Goal: Task Accomplishment & Management: Manage account settings

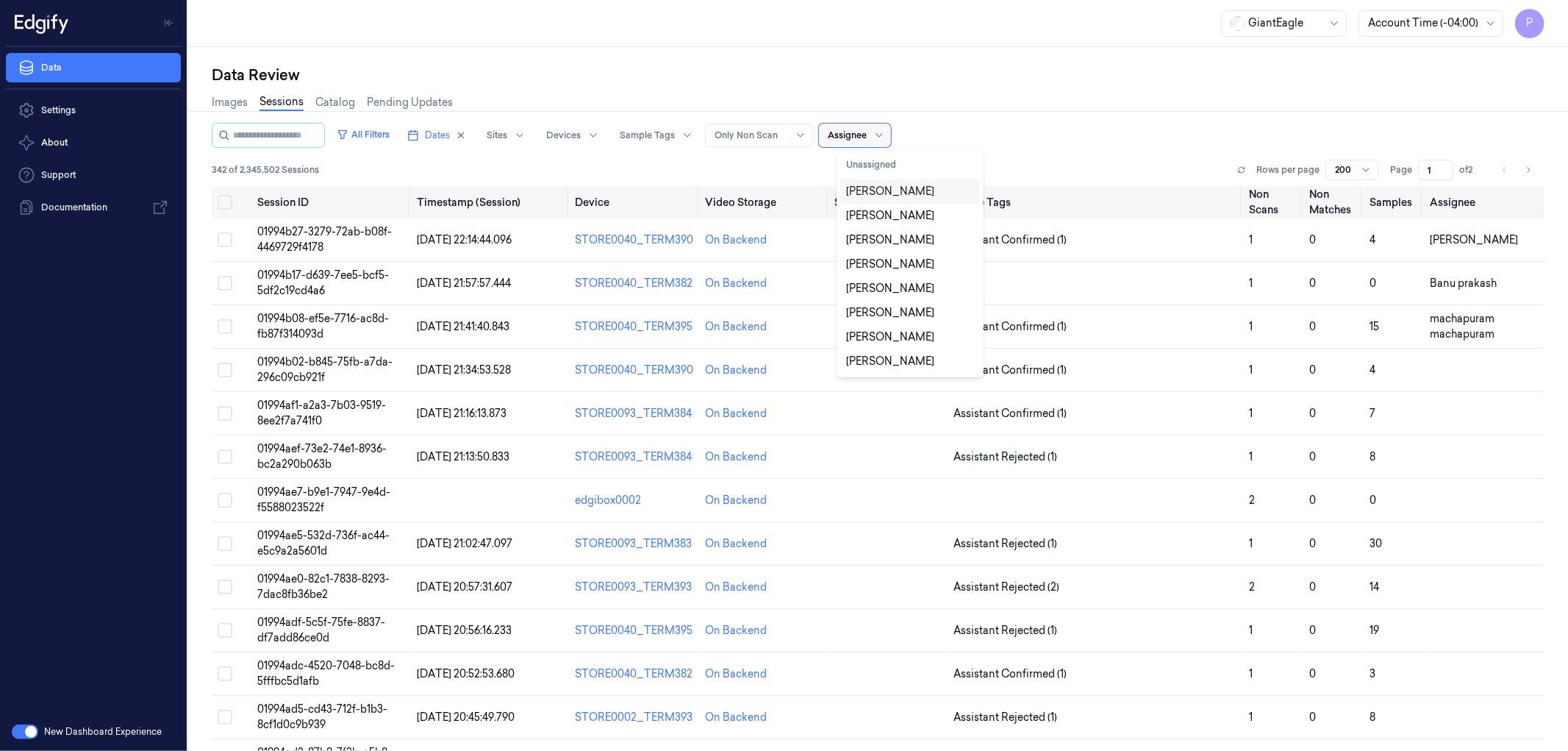
click at [867, 131] on div at bounding box center [847, 136] width 39 height 13
click at [887, 195] on div "[PERSON_NAME]" at bounding box center [890, 192] width 88 height 16
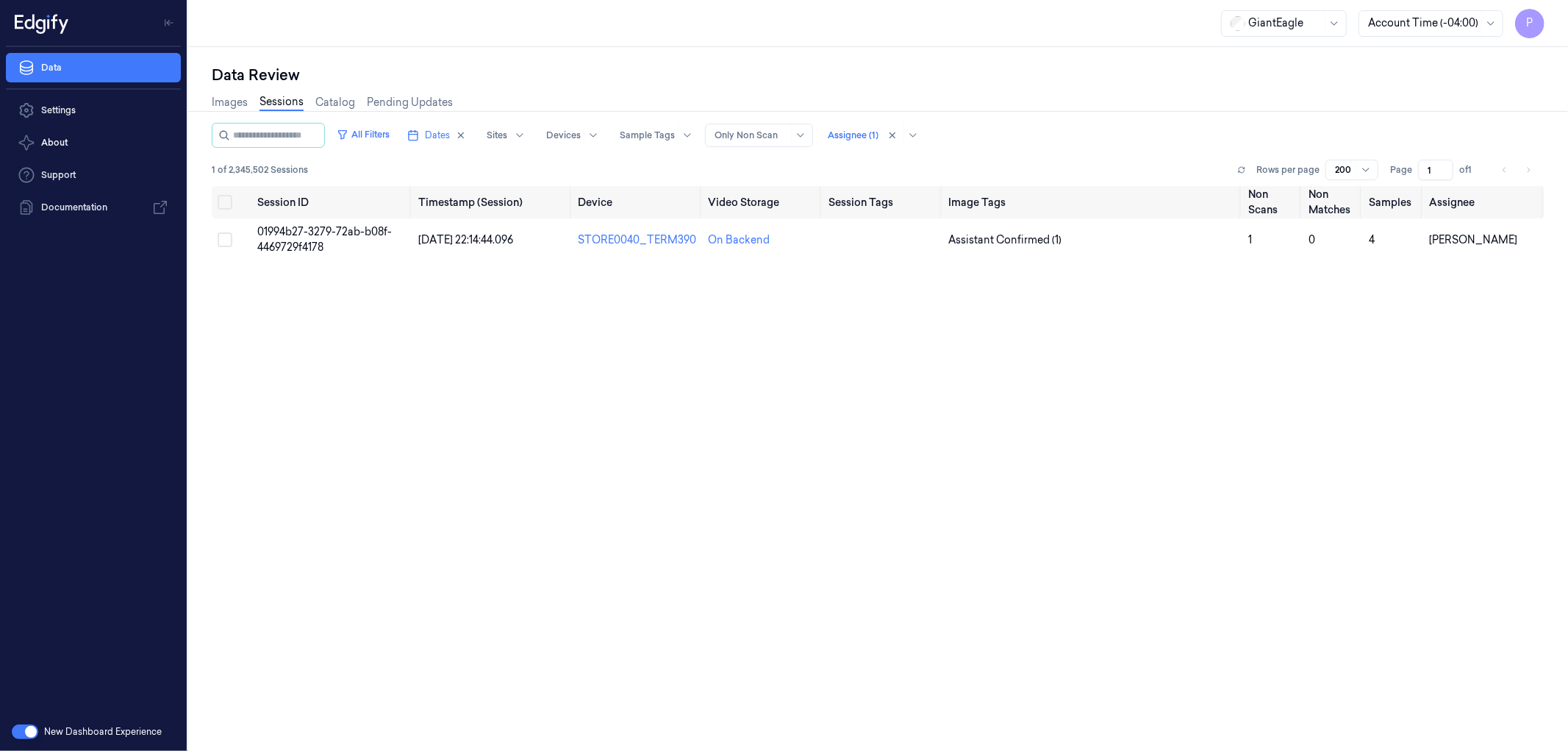
click at [1066, 123] on div "All Filters Dates Sites Devices Sample Tags Alert Type Only Non Scan Assignee (…" at bounding box center [877, 135] width 1332 height 25
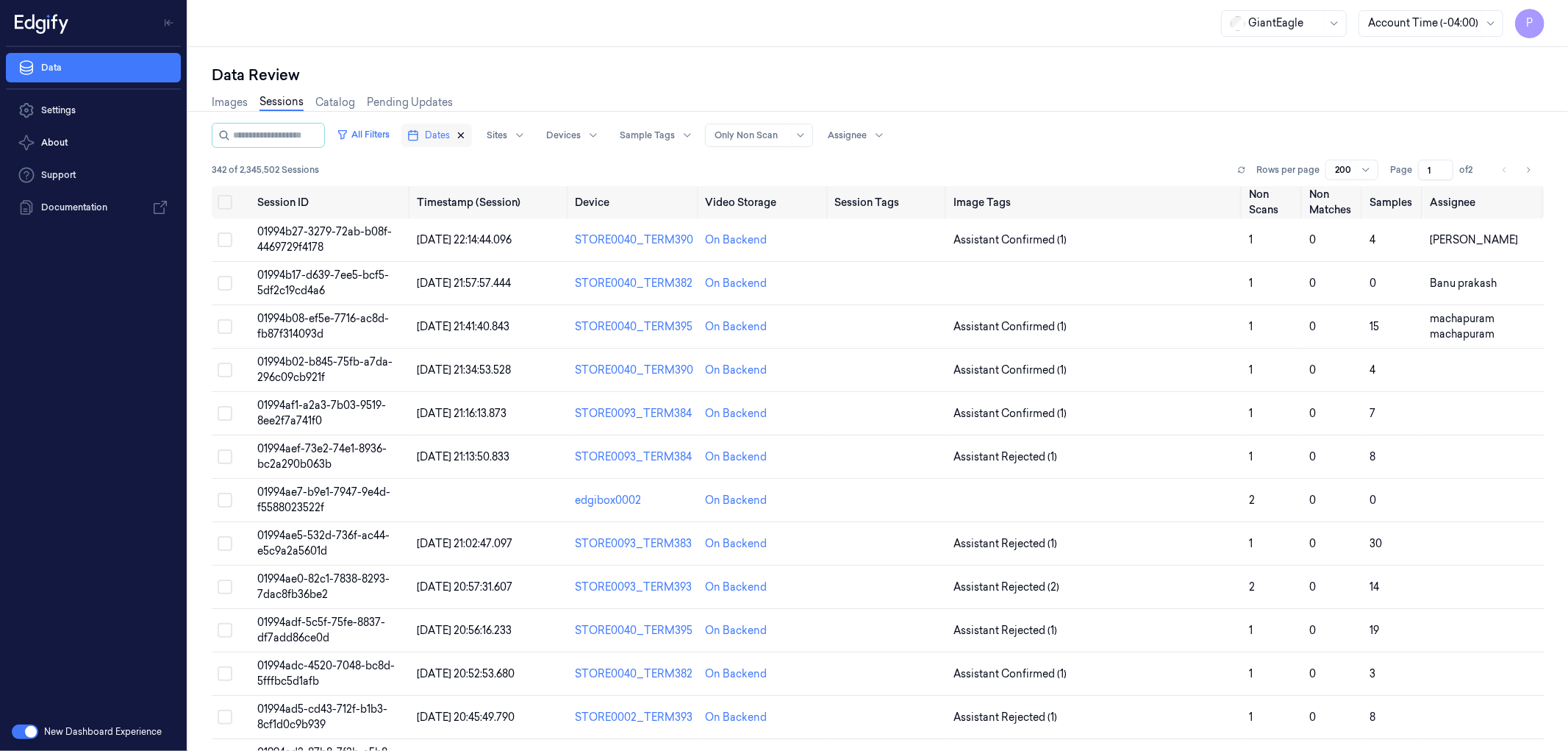
click at [466, 135] on icon "button" at bounding box center [460, 135] width 10 height 10
click at [869, 135] on icon at bounding box center [863, 135] width 12 height 12
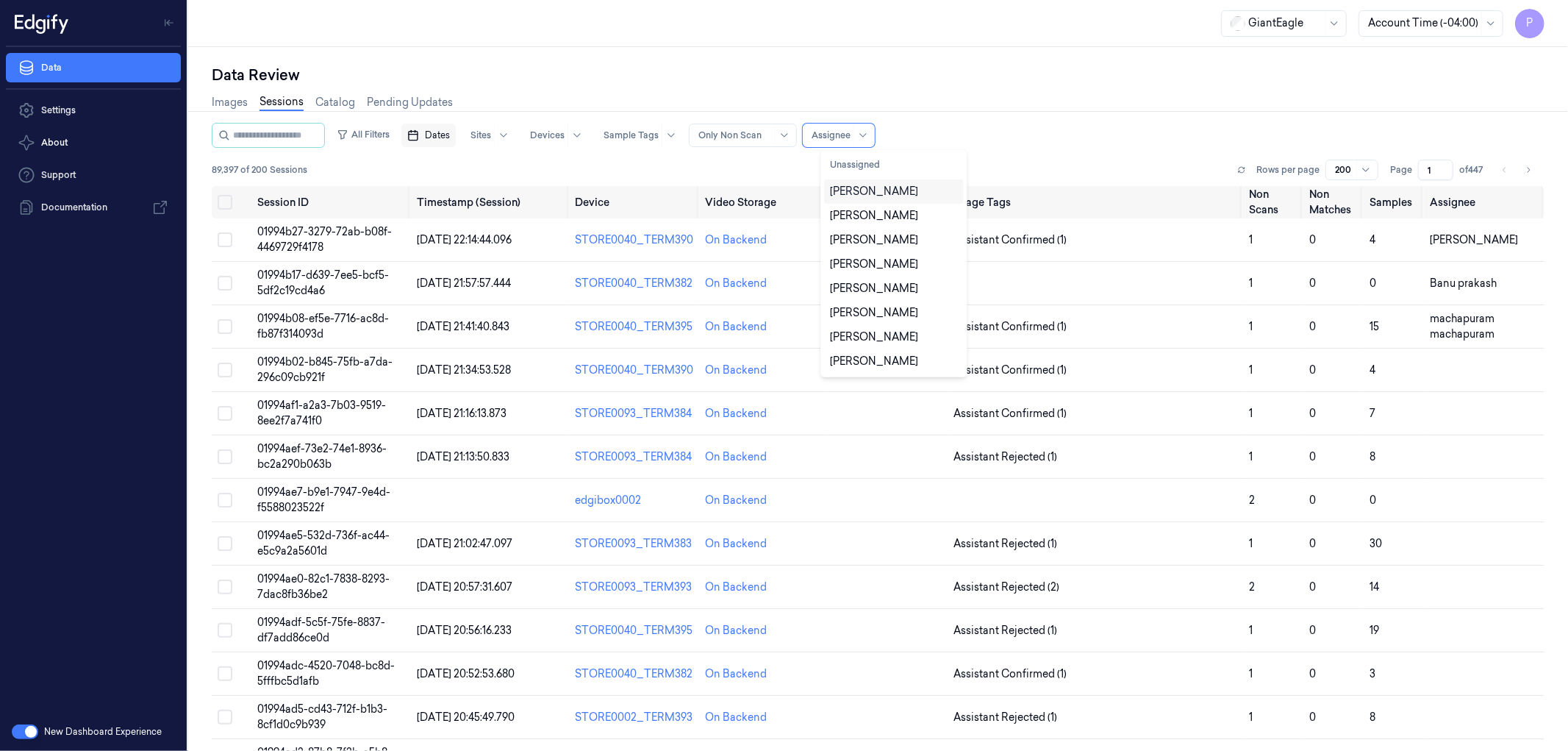
click at [875, 192] on div "[PERSON_NAME]" at bounding box center [874, 192] width 88 height 16
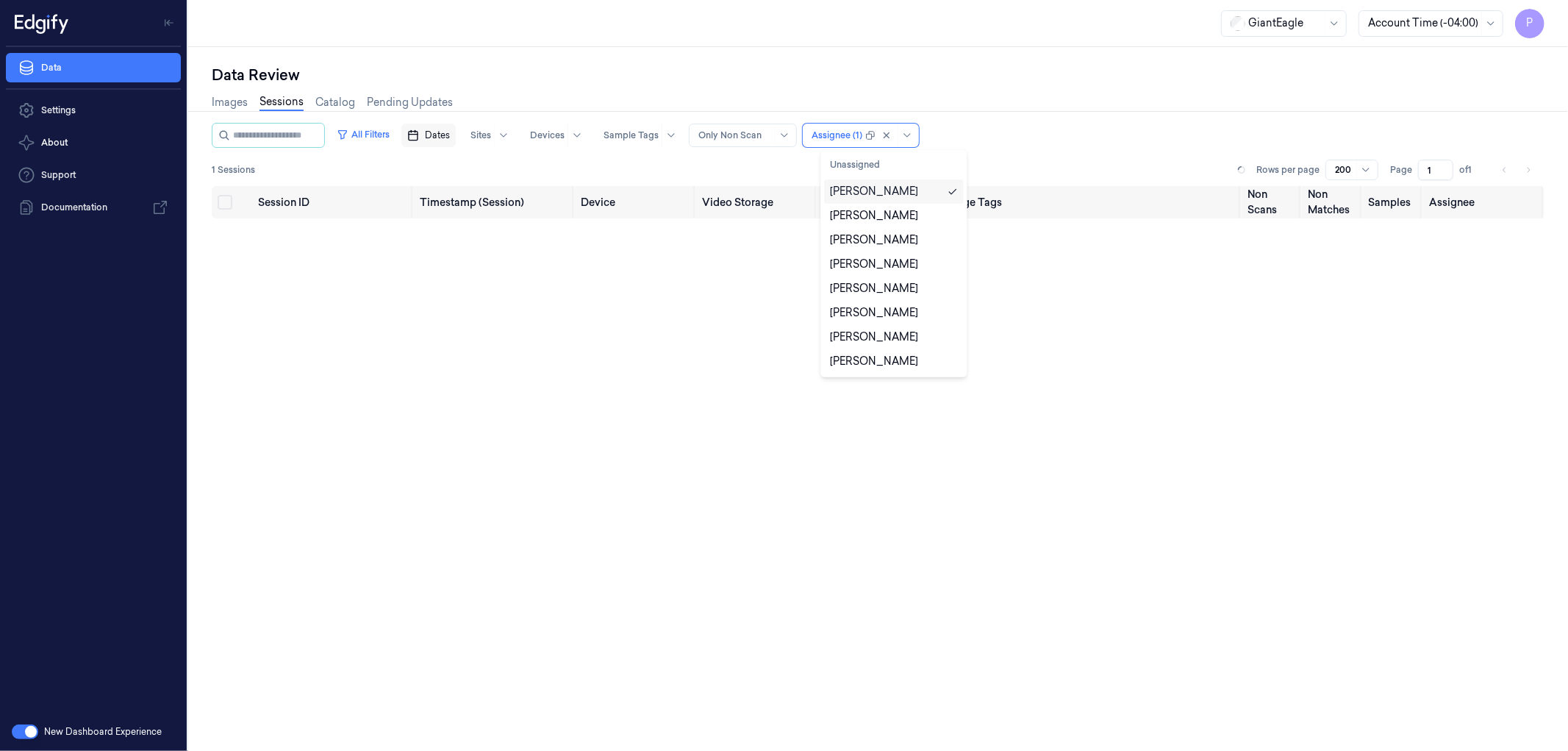
click at [1036, 142] on div "All Filters Dates Sites Devices Sample Tags Alert Type Only Non Scan option [PE…" at bounding box center [877, 135] width 1332 height 25
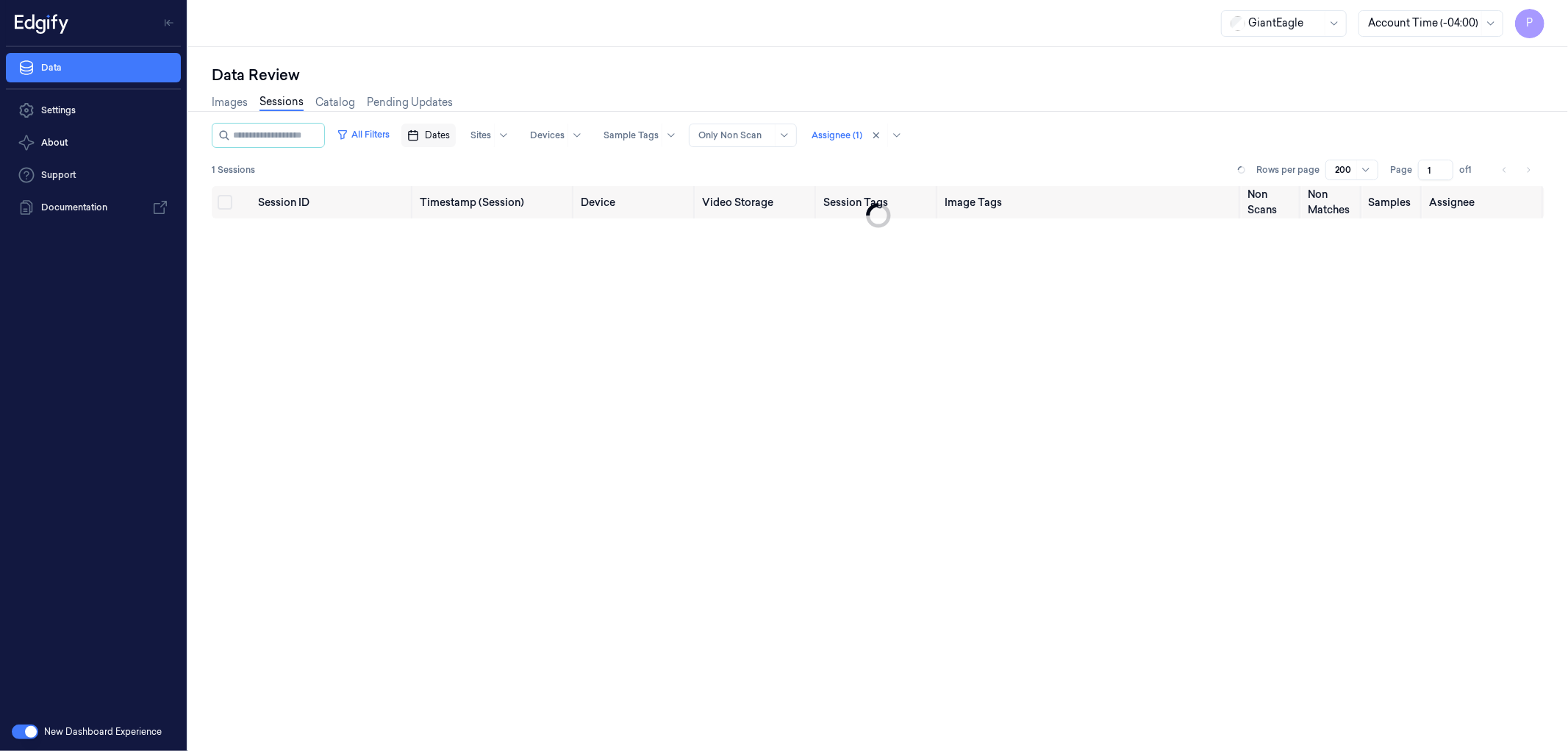
click at [447, 137] on span "Dates" at bounding box center [437, 136] width 25 height 13
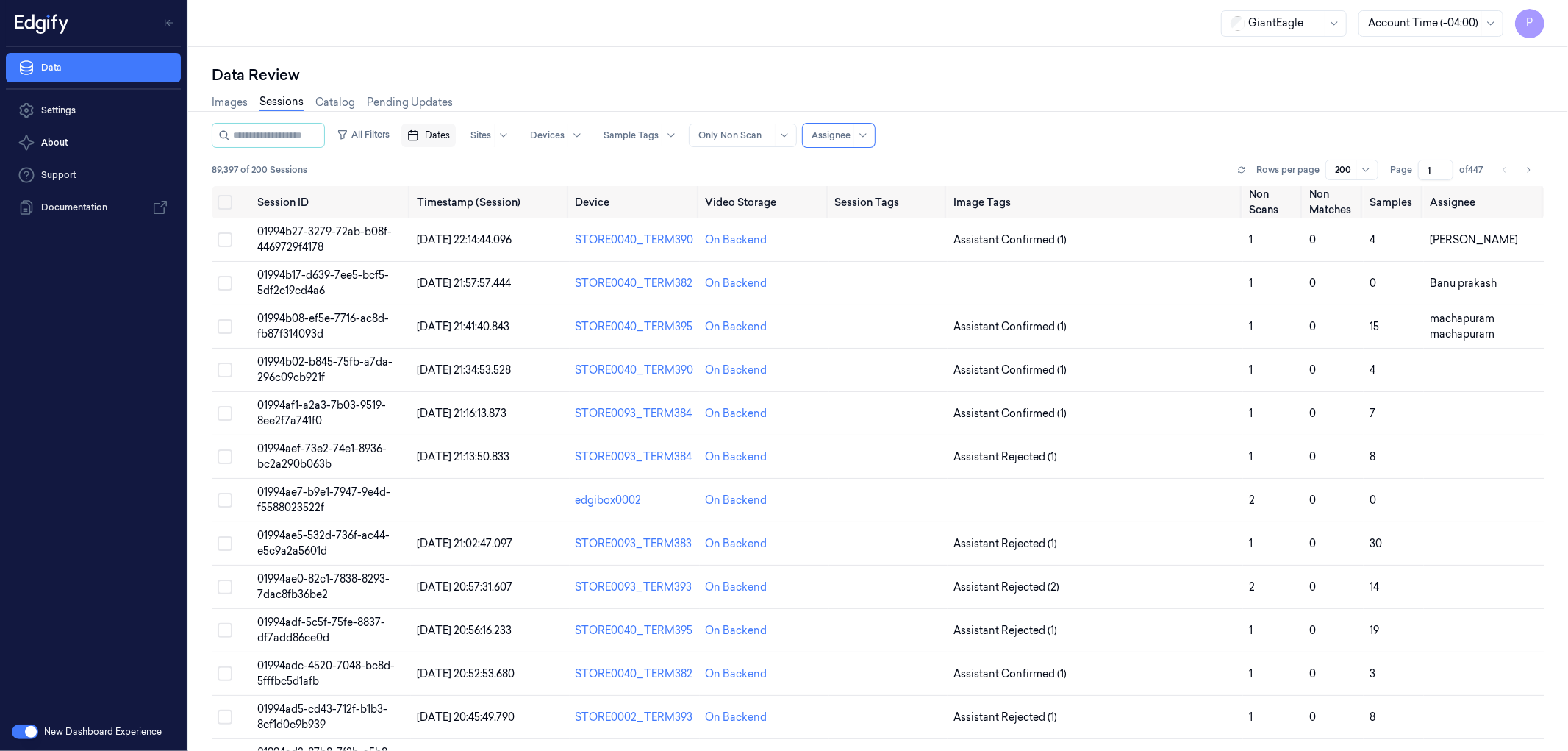
click at [450, 136] on span "Dates" at bounding box center [437, 136] width 25 height 13
click at [447, 284] on button "14" at bounding box center [442, 282] width 23 height 23
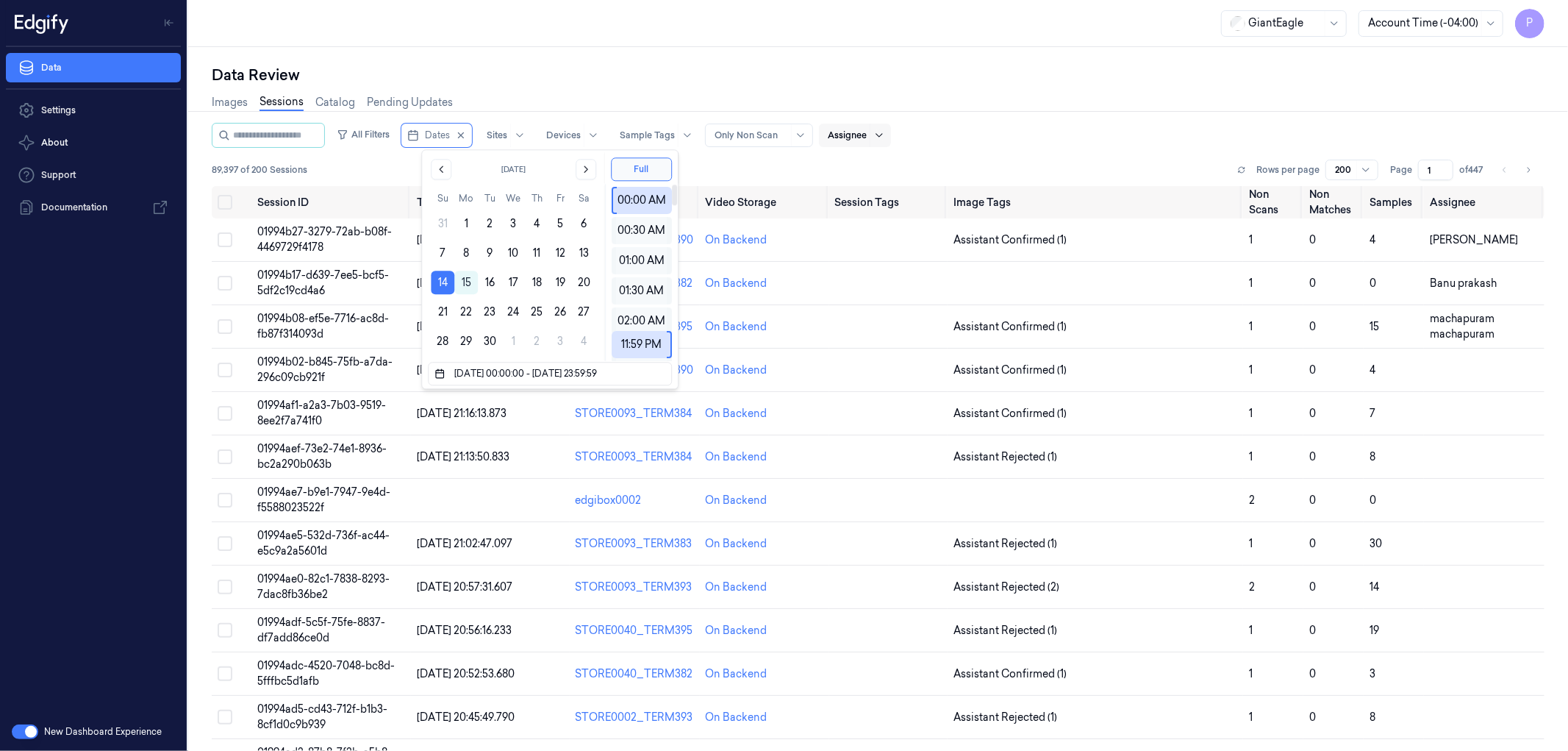
click at [1086, 146] on div "All Filters Dates Sites Devices Sample Tags Alert Type Only Non Scan Assignee" at bounding box center [877, 135] width 1332 height 25
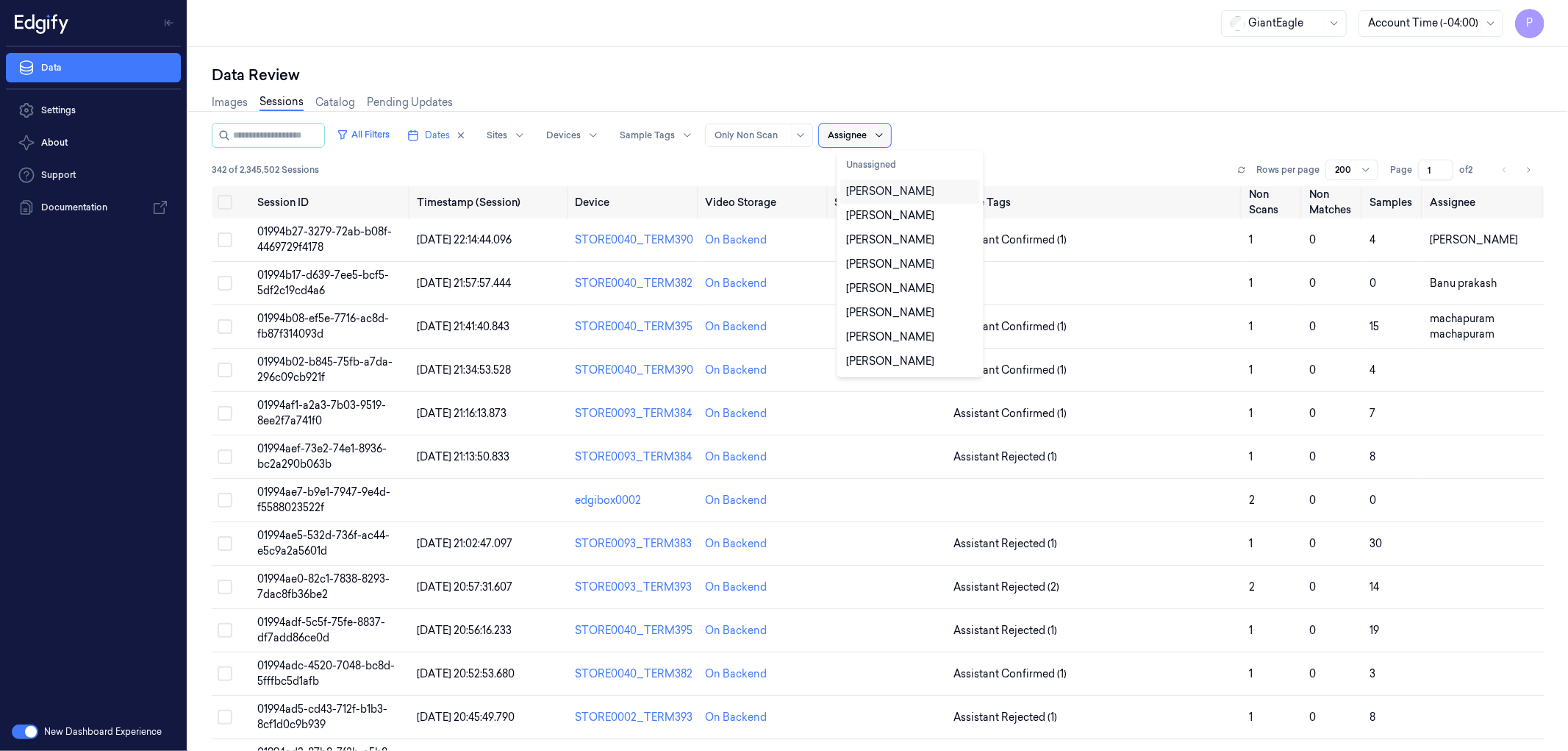
click at [885, 135] on icon at bounding box center [879, 135] width 12 height 12
click at [866, 134] on div at bounding box center [847, 136] width 39 height 13
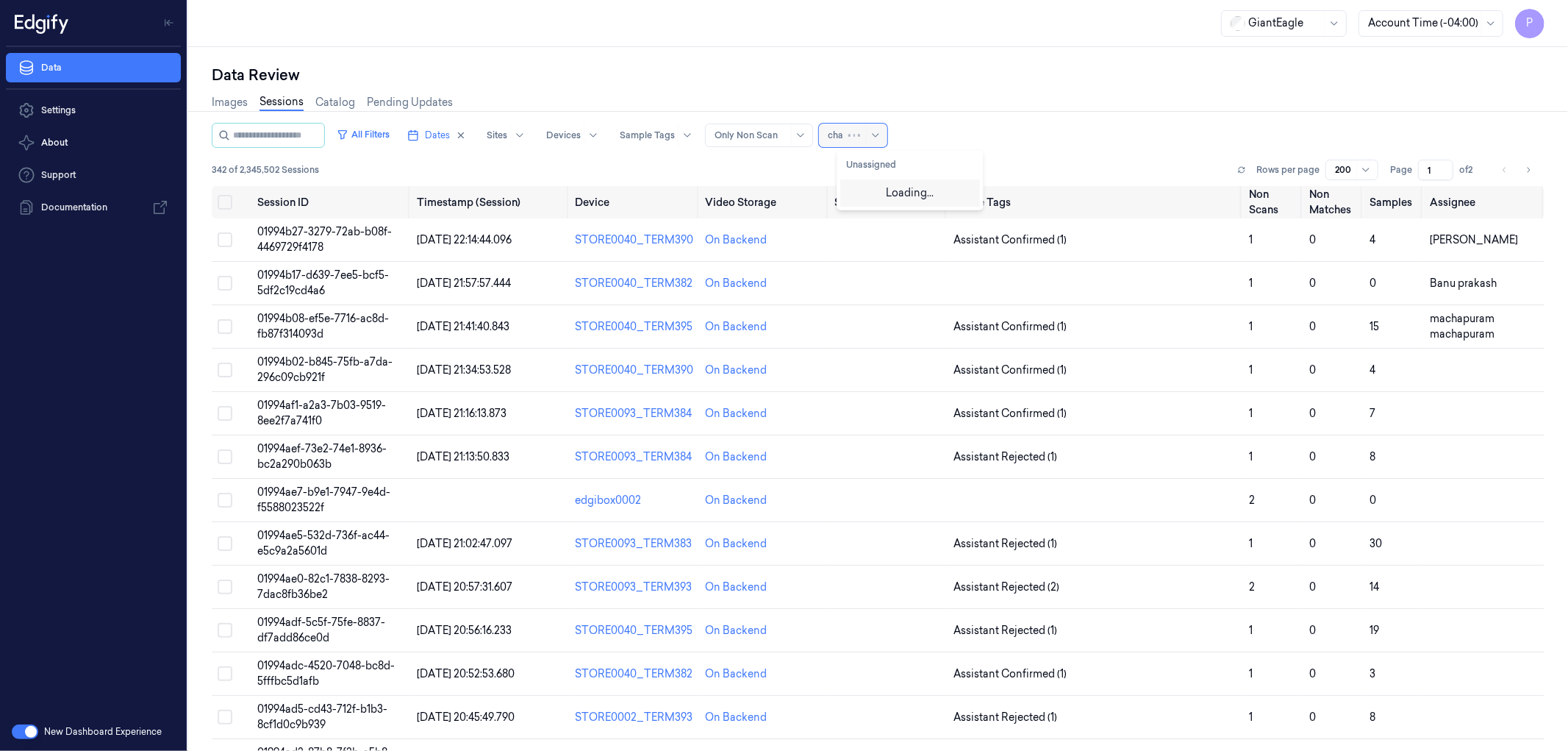
type input "chan"
click at [877, 194] on div "[PERSON_NAME] A" at bounding box center [895, 192] width 98 height 16
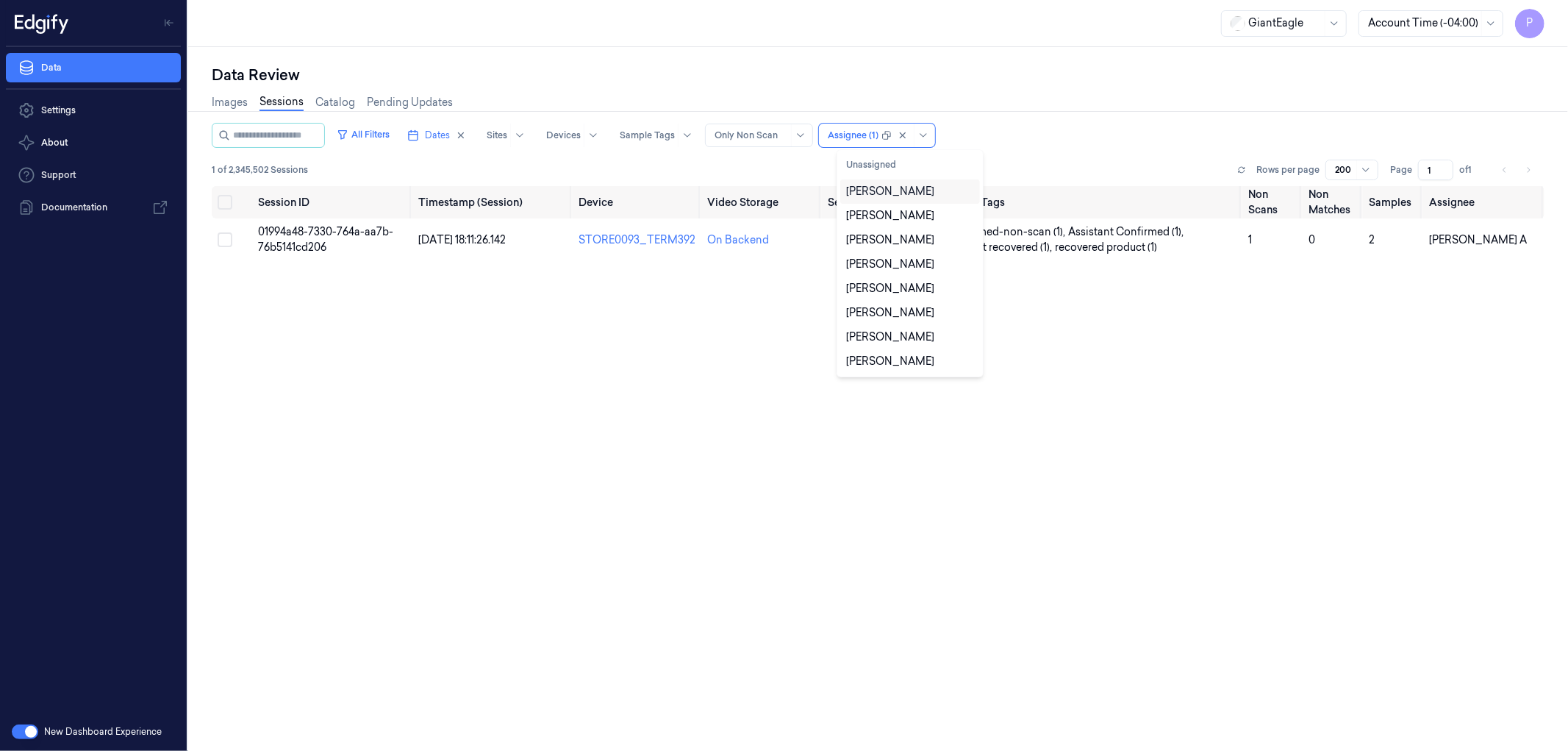
click at [1115, 143] on div "All Filters Dates Sites Devices Sample Tags Alert Type Only Non Scan option [PE…" at bounding box center [877, 135] width 1332 height 25
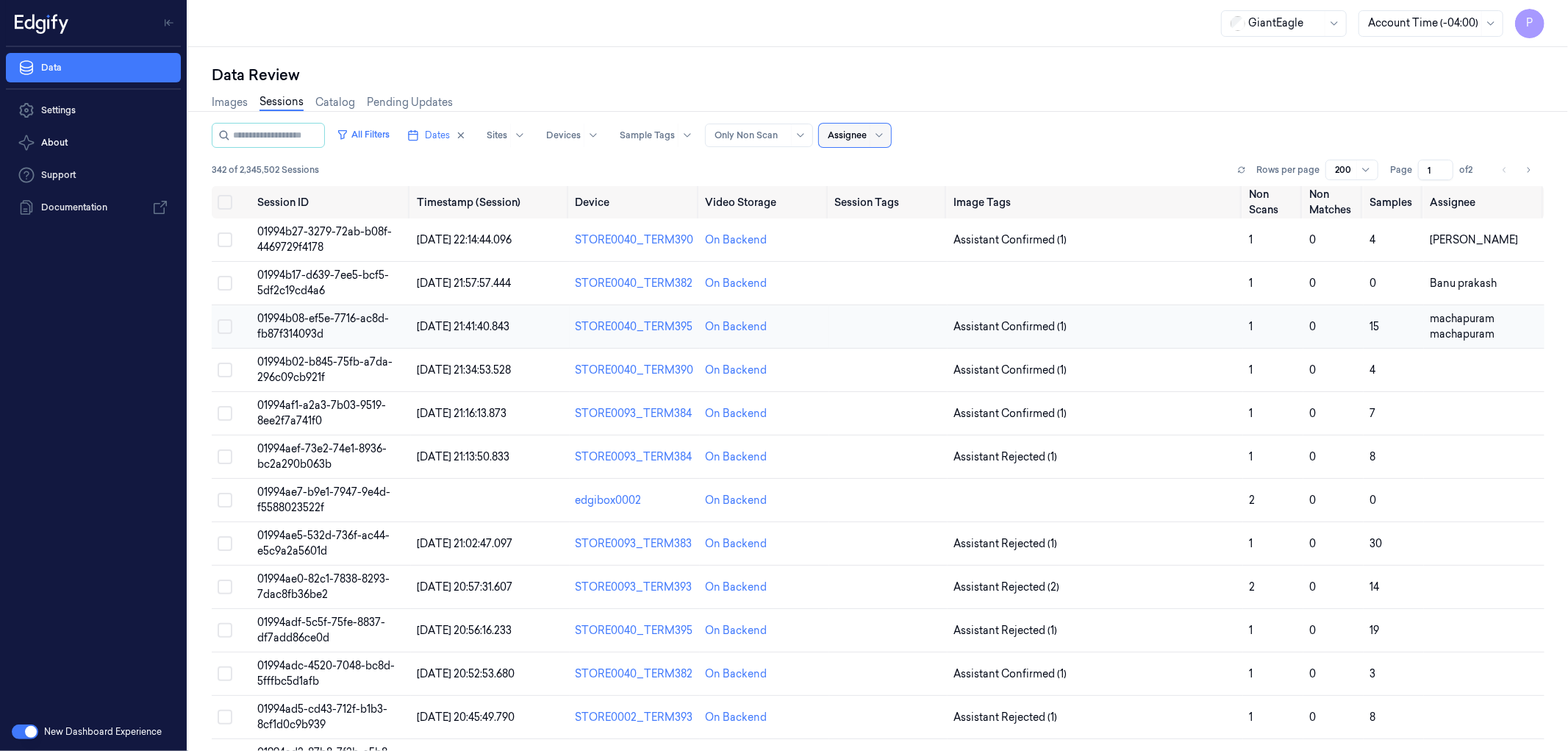
click at [215, 327] on td at bounding box center [231, 326] width 39 height 43
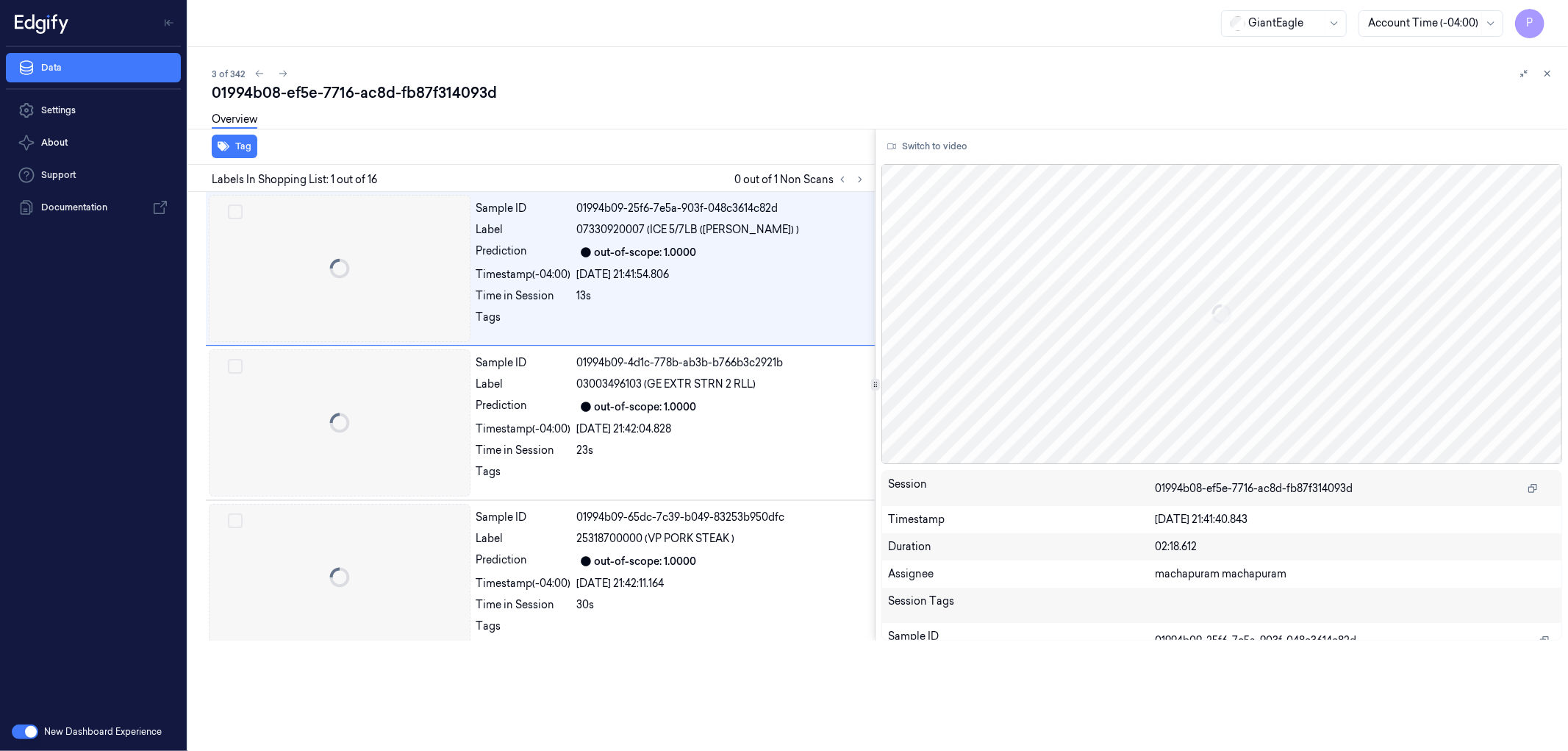
click at [188, 326] on div at bounding box center [188, 398] width 0 height 703
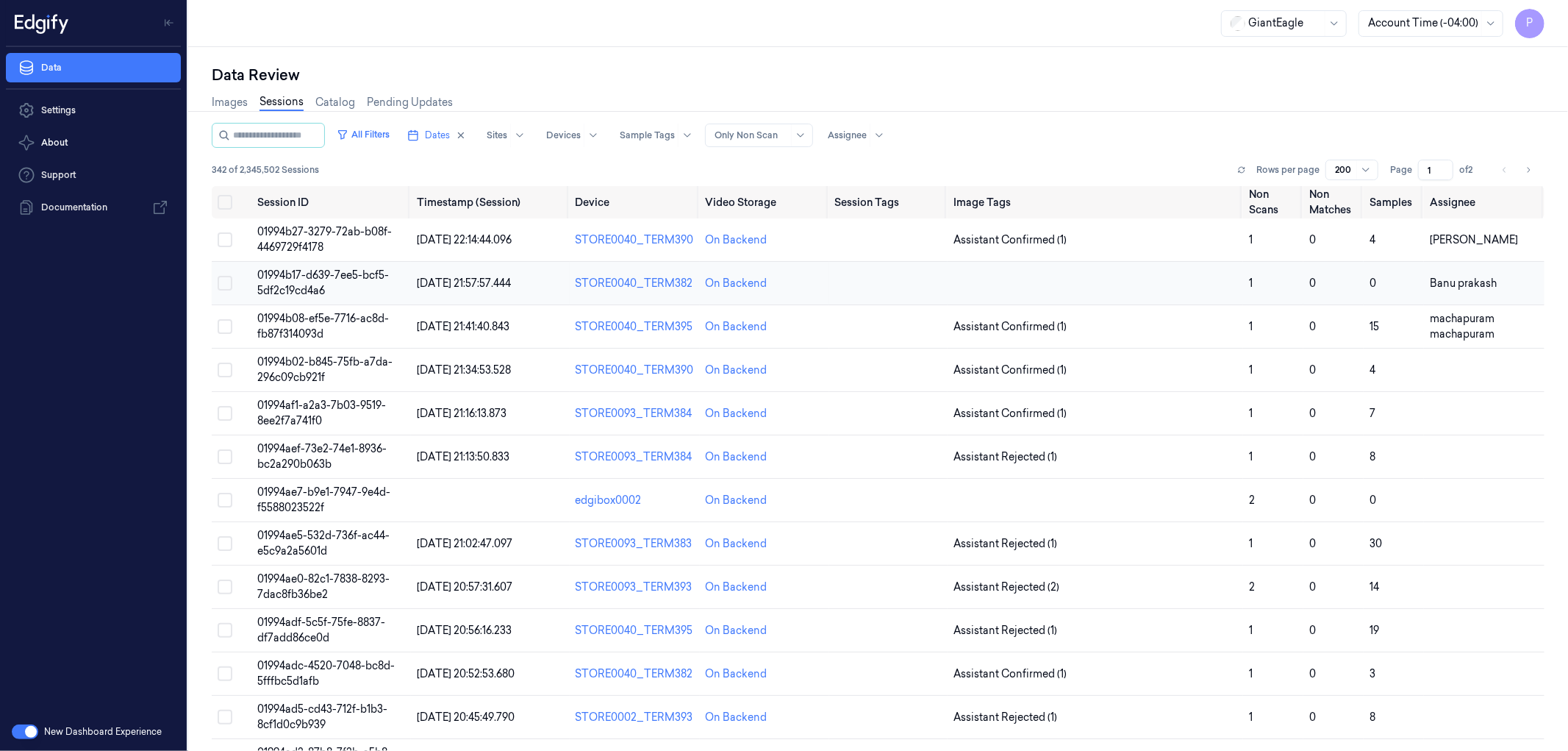
click at [225, 283] on button "Select row" at bounding box center [225, 283] width 15 height 15
click at [225, 329] on button "Select row" at bounding box center [225, 326] width 15 height 15
click at [225, 328] on button "Select row" at bounding box center [225, 327] width 15 height 15
click at [224, 283] on button "Select row" at bounding box center [225, 284] width 15 height 15
click at [370, 230] on span "01994b27-3279-72ab-b08f-4469729f4178" at bounding box center [324, 239] width 135 height 29
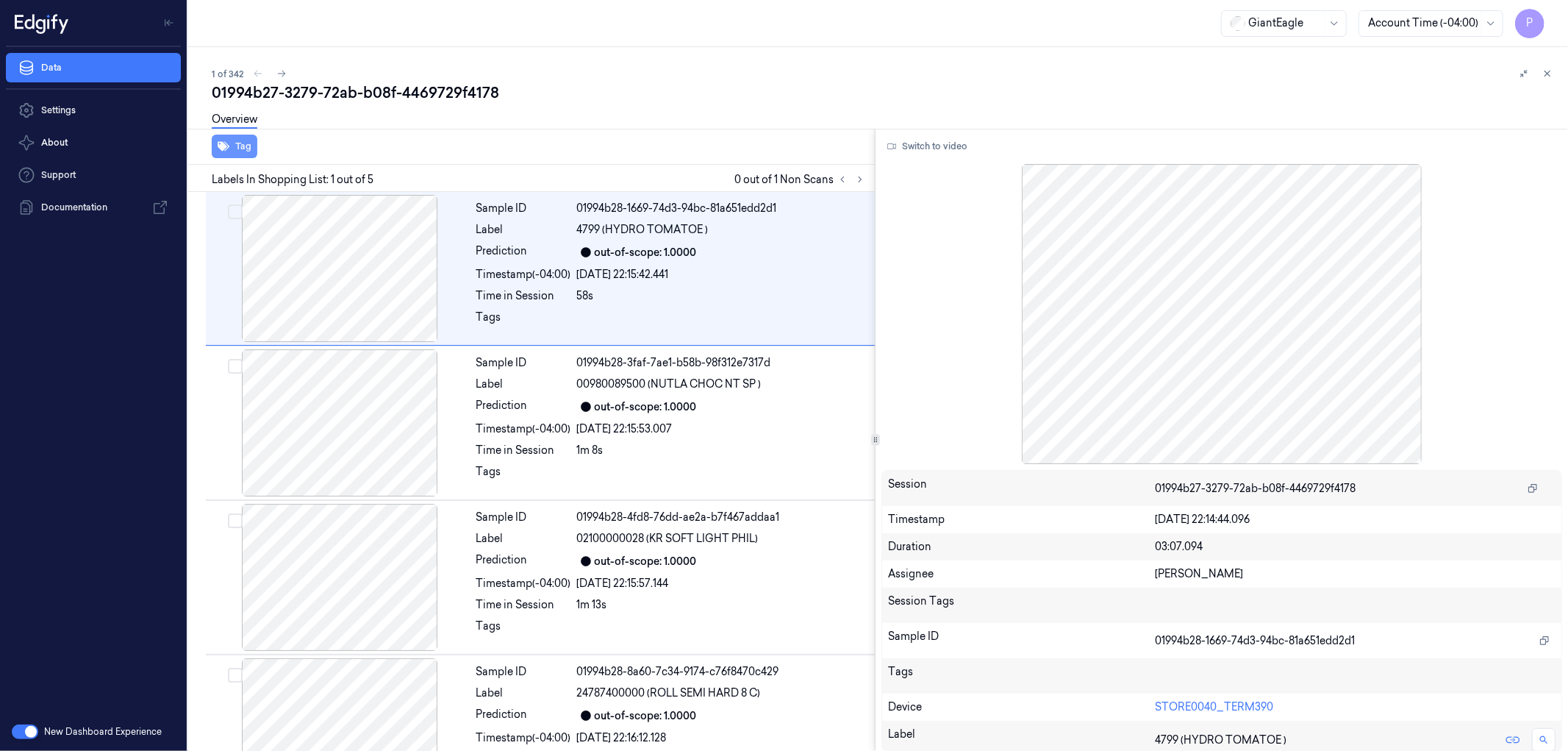
click at [239, 147] on button "Tag" at bounding box center [234, 146] width 46 height 23
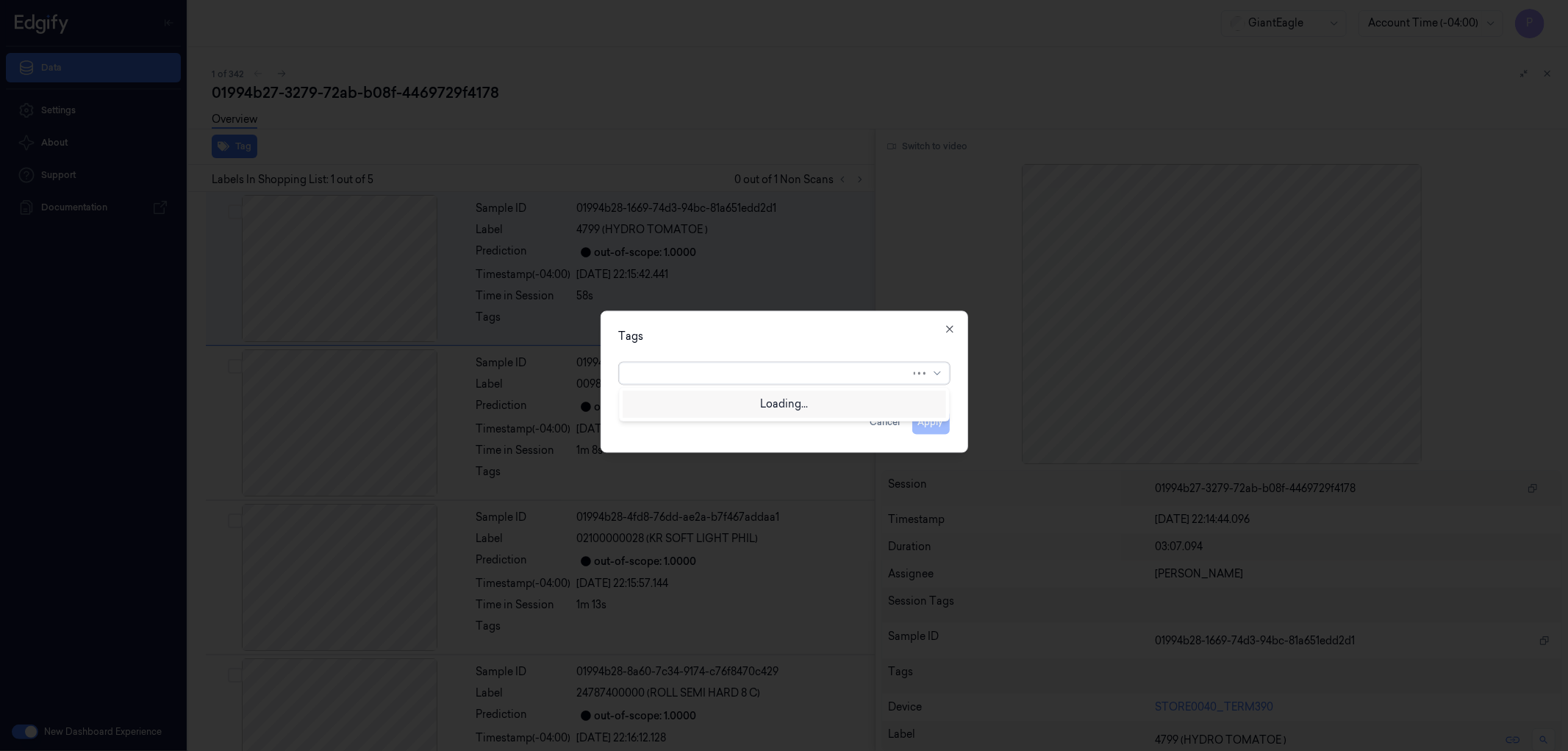
click at [762, 375] on div at bounding box center [770, 373] width 282 height 16
type input "con"
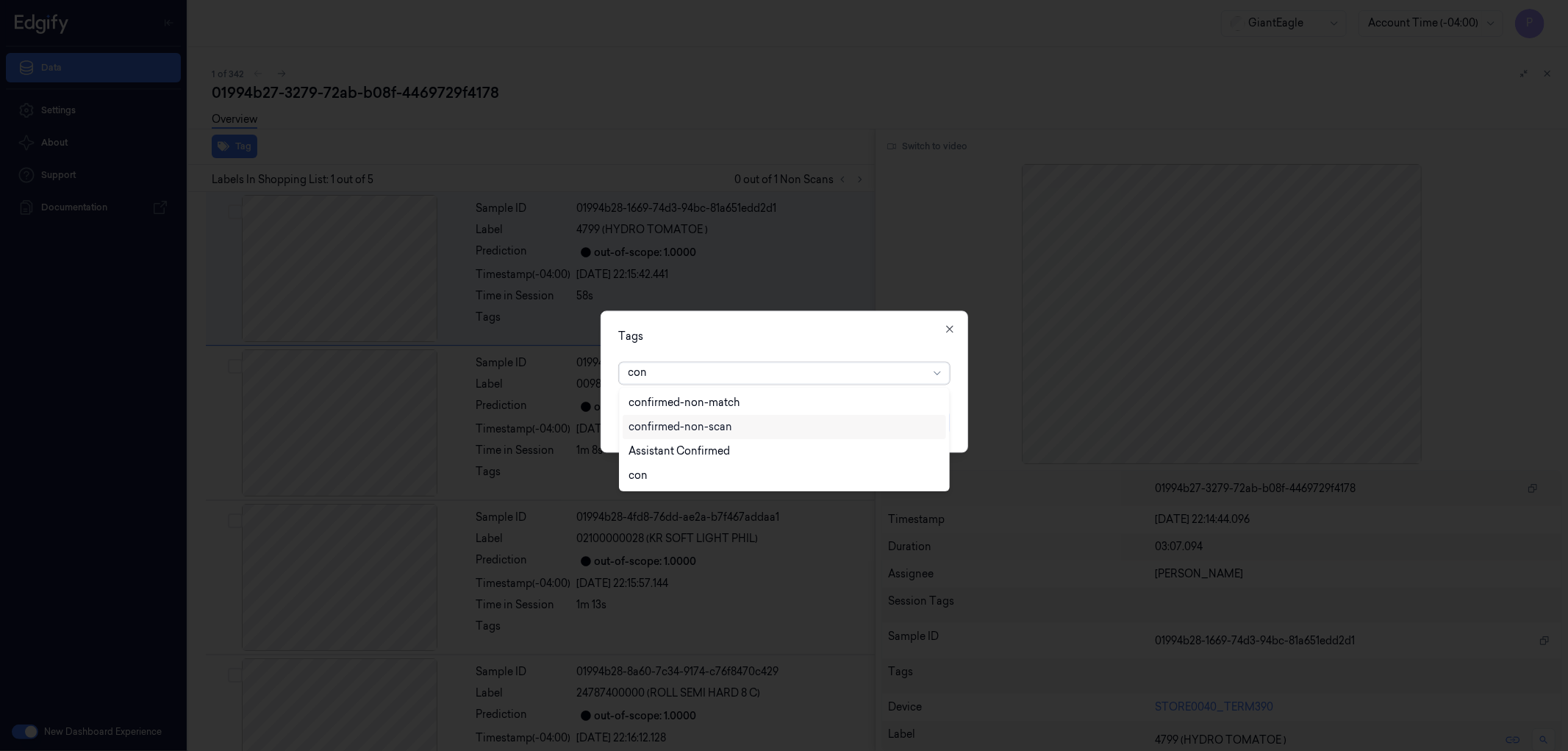
click at [733, 425] on div "confirmed-non-scan" at bounding box center [784, 426] width 311 height 16
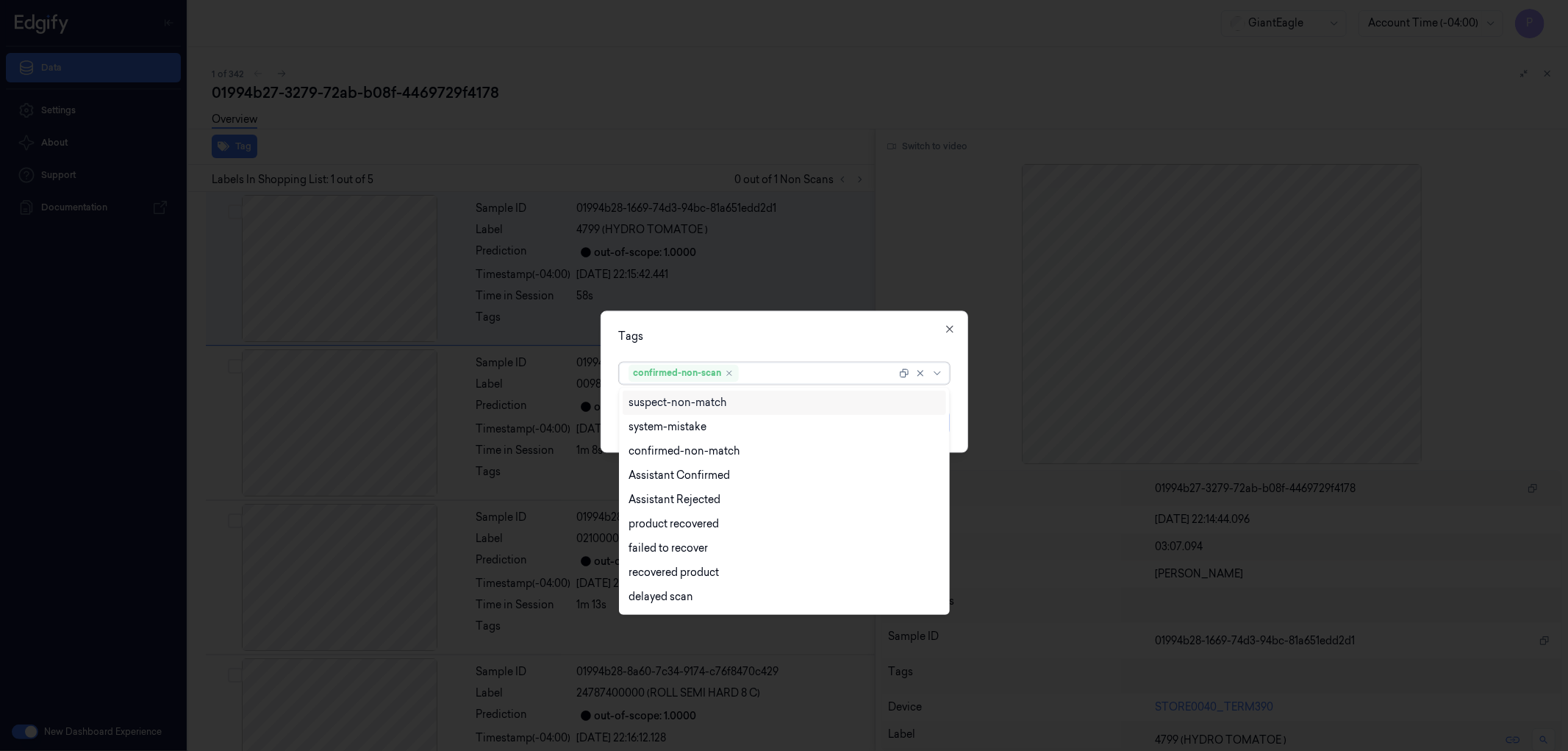
click at [825, 342] on div "Tags" at bounding box center [784, 336] width 331 height 16
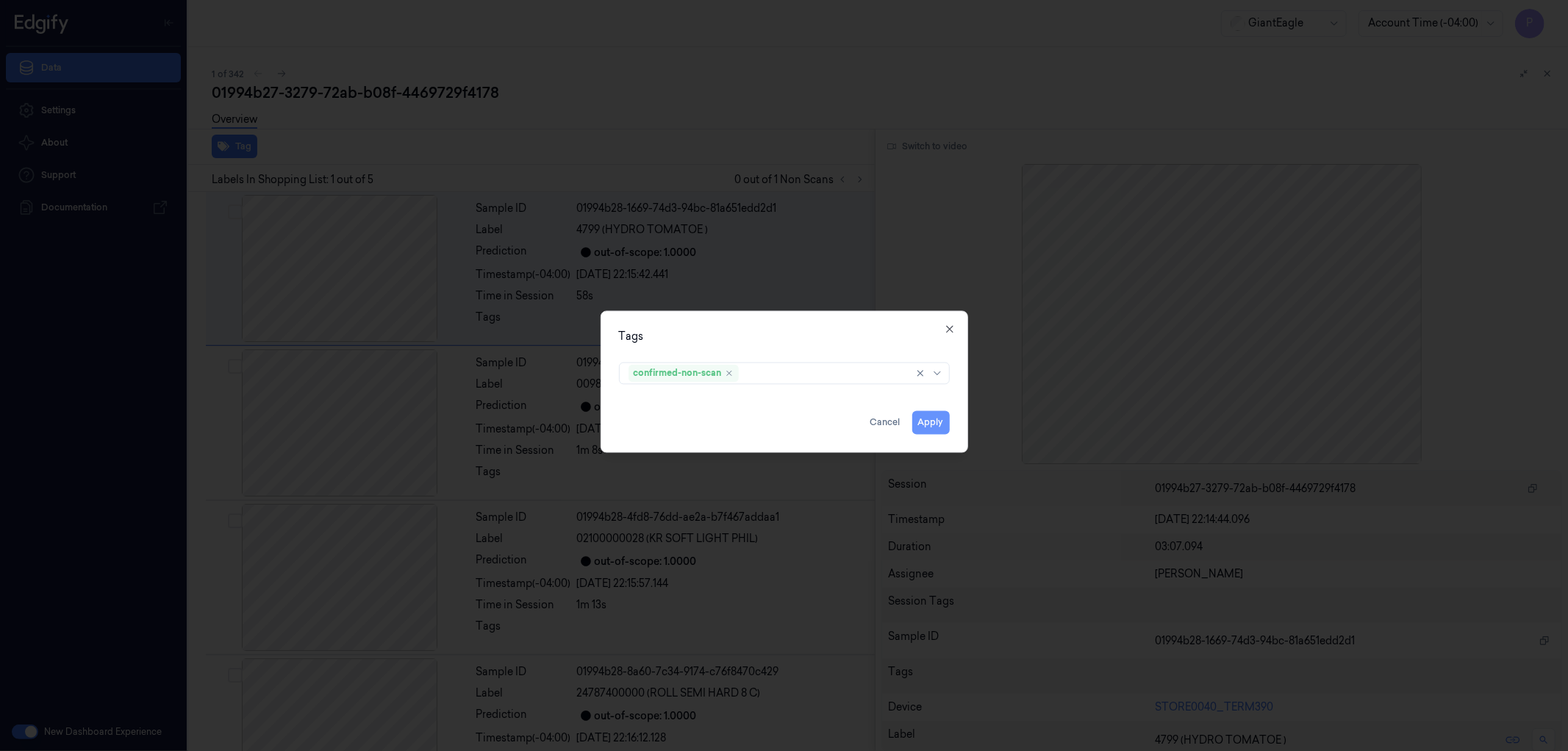
click at [929, 426] on button "Apply" at bounding box center [931, 422] width 37 height 23
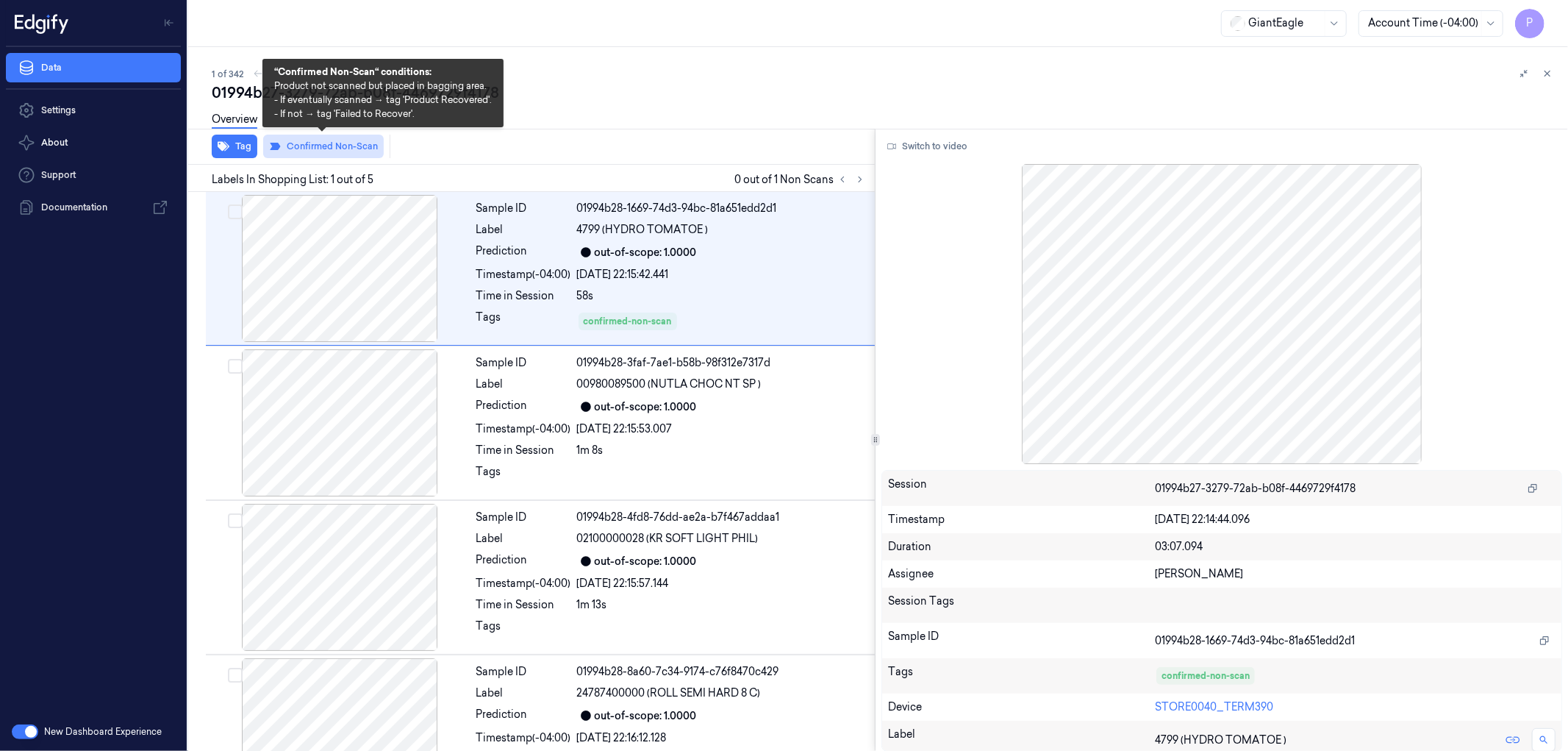
click at [360, 150] on button "Confirmed Non-Scan" at bounding box center [323, 146] width 121 height 23
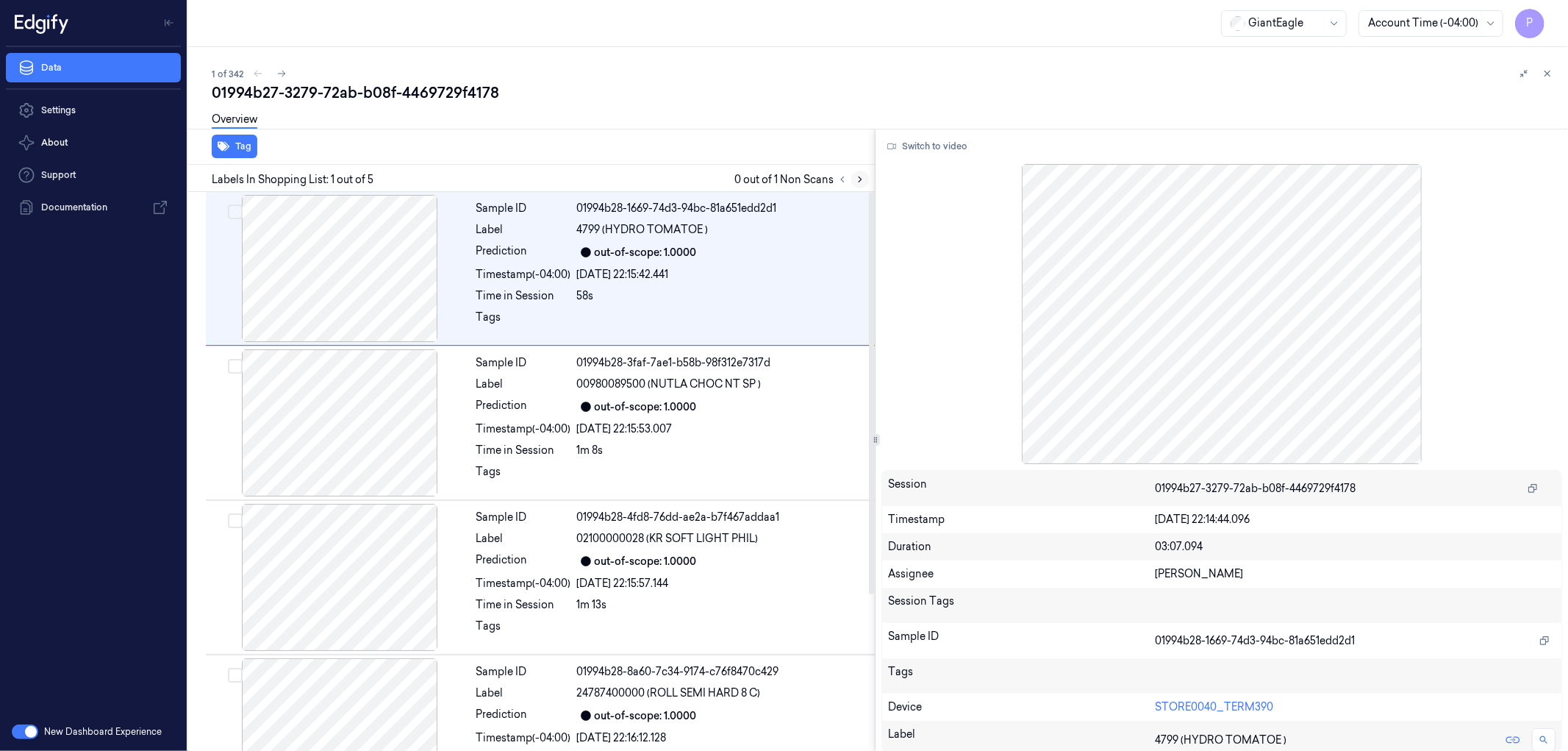
click at [862, 177] on icon at bounding box center [859, 179] width 10 height 10
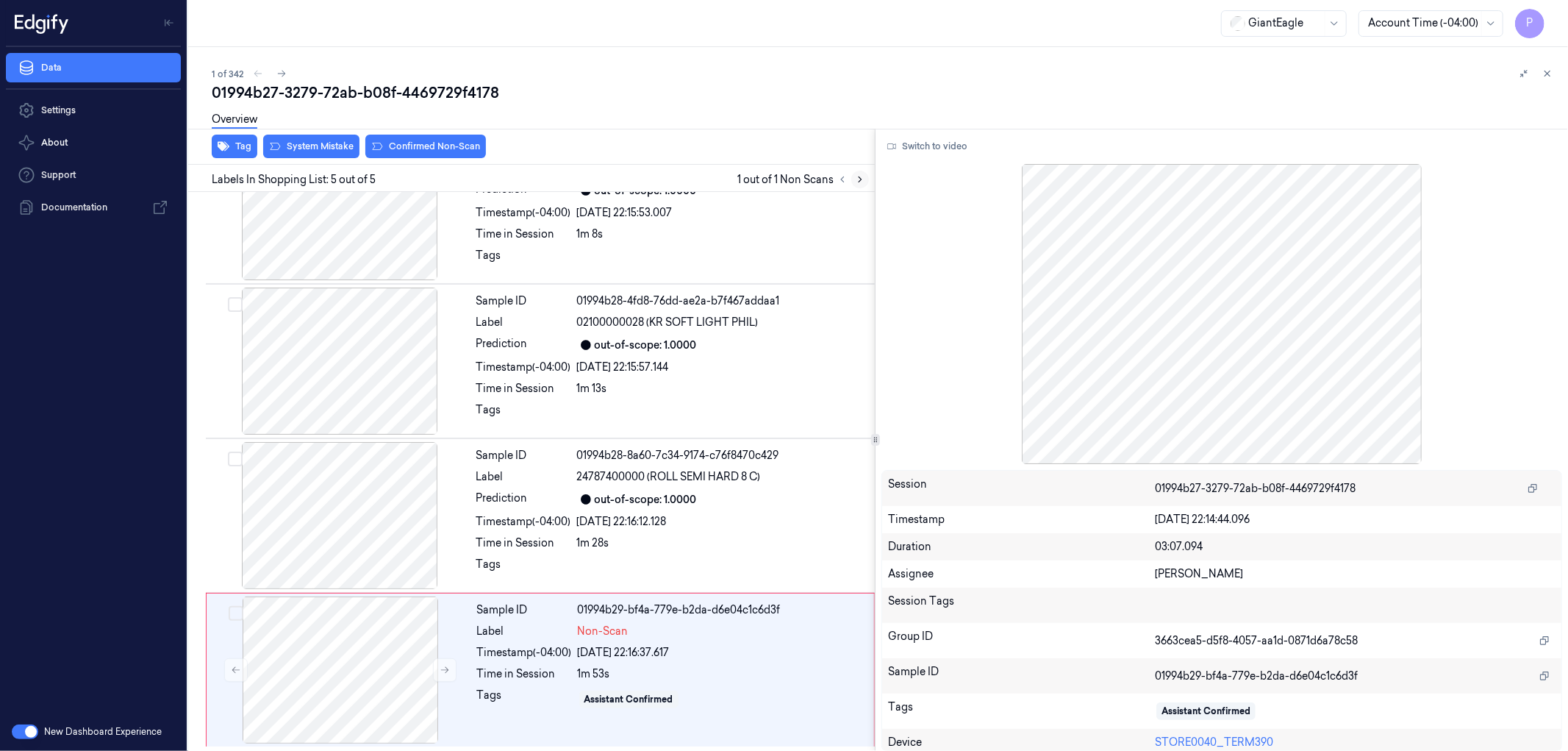
scroll to position [217, 0]
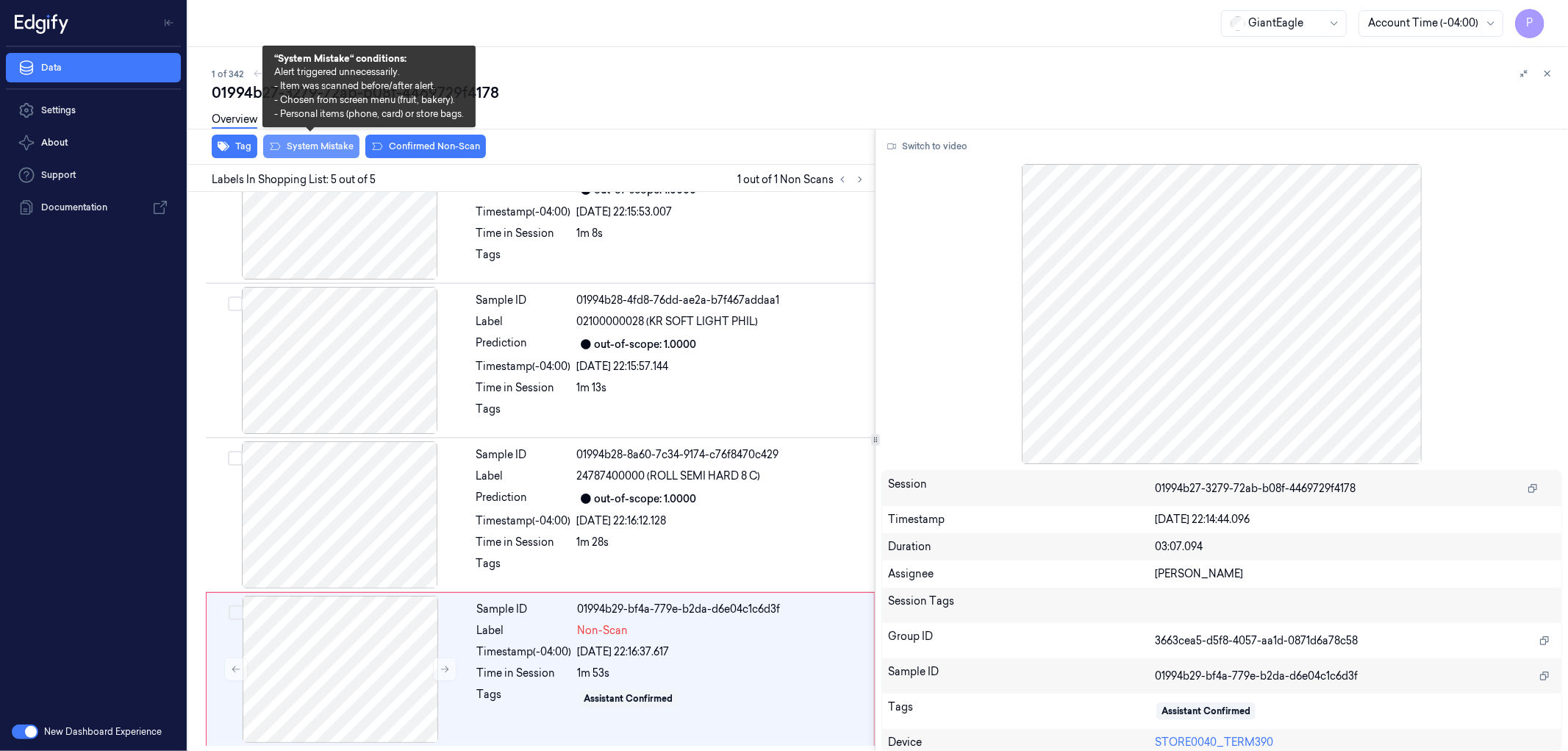
click at [327, 153] on button "System Mistake" at bounding box center [310, 146] width 96 height 23
click at [339, 141] on button "System Mistake" at bounding box center [310, 146] width 96 height 23
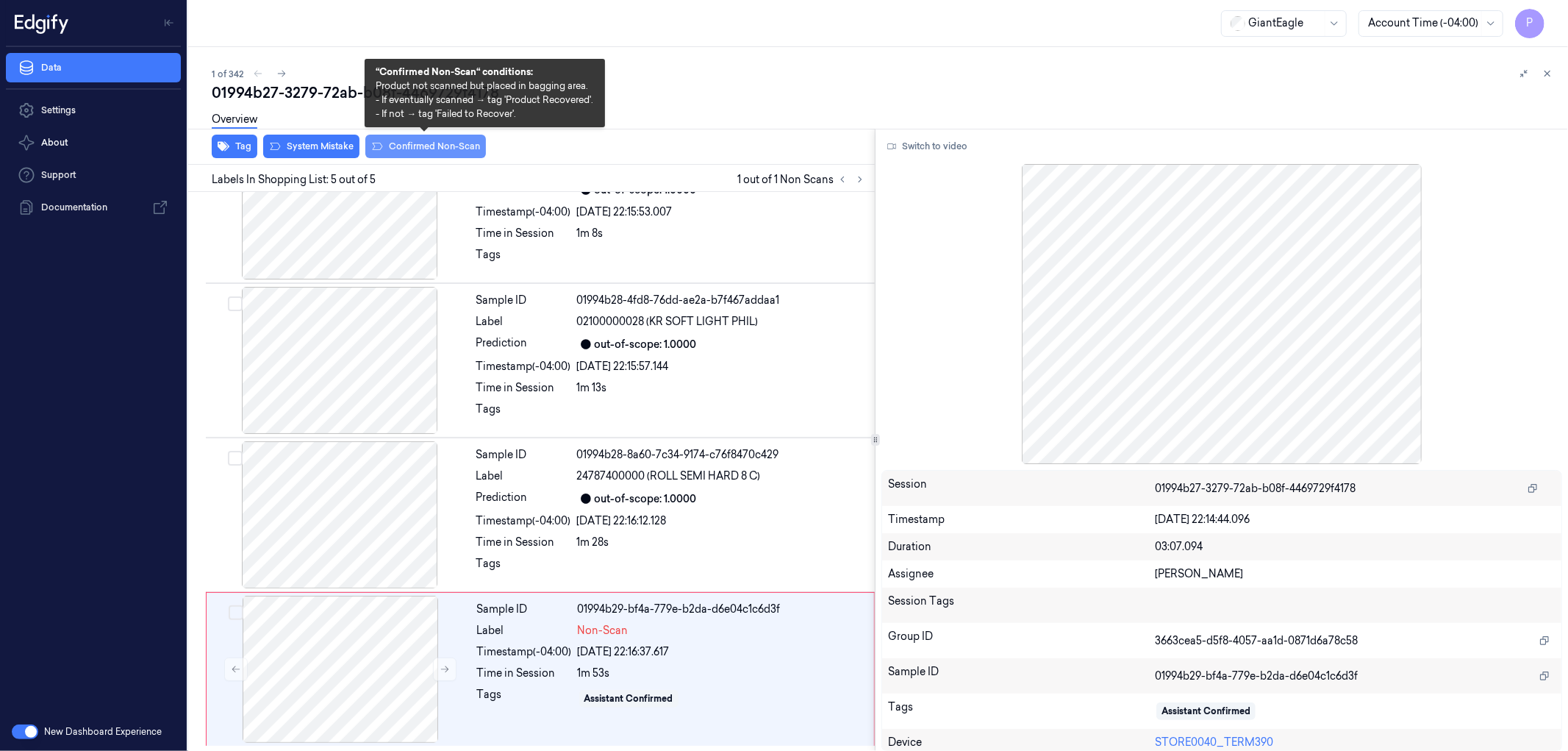
click at [410, 142] on button "Confirmed Non-Scan" at bounding box center [425, 146] width 121 height 23
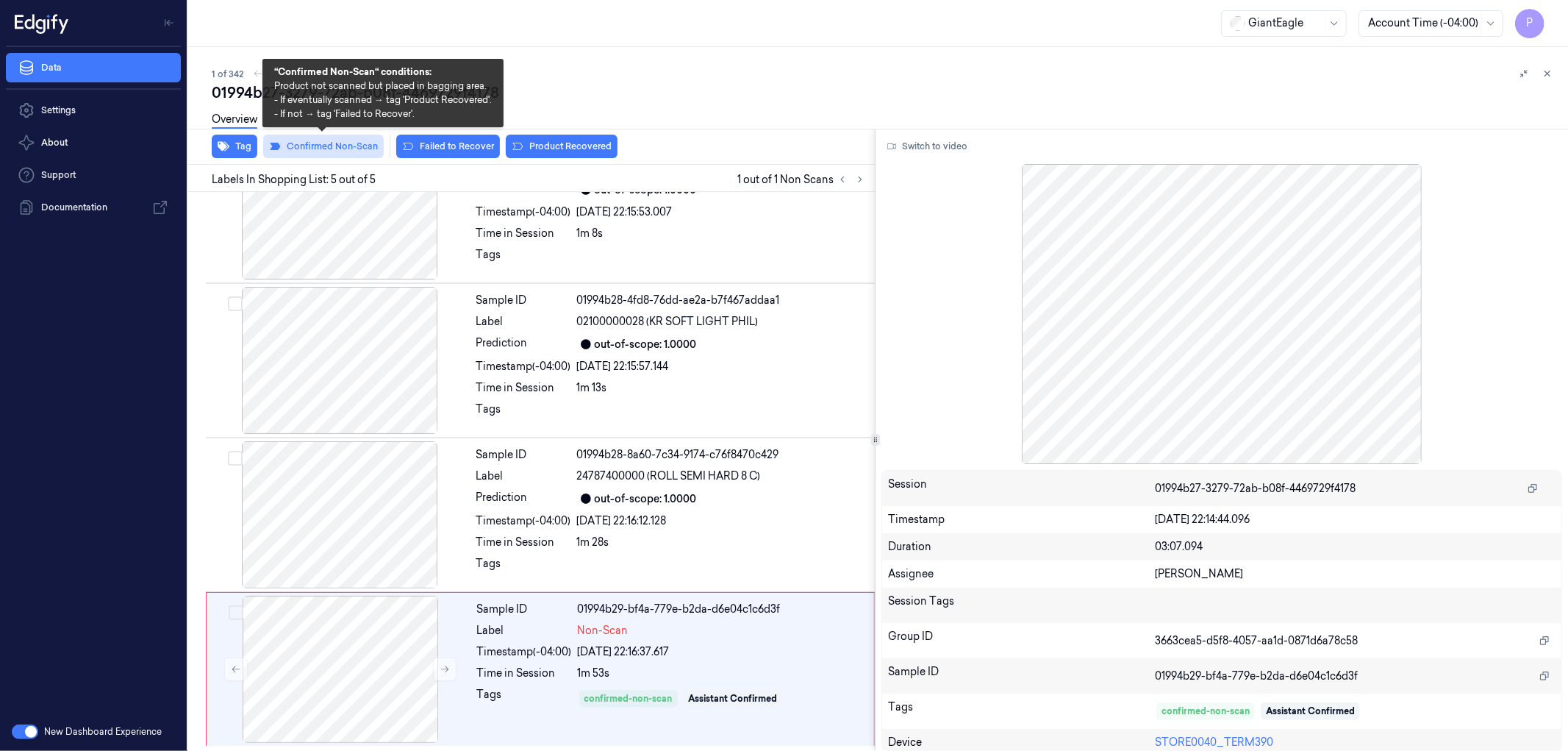
click at [344, 149] on button "Confirmed Non-Scan" at bounding box center [323, 146] width 121 height 23
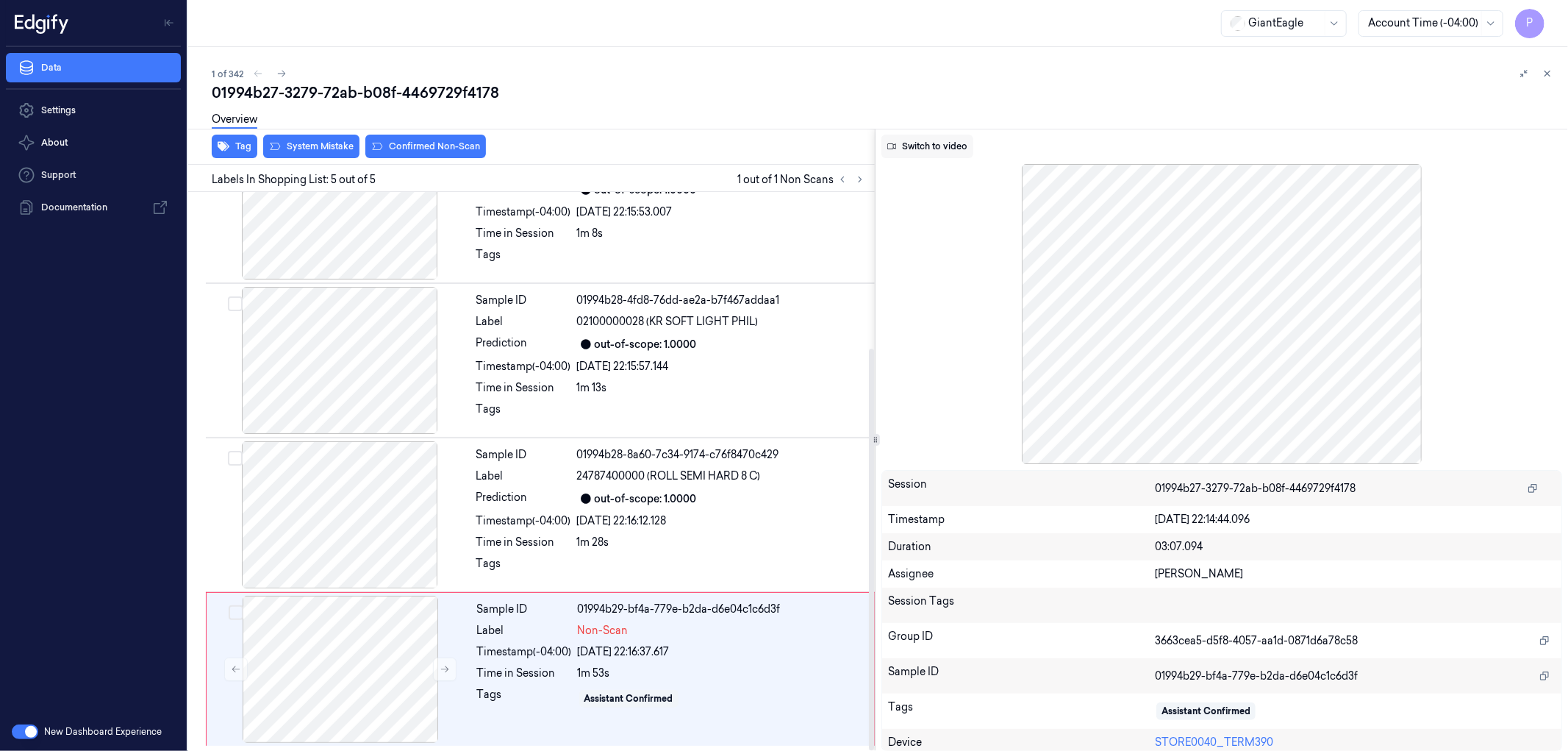
click at [928, 144] on button "Switch to video" at bounding box center [928, 146] width 92 height 23
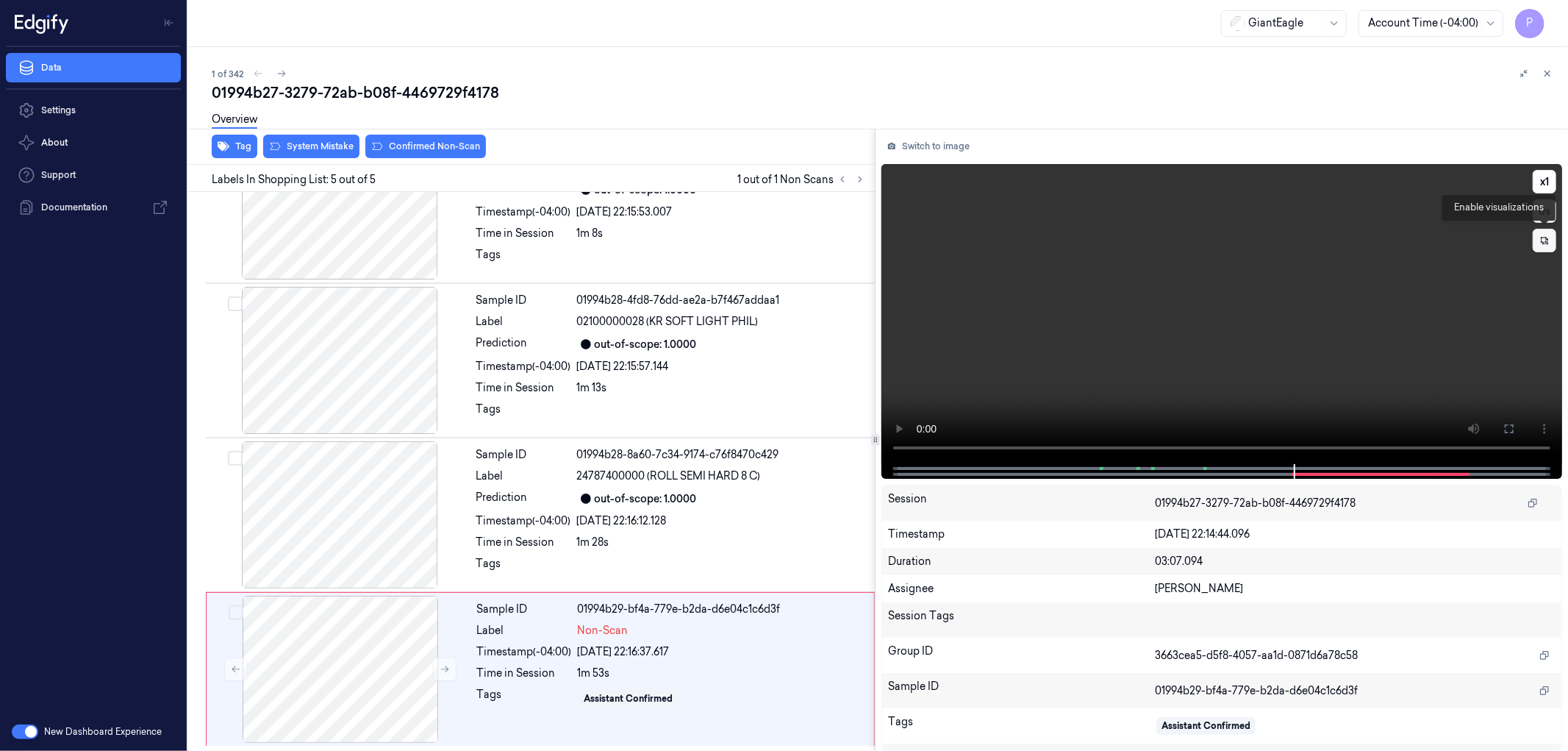
click at [1545, 244] on icon at bounding box center [1544, 240] width 10 height 10
click at [1546, 238] on icon at bounding box center [1544, 239] width 16 height 16
click at [1546, 238] on icon at bounding box center [1545, 240] width 7 height 7
click at [1546, 238] on icon at bounding box center [1544, 239] width 16 height 16
click at [1546, 238] on icon at bounding box center [1544, 240] width 10 height 10
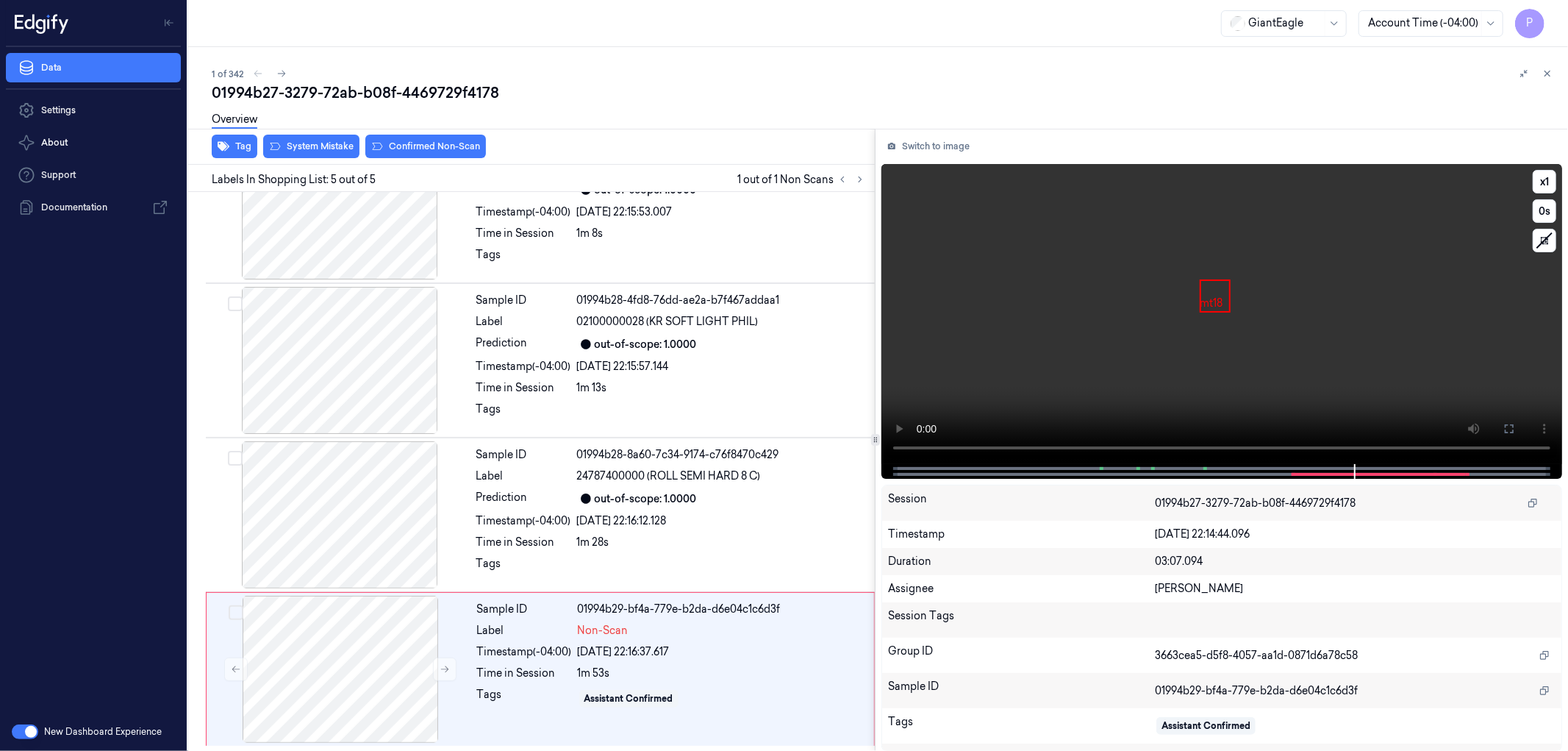
click at [1187, 469] on div at bounding box center [1220, 471] width 650 height 15
click at [1187, 468] on div at bounding box center [1220, 471] width 650 height 15
click at [387, 328] on div at bounding box center [339, 360] width 262 height 147
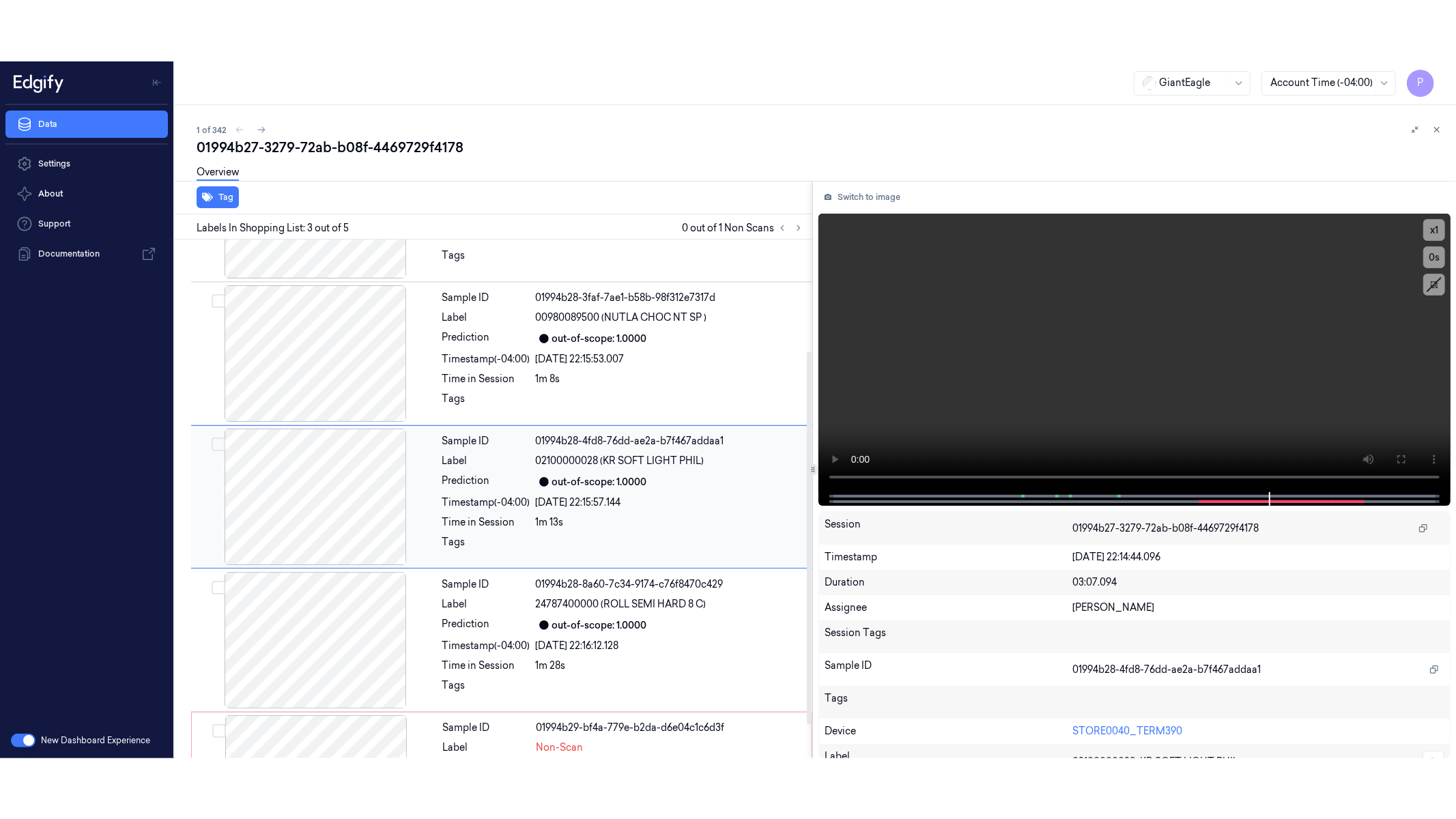
scroll to position [98, 0]
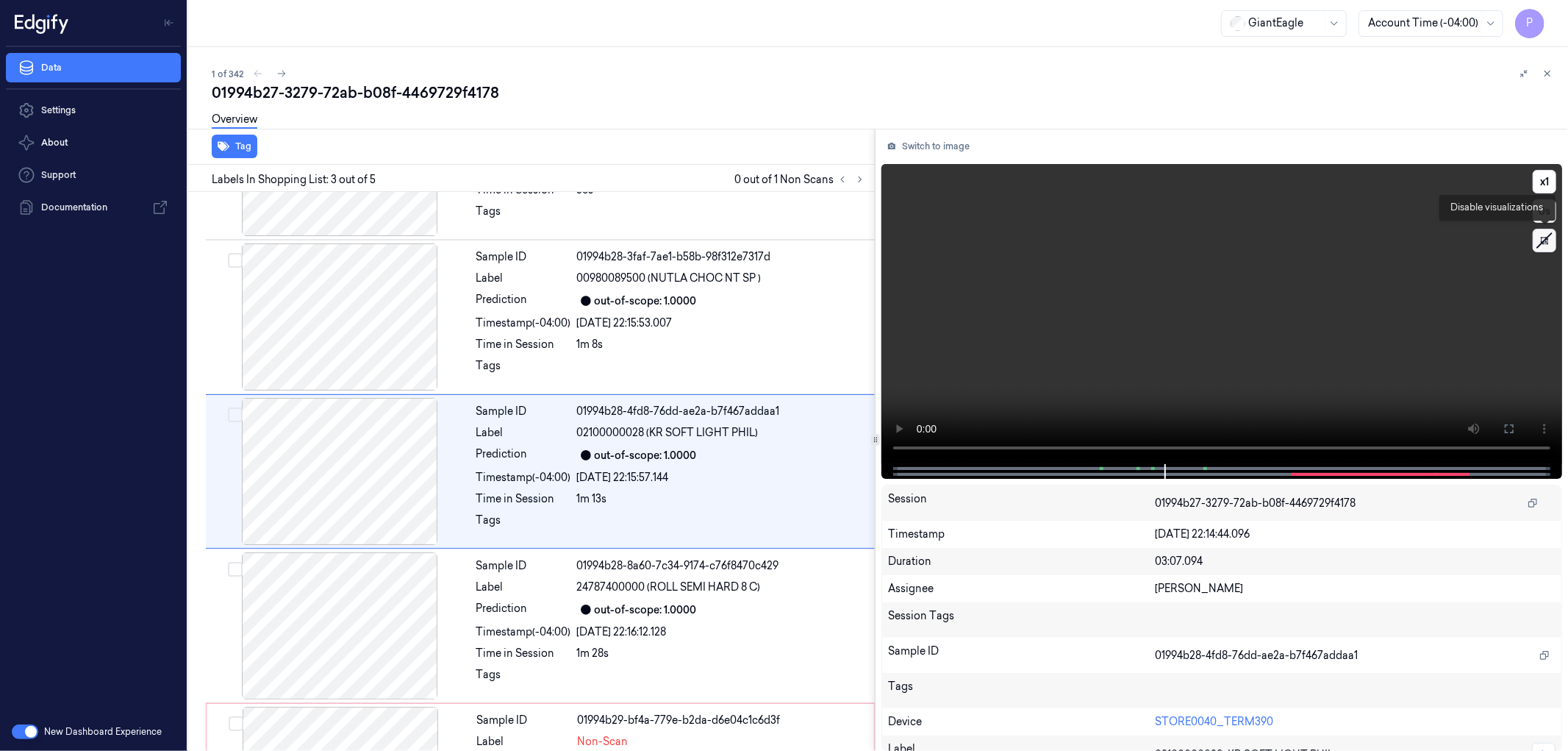
click at [1549, 236] on icon at bounding box center [1545, 240] width 22 height 22
click at [1542, 240] on icon at bounding box center [1545, 240] width 7 height 7
click at [1540, 244] on icon at bounding box center [1544, 239] width 16 height 16
click at [1546, 238] on icon at bounding box center [1545, 240] width 7 height 7
click at [1546, 236] on icon at bounding box center [1545, 240] width 22 height 22
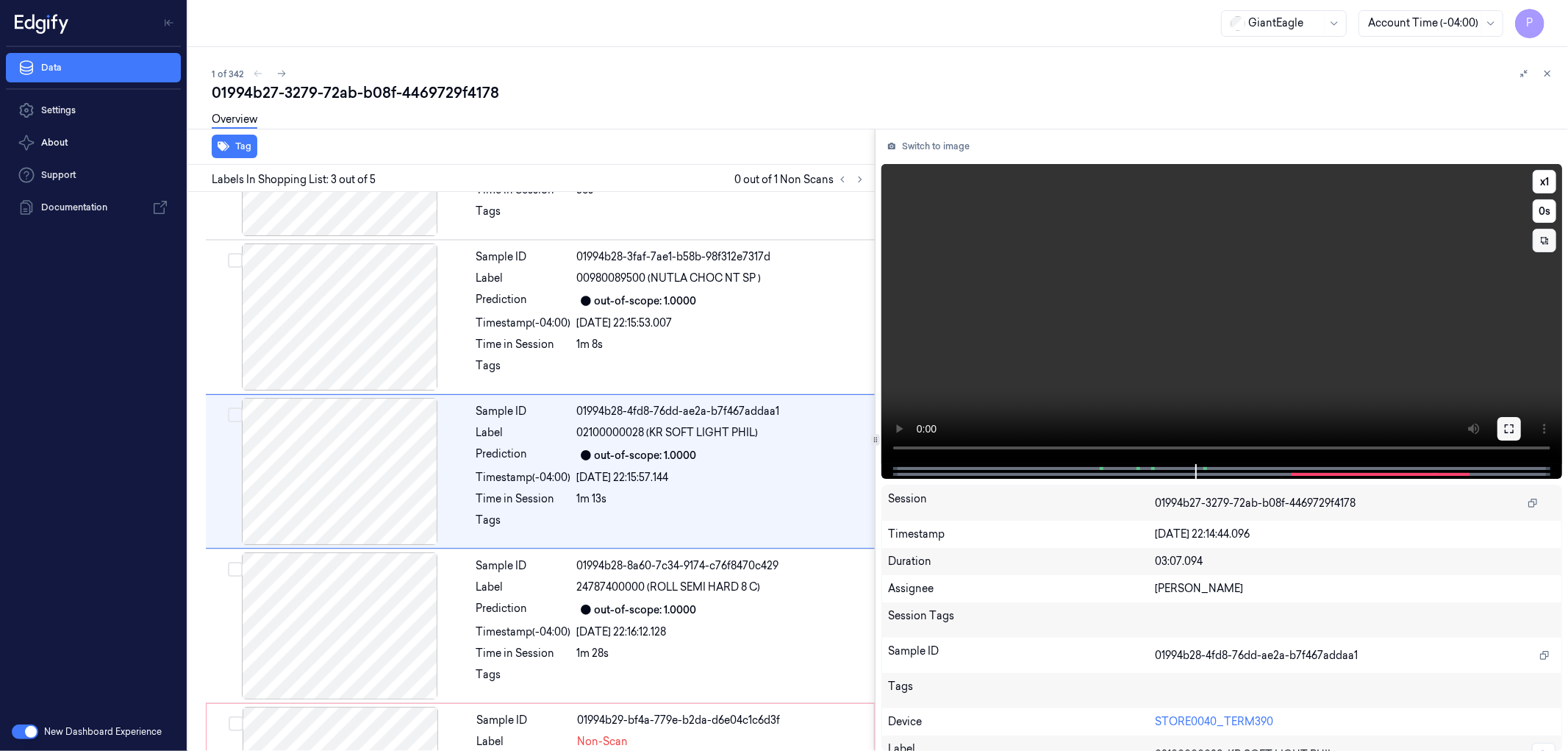
click at [1511, 425] on icon at bounding box center [1508, 428] width 8 height 8
click at [1294, 472] on span at bounding box center [1295, 474] width 2 height 7
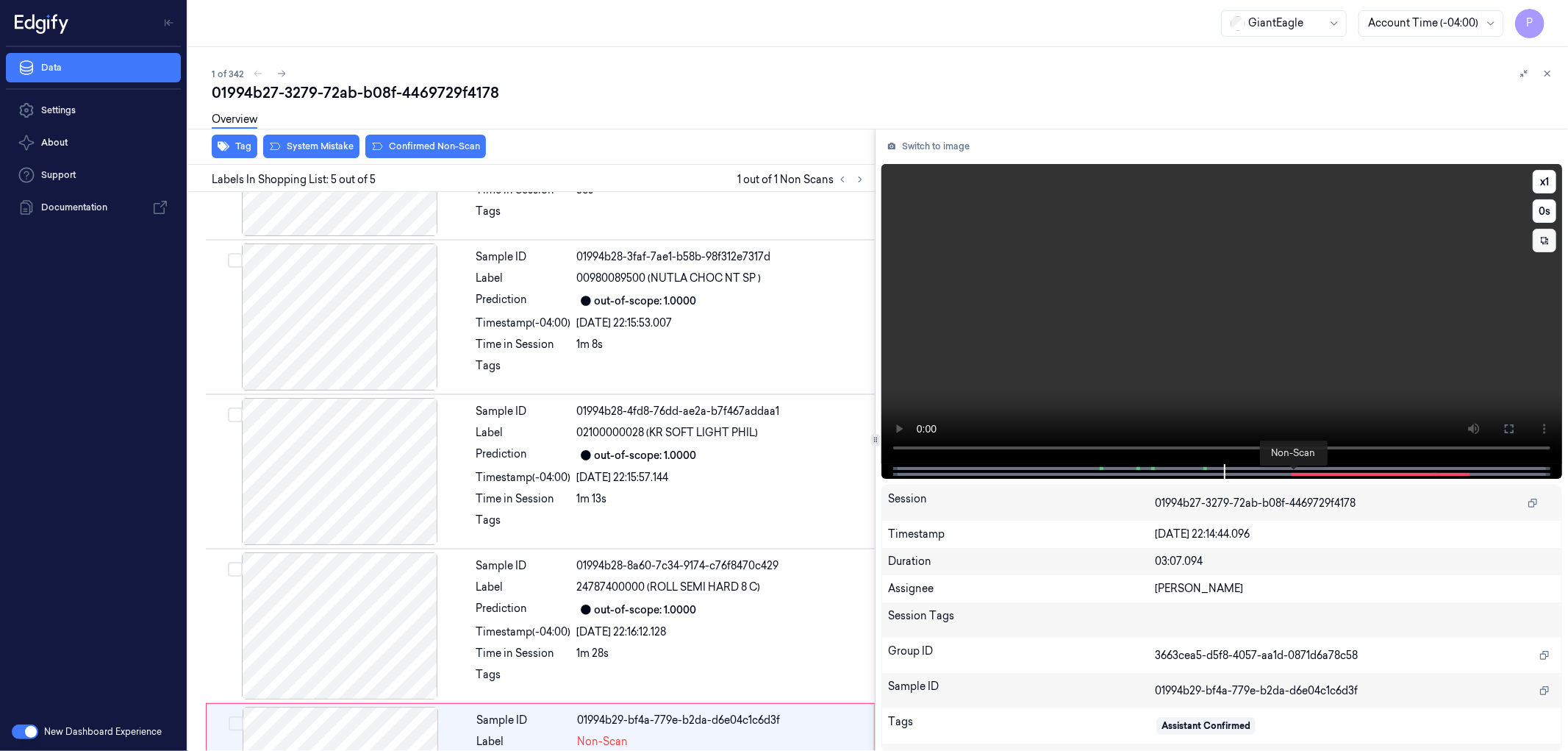
scroll to position [217, 0]
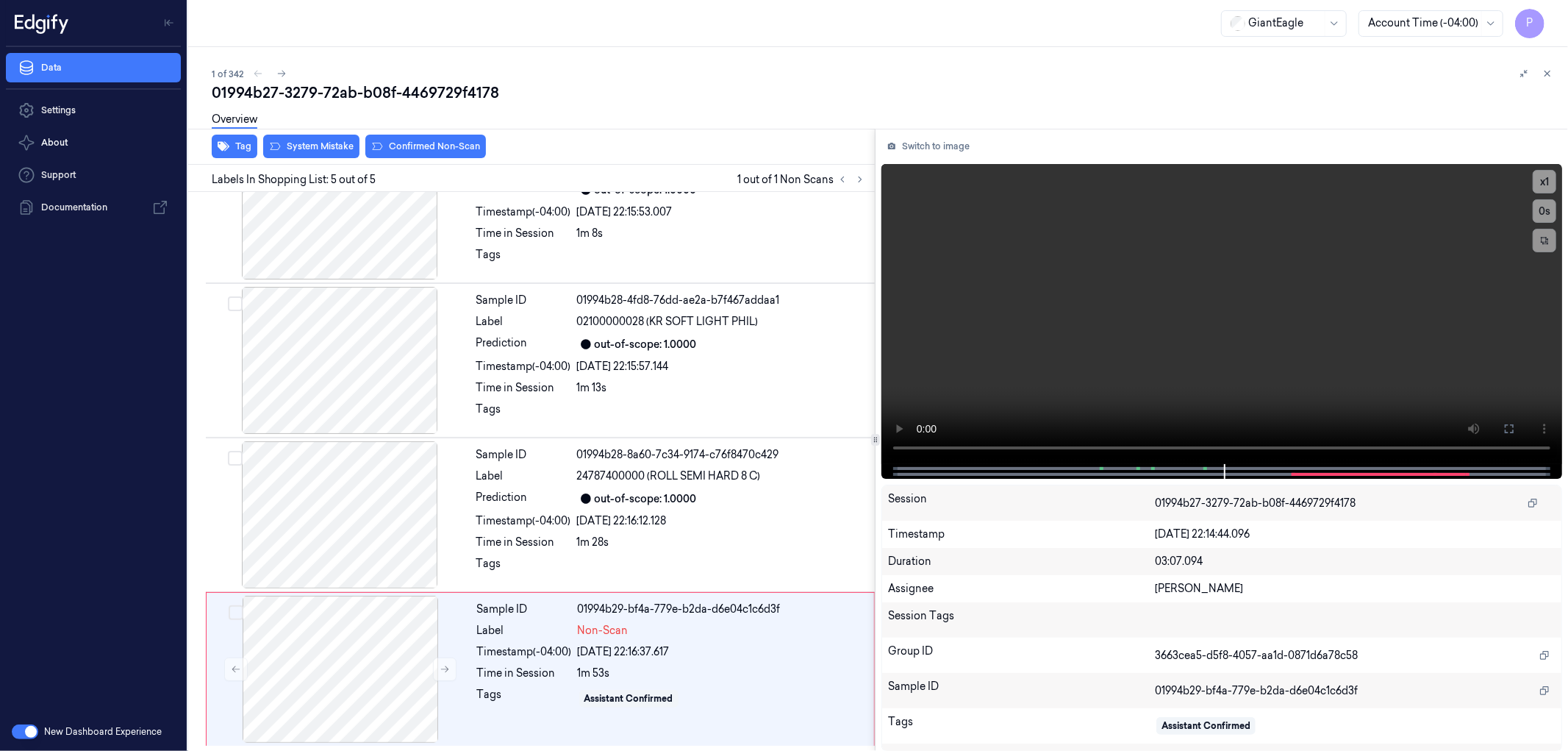
click at [1546, 240] on icon at bounding box center [1545, 240] width 7 height 7
click at [1546, 239] on icon at bounding box center [1545, 240] width 22 height 22
click at [1545, 240] on icon at bounding box center [1545, 240] width 7 height 7
click at [698, 82] on div "01994b27-3279-72ab-b08f-4469729f4178" at bounding box center [884, 93] width 1345 height 21
click at [1546, 72] on icon at bounding box center [1546, 73] width 10 height 10
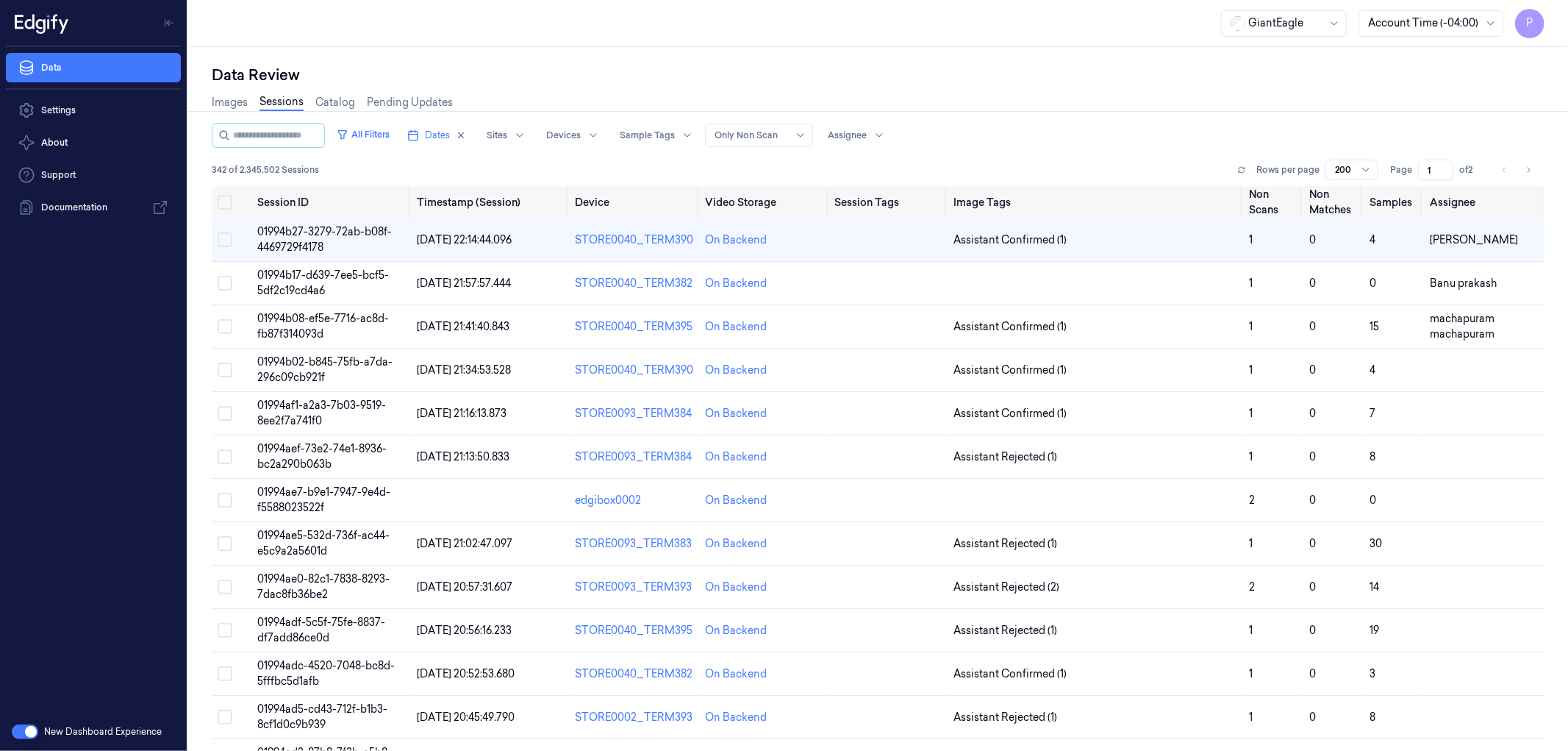
click at [788, 136] on div at bounding box center [751, 136] width 74 height 13
click at [867, 133] on div at bounding box center [847, 136] width 39 height 13
type input "raj"
click at [877, 217] on div "[PERSON_NAME] C" at bounding box center [895, 215] width 98 height 16
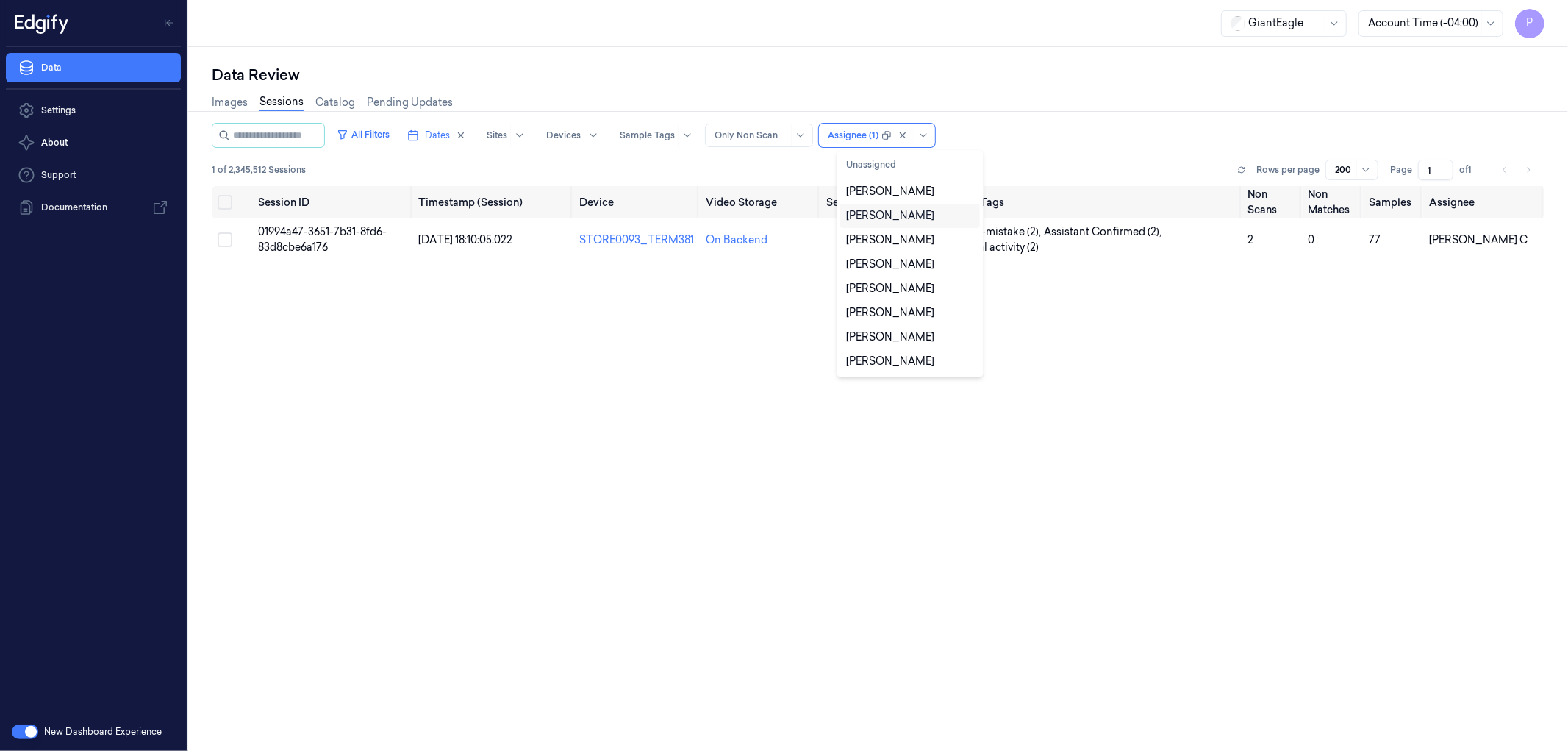
click at [1230, 125] on div "All Filters Dates Sites Devices Sample Tags Alert Type Only Non Scan option [PE…" at bounding box center [877, 135] width 1332 height 25
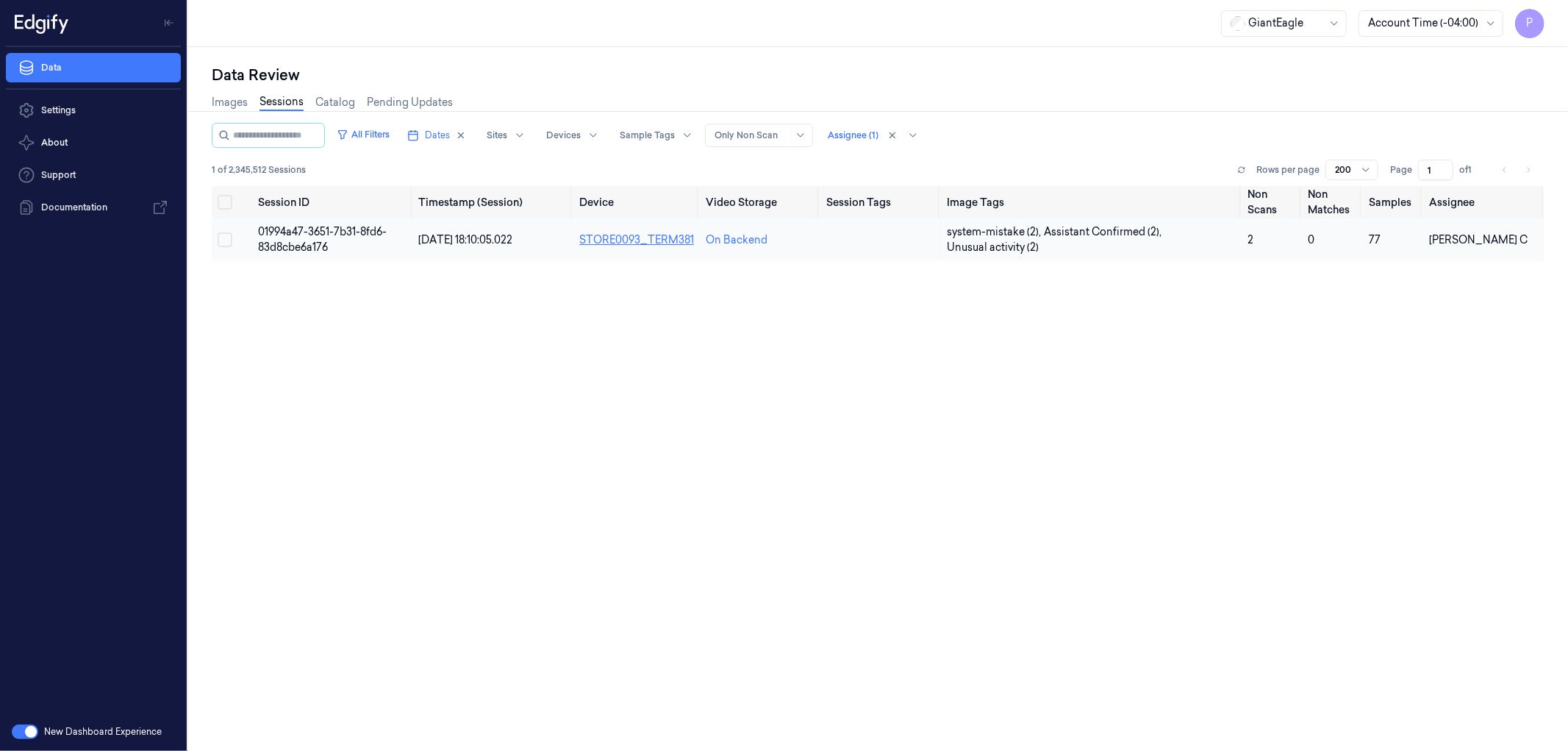
click at [579, 239] on div "STORE0093_TERM381" at bounding box center [636, 239] width 115 height 16
click at [446, 233] on span "[DATE] 18:10:05.022" at bounding box center [466, 239] width 94 height 13
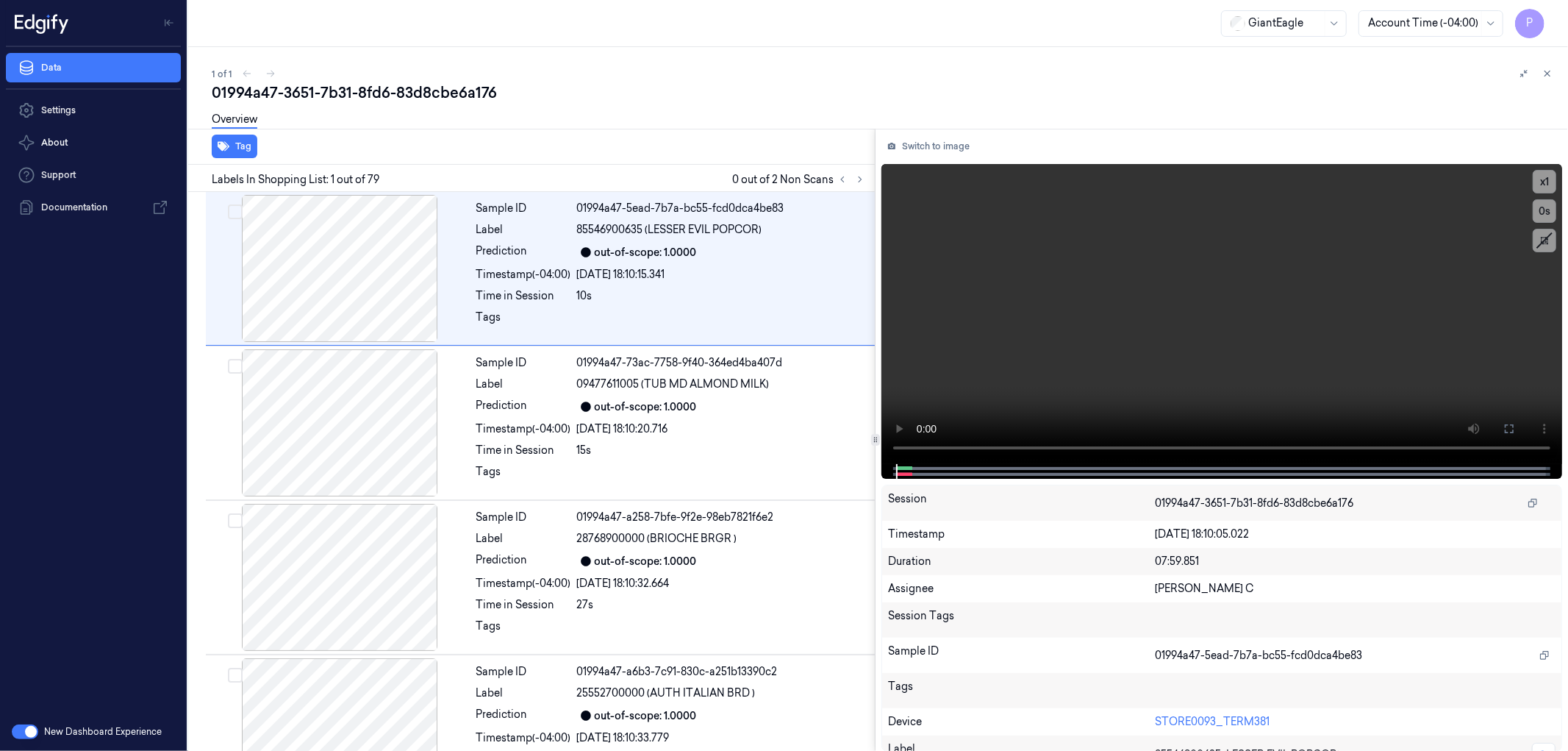
click at [1325, 18] on span at bounding box center [1325, 23] width 1 height 25
click at [1049, 80] on div "1 of 1" at bounding box center [884, 73] width 1345 height 18
click at [856, 181] on icon at bounding box center [859, 179] width 10 height 10
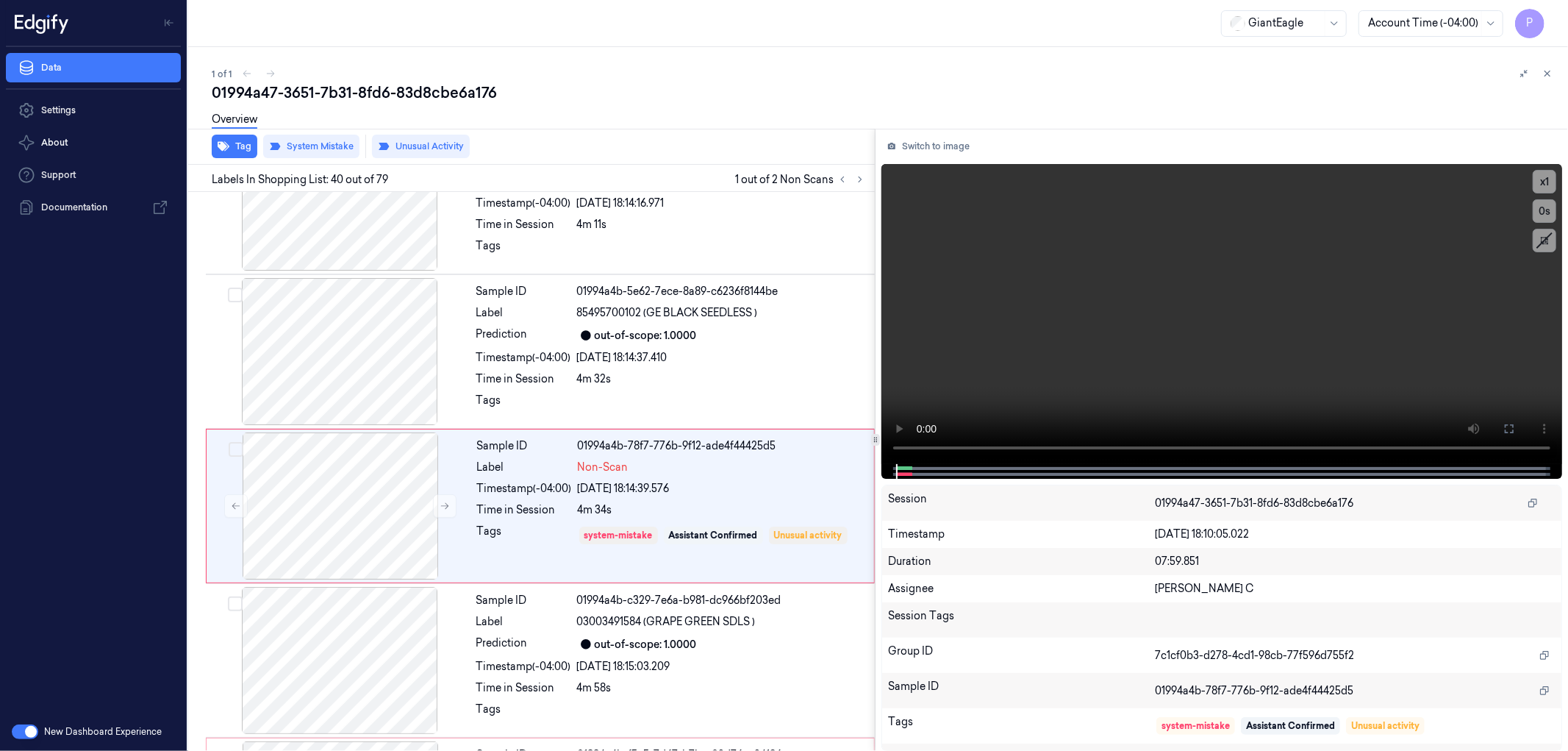
scroll to position [5825, 0]
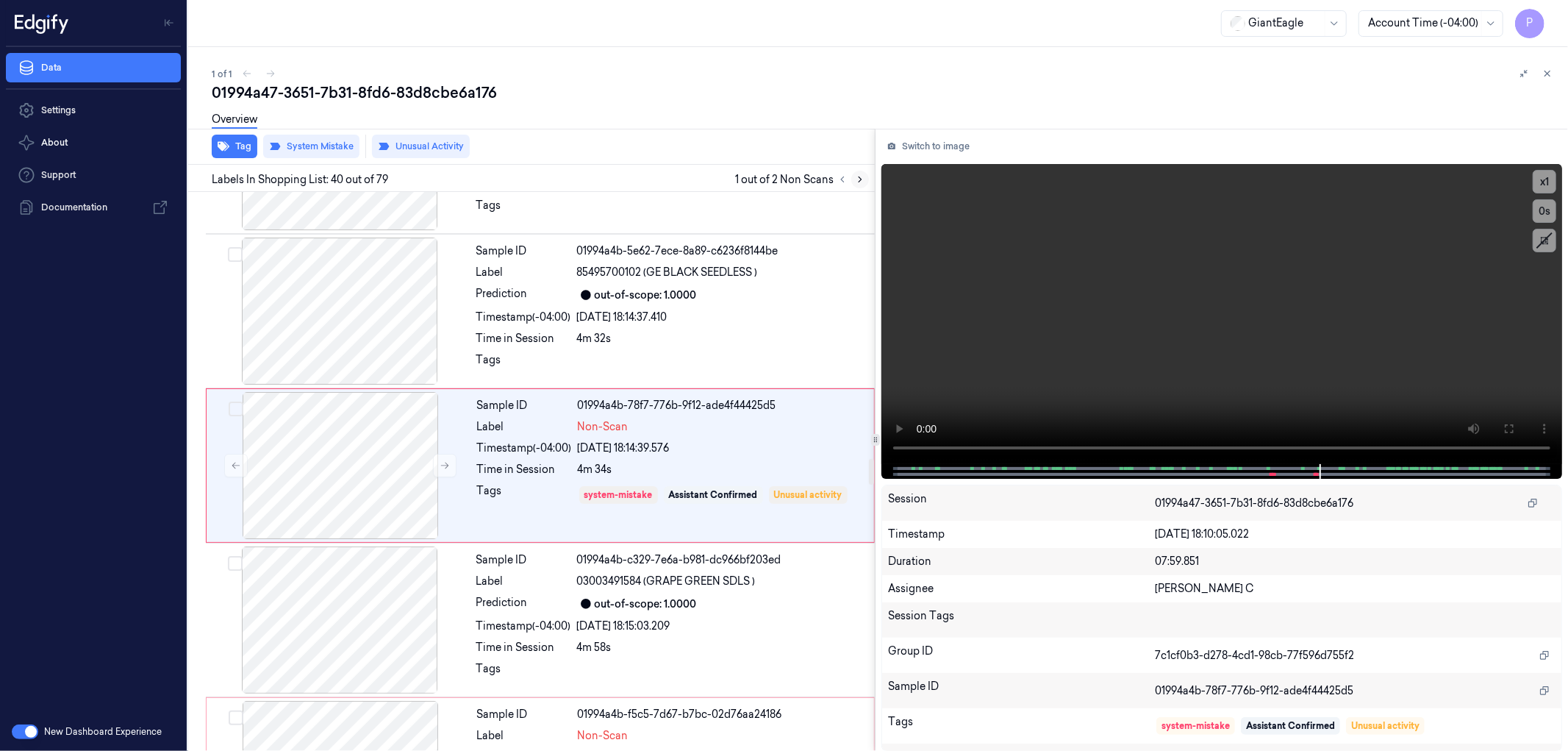
click at [858, 179] on icon at bounding box center [859, 179] width 10 height 10
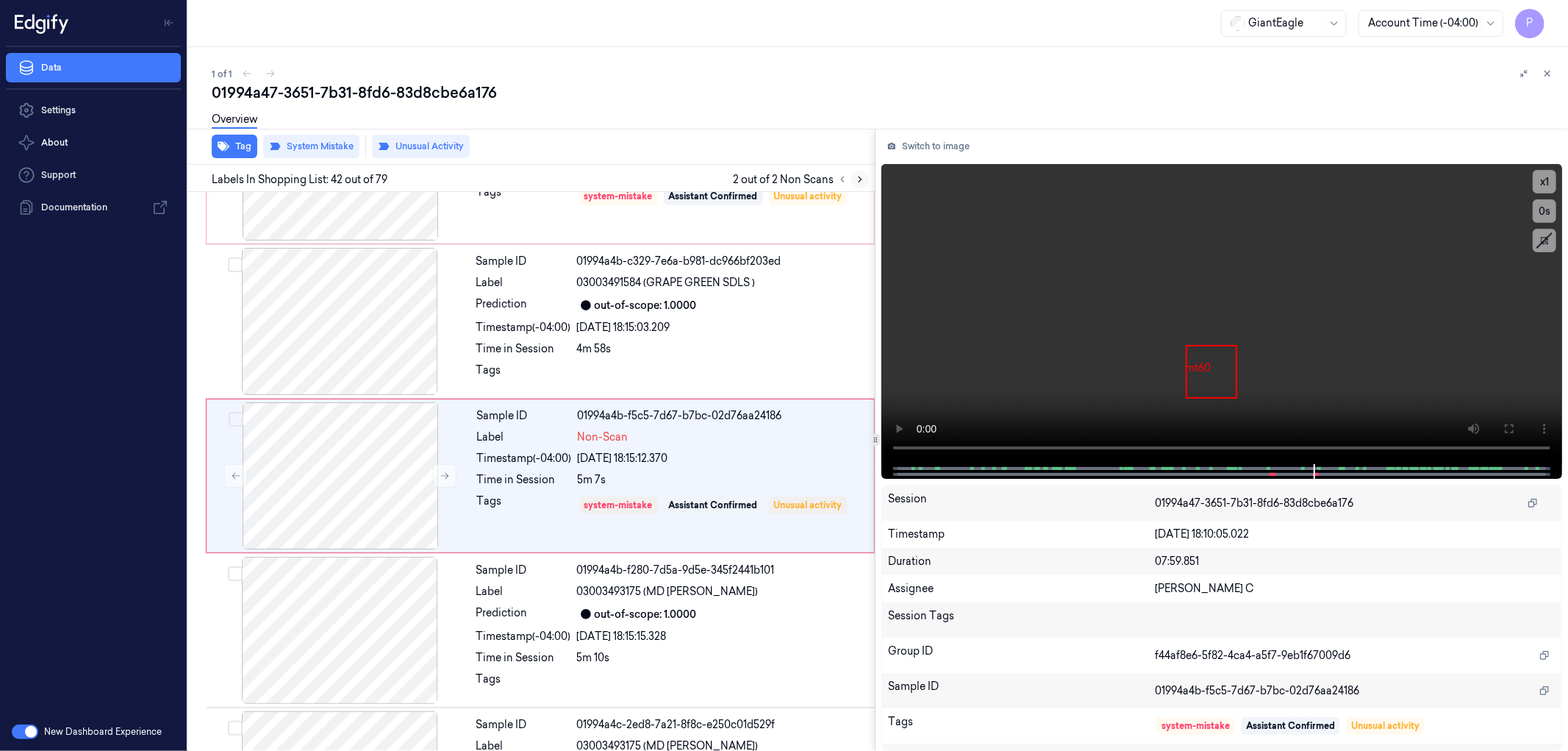
scroll to position [6133, 0]
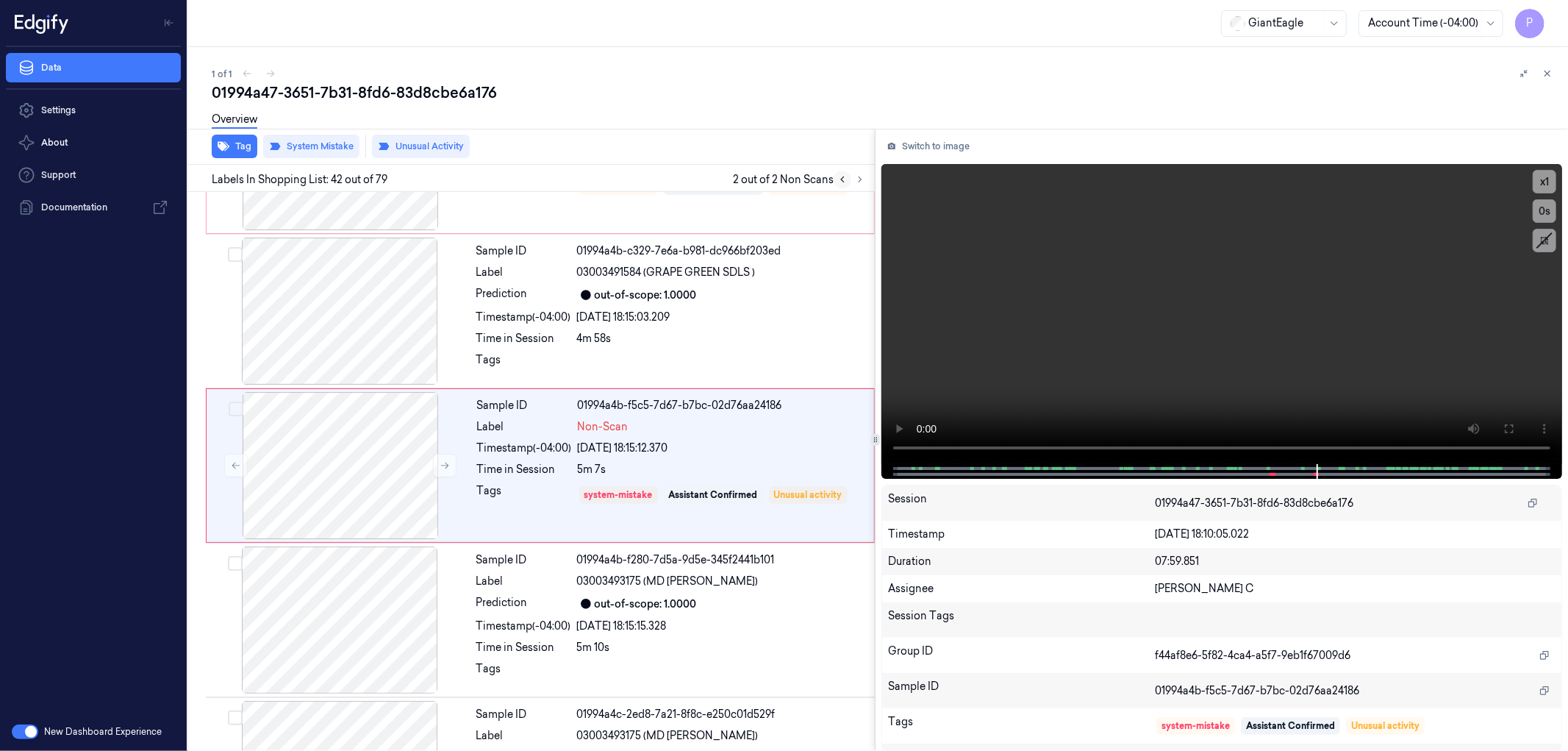
click at [841, 179] on icon at bounding box center [842, 180] width 3 height 6
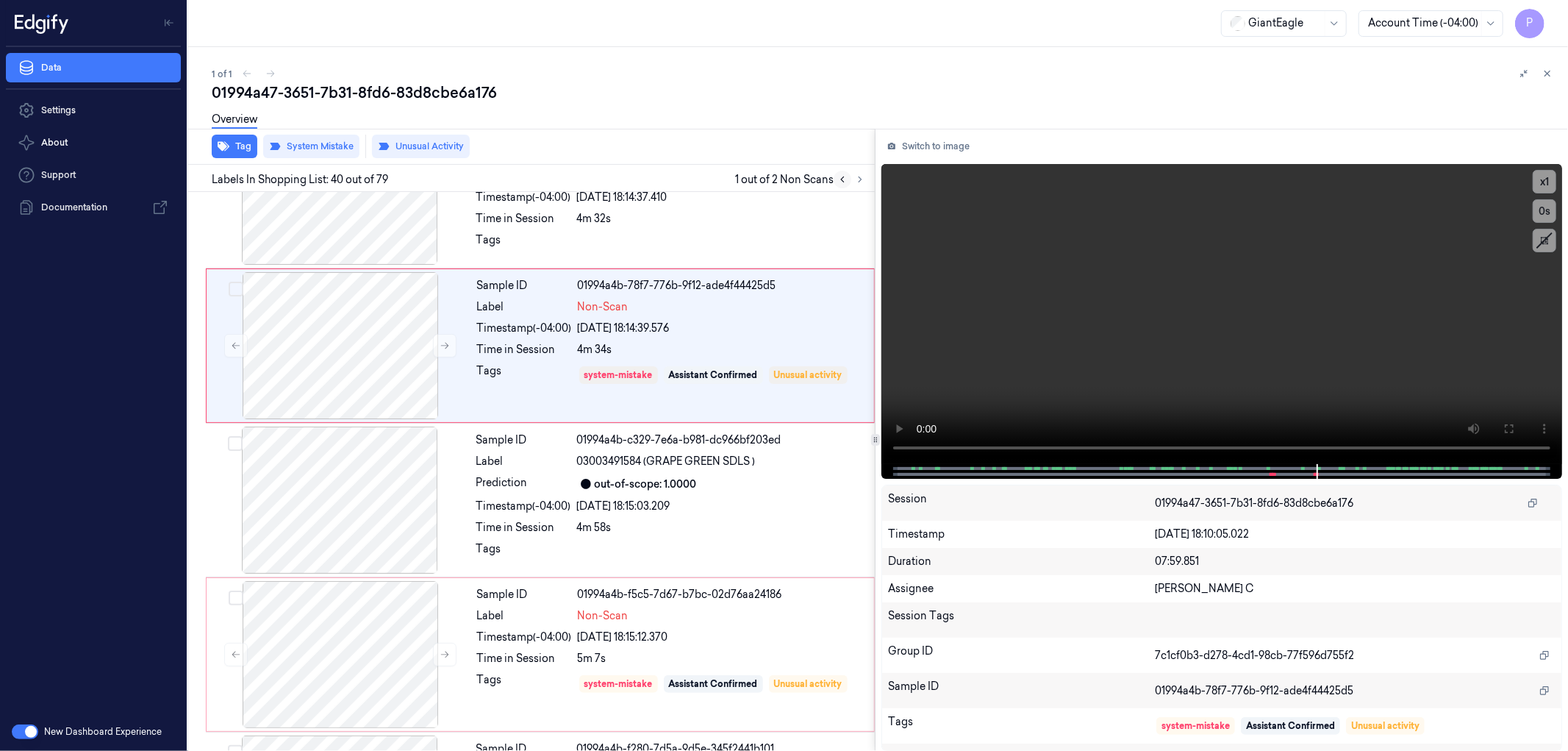
scroll to position [5825, 0]
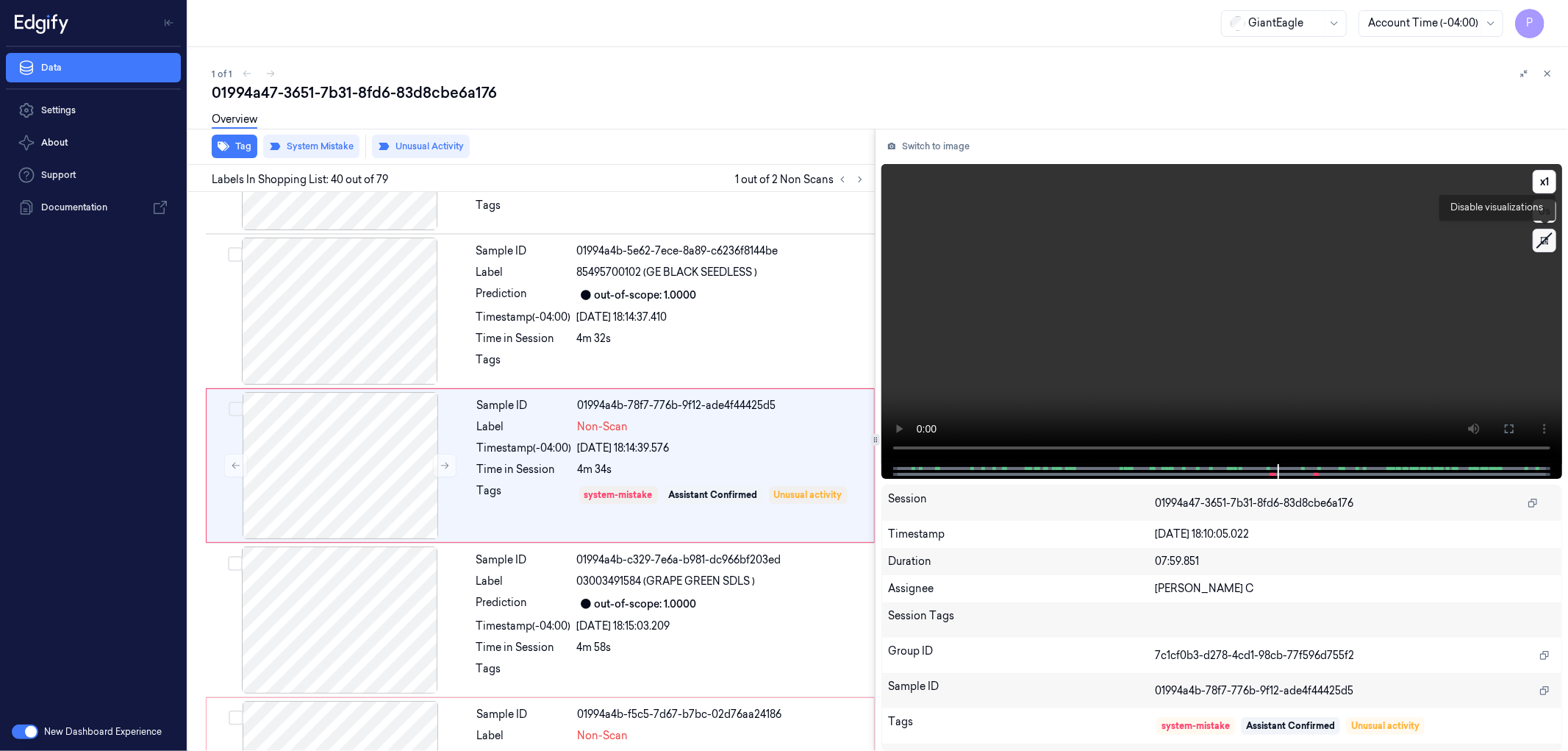
click at [1547, 243] on icon at bounding box center [1545, 240] width 22 height 22
click at [1548, 74] on icon at bounding box center [1548, 74] width 6 height 6
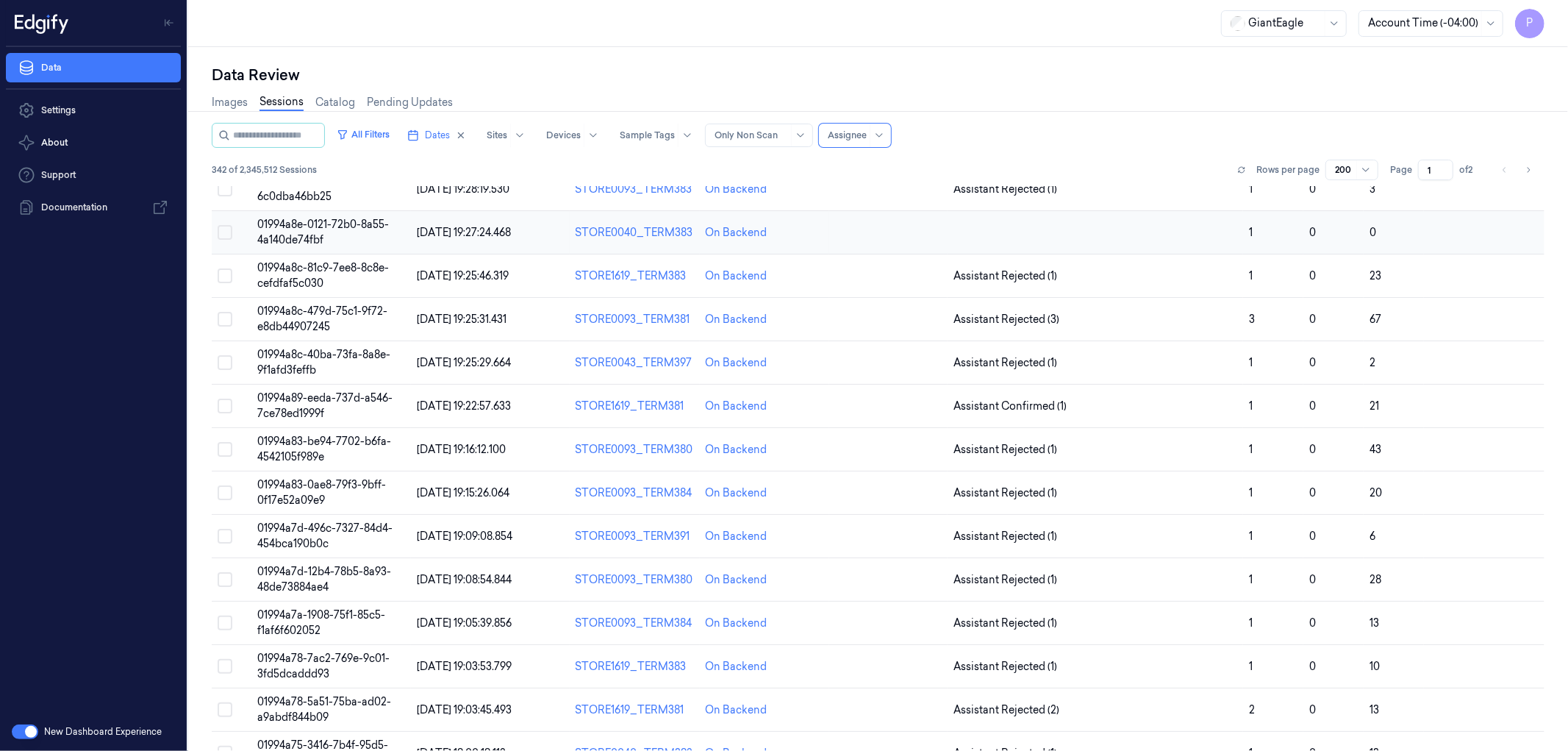
scroll to position [1307, 0]
click at [1359, 170] on icon at bounding box center [1365, 169] width 12 height 12
click at [1347, 195] on div "50" at bounding box center [1348, 198] width 34 height 16
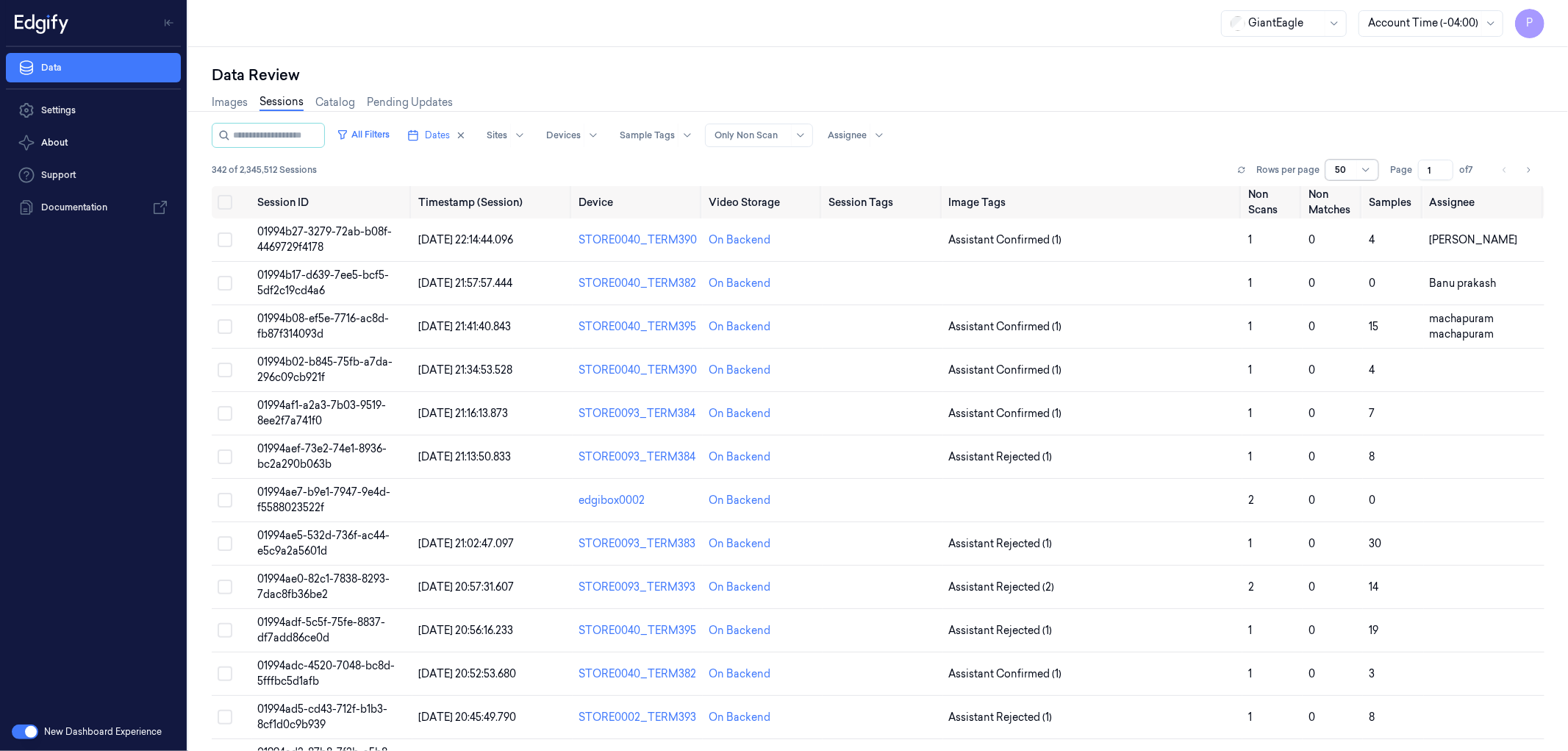
click at [1356, 108] on div "Images Sessions Catalog Pending Updates" at bounding box center [877, 104] width 1332 height 37
click at [349, 228] on span "01994b27-3279-72ab-b08f-4469729f4178" at bounding box center [325, 239] width 135 height 29
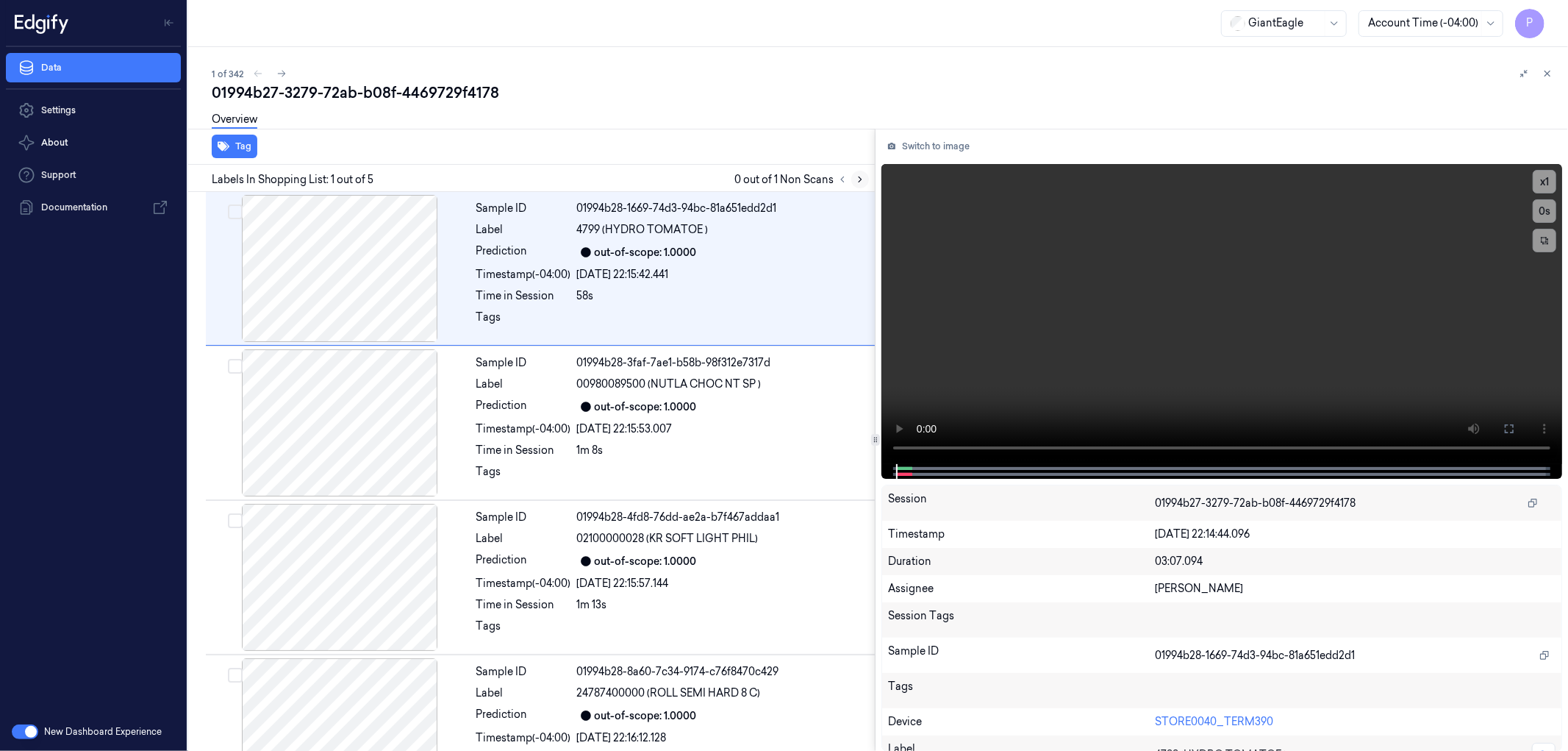
click at [861, 178] on icon at bounding box center [859, 179] width 10 height 10
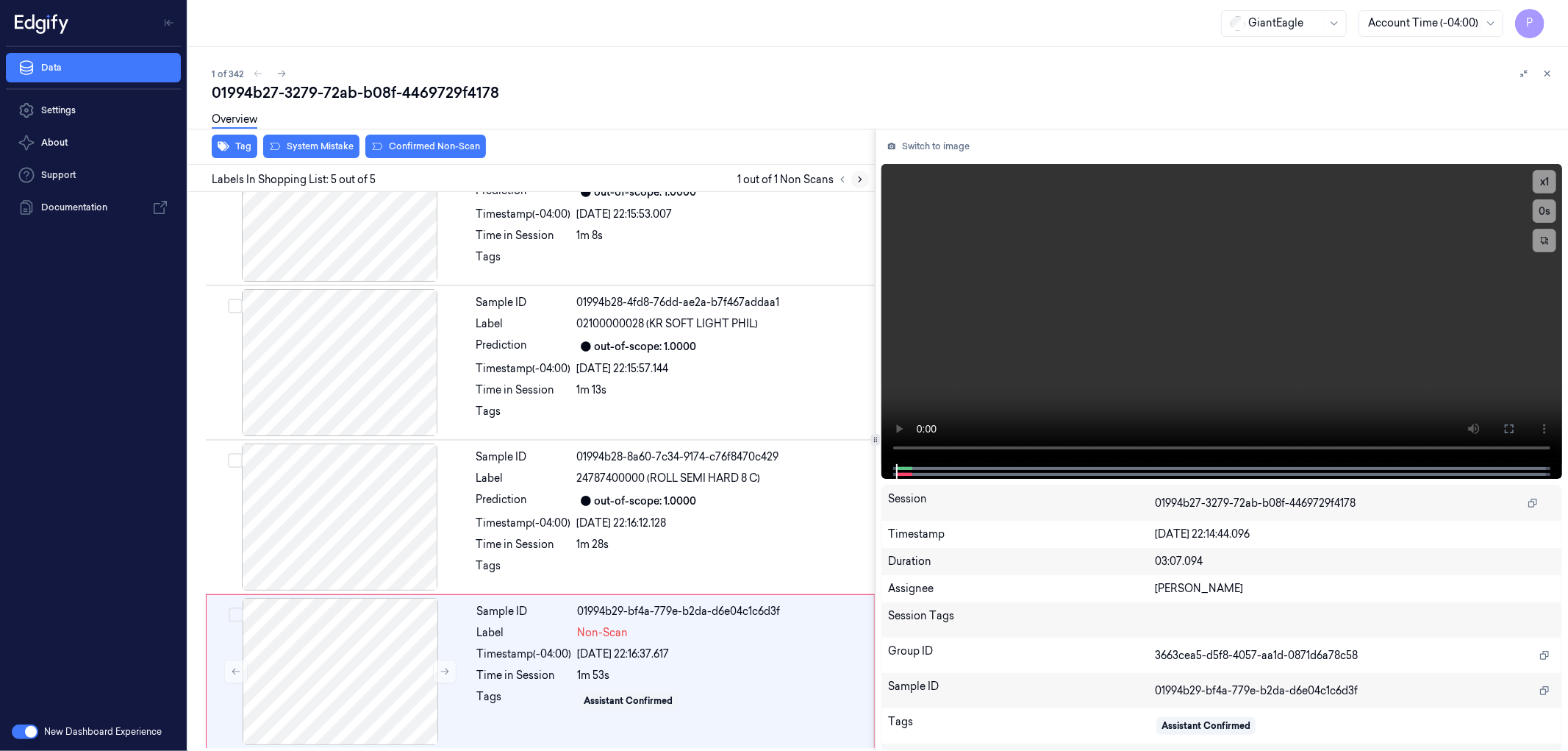
scroll to position [217, 0]
click at [246, 151] on button "Tag" at bounding box center [234, 146] width 46 height 23
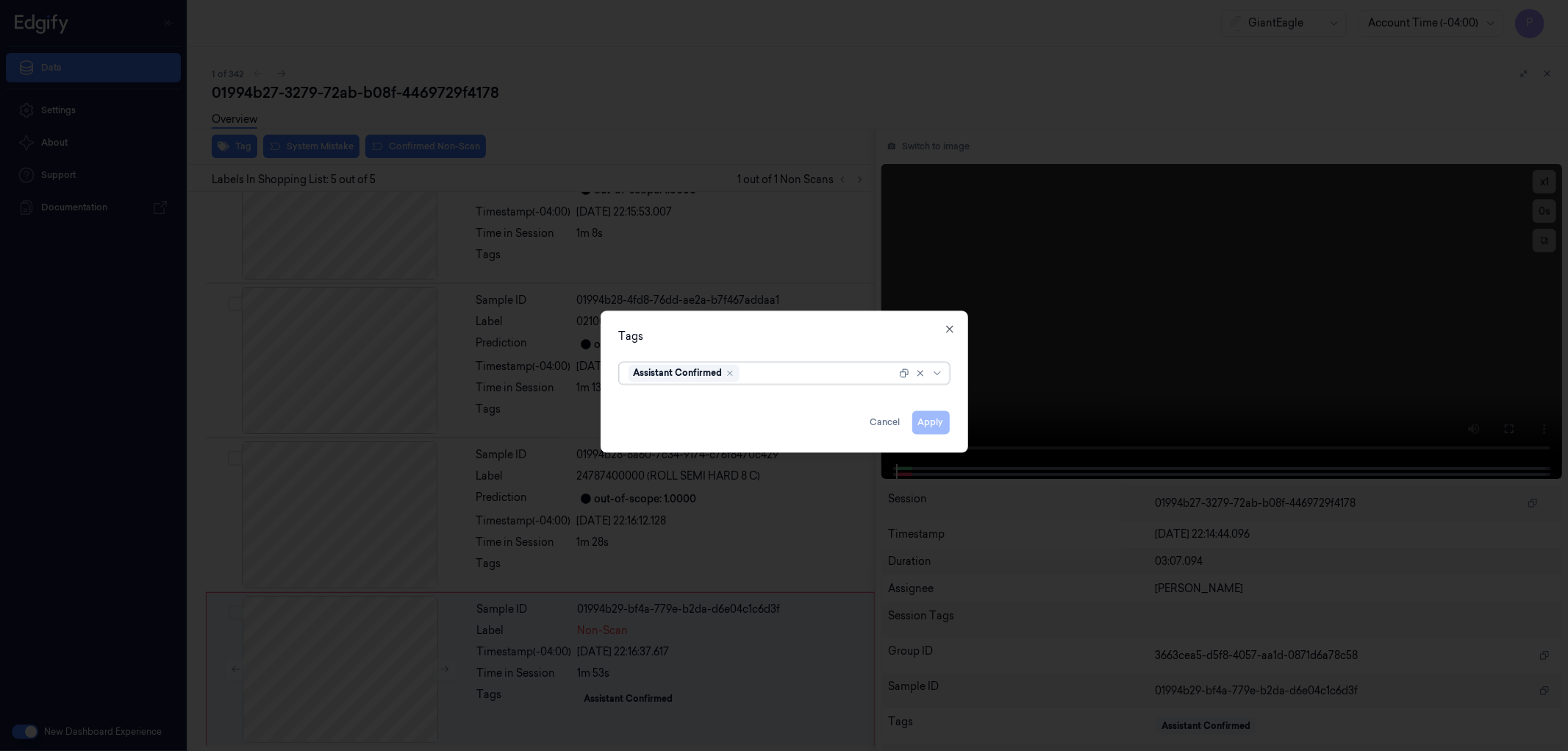
click at [816, 373] on div at bounding box center [819, 373] width 153 height 16
type input "b"
type input "bigs"
click at [688, 405] on div "bigs" at bounding box center [784, 402] width 311 height 16
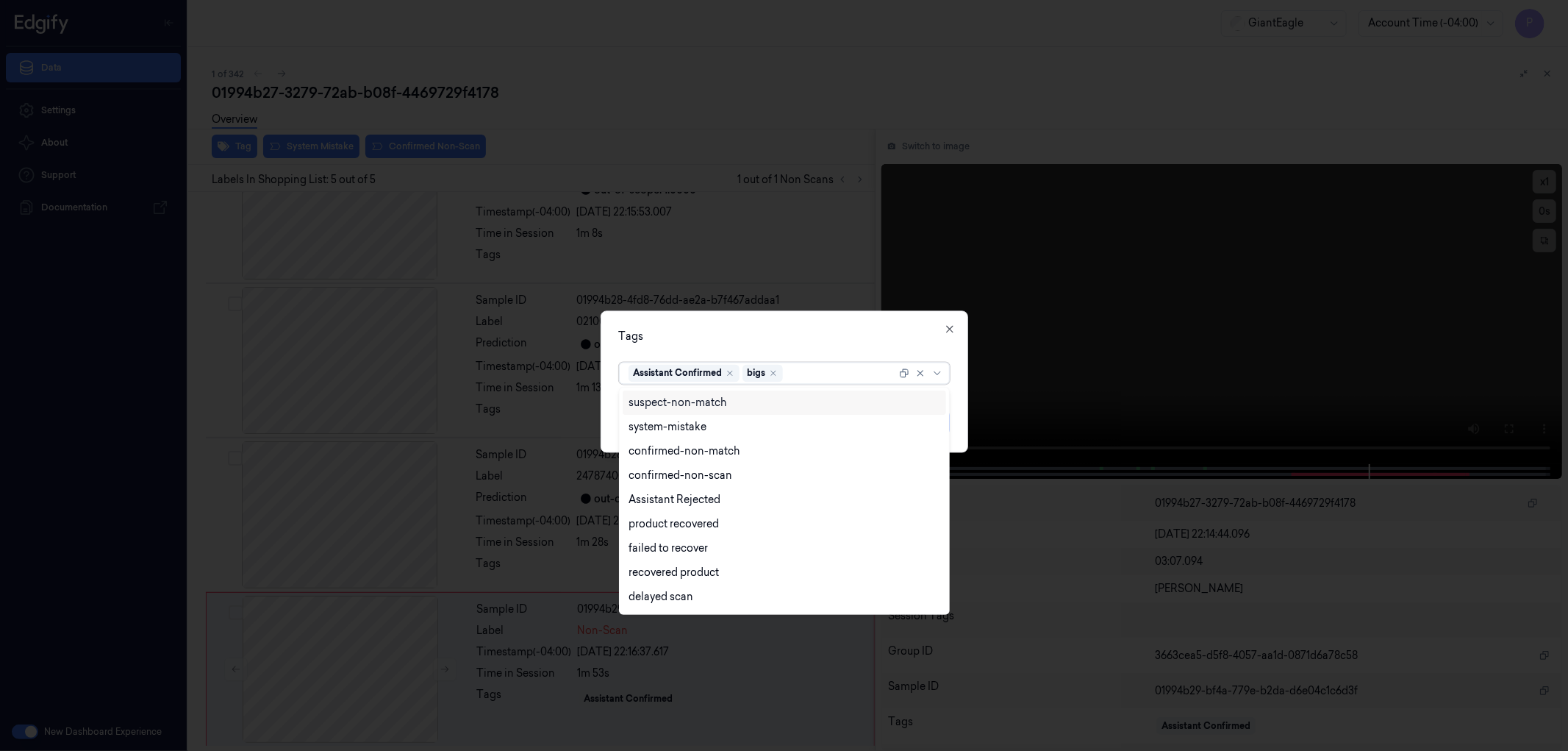
click at [842, 342] on div "Tags" at bounding box center [784, 336] width 331 height 16
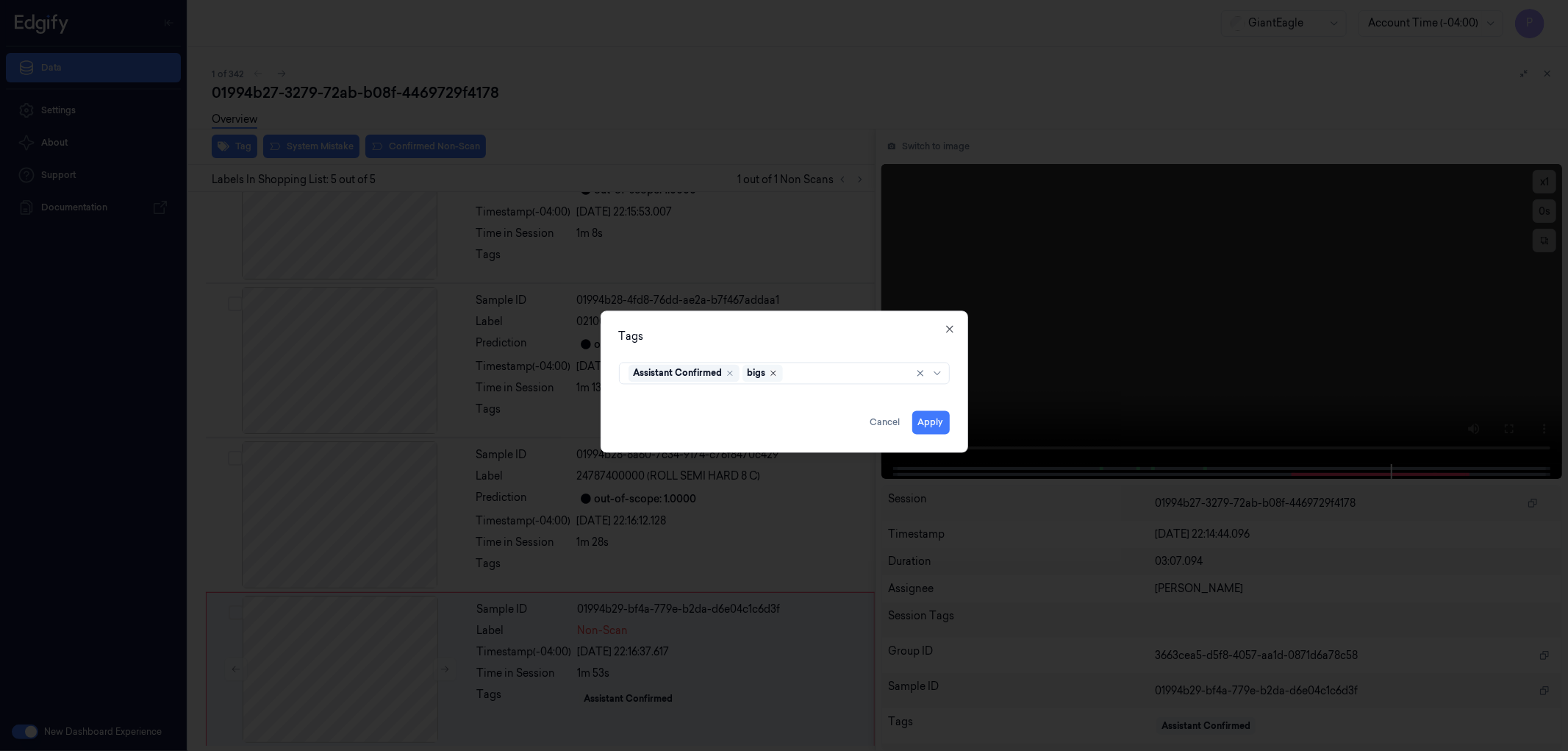
click at [775, 372] on icon "Remove ,bigs" at bounding box center [772, 372] width 8 height 8
click at [953, 329] on icon "button" at bounding box center [949, 328] width 12 height 12
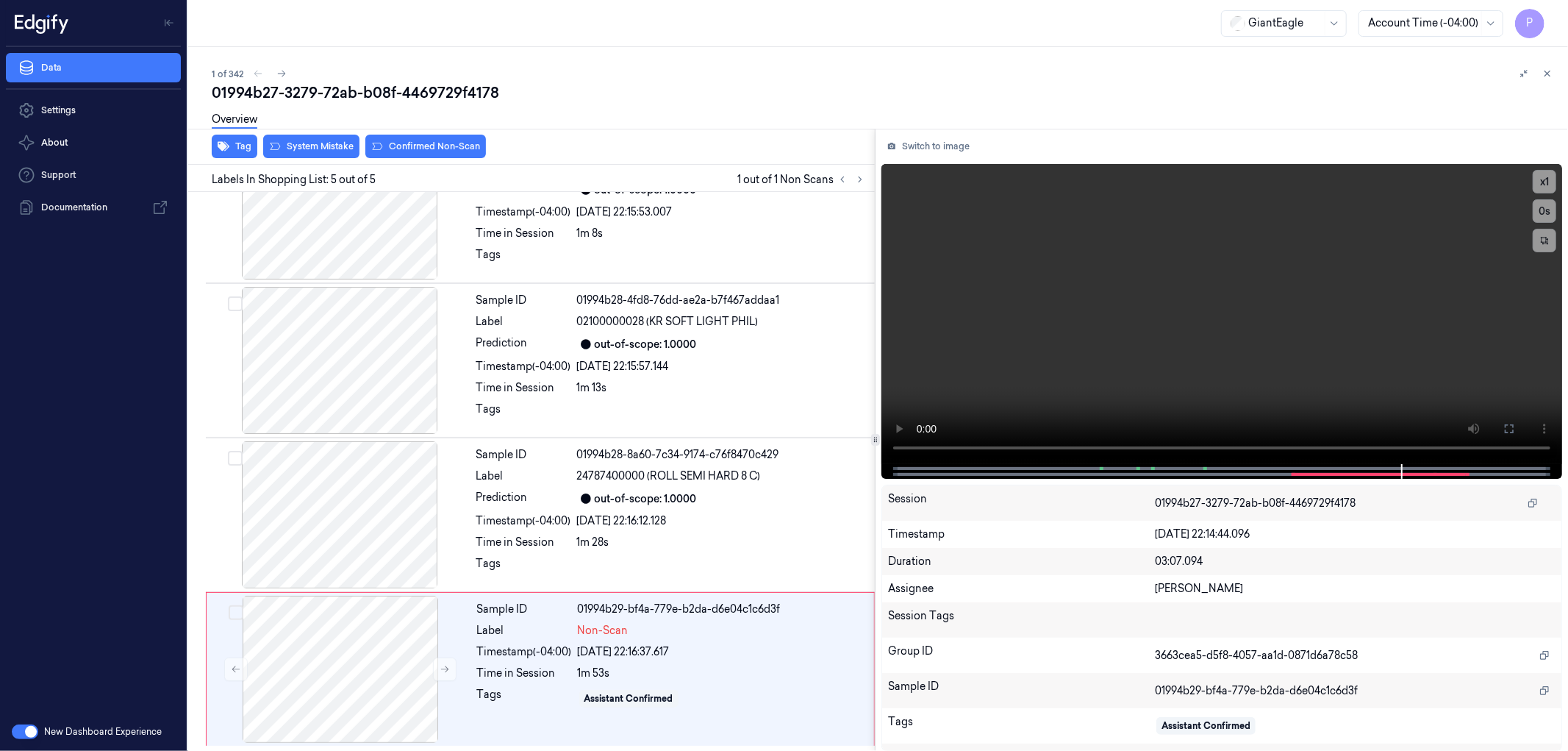
click at [827, 52] on div "1 of 342 01994b27-3279-72ab-b08f-4469729f4178 Overview Tag System Mistake Confi…" at bounding box center [878, 398] width 1380 height 703
click at [1547, 74] on icon at bounding box center [1546, 73] width 10 height 10
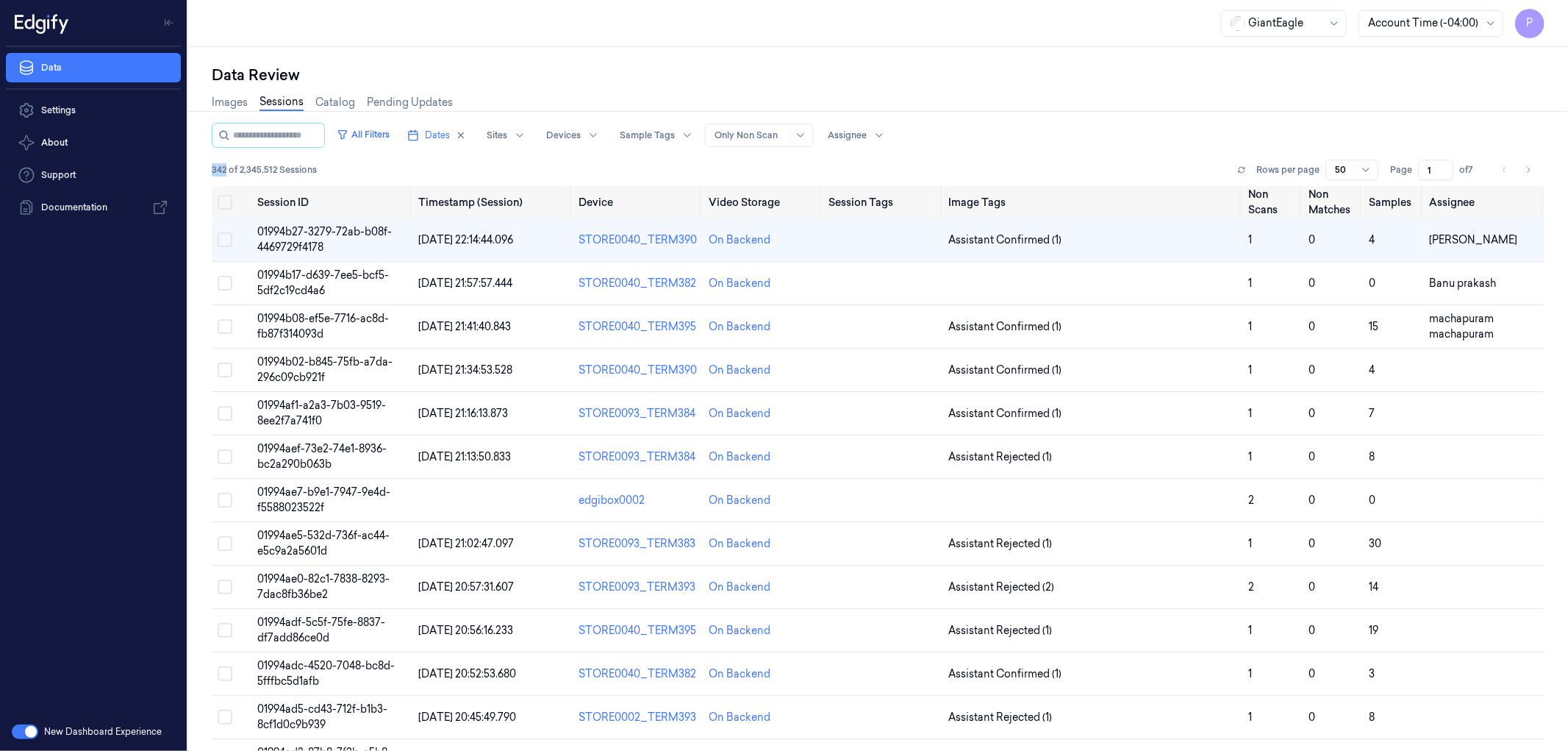
drag, startPoint x: 226, startPoint y: 166, endPoint x: 205, endPoint y: 166, distance: 21.0
click at [205, 166] on div "Data Review Images Sessions Catalog Pending Updates All Filters Dates Sites Dev…" at bounding box center [878, 398] width 1380 height 703
click at [1182, 125] on div "All Filters Dates Sites Devices Sample Tags Alert Type Only Non Scan Assignee" at bounding box center [877, 135] width 1332 height 25
drag, startPoint x: 224, startPoint y: 166, endPoint x: 228, endPoint y: 177, distance: 11.7
click at [206, 167] on div "Data Review Images Sessions Catalog Pending Updates All Filters Dates Sites Dev…" at bounding box center [878, 398] width 1380 height 703
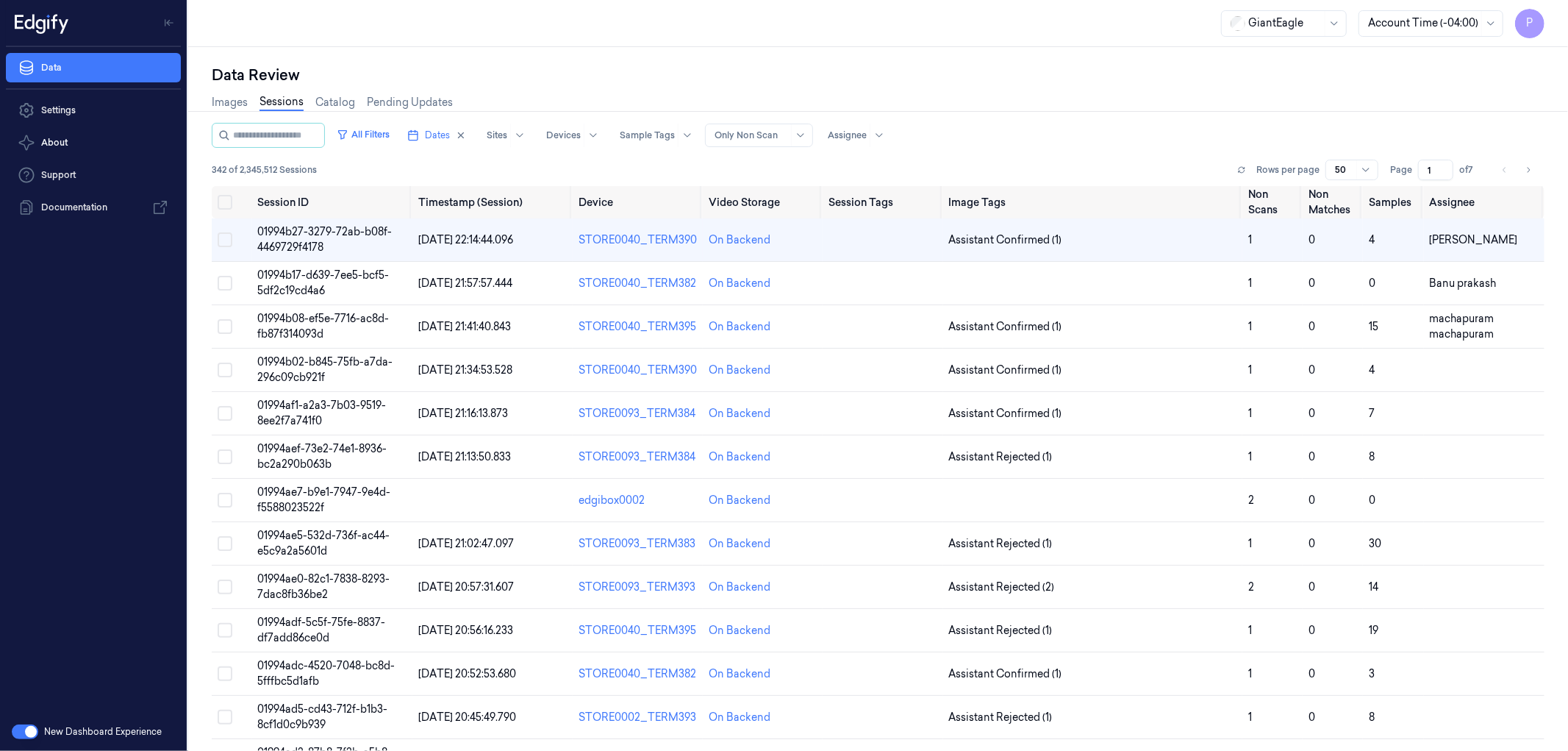
click at [1144, 142] on div "All Filters Dates Sites Devices Sample Tags Alert Type Only Non Scan Assignee" at bounding box center [877, 135] width 1332 height 25
click at [1524, 169] on icon "Go to next page" at bounding box center [1528, 169] width 8 height 12
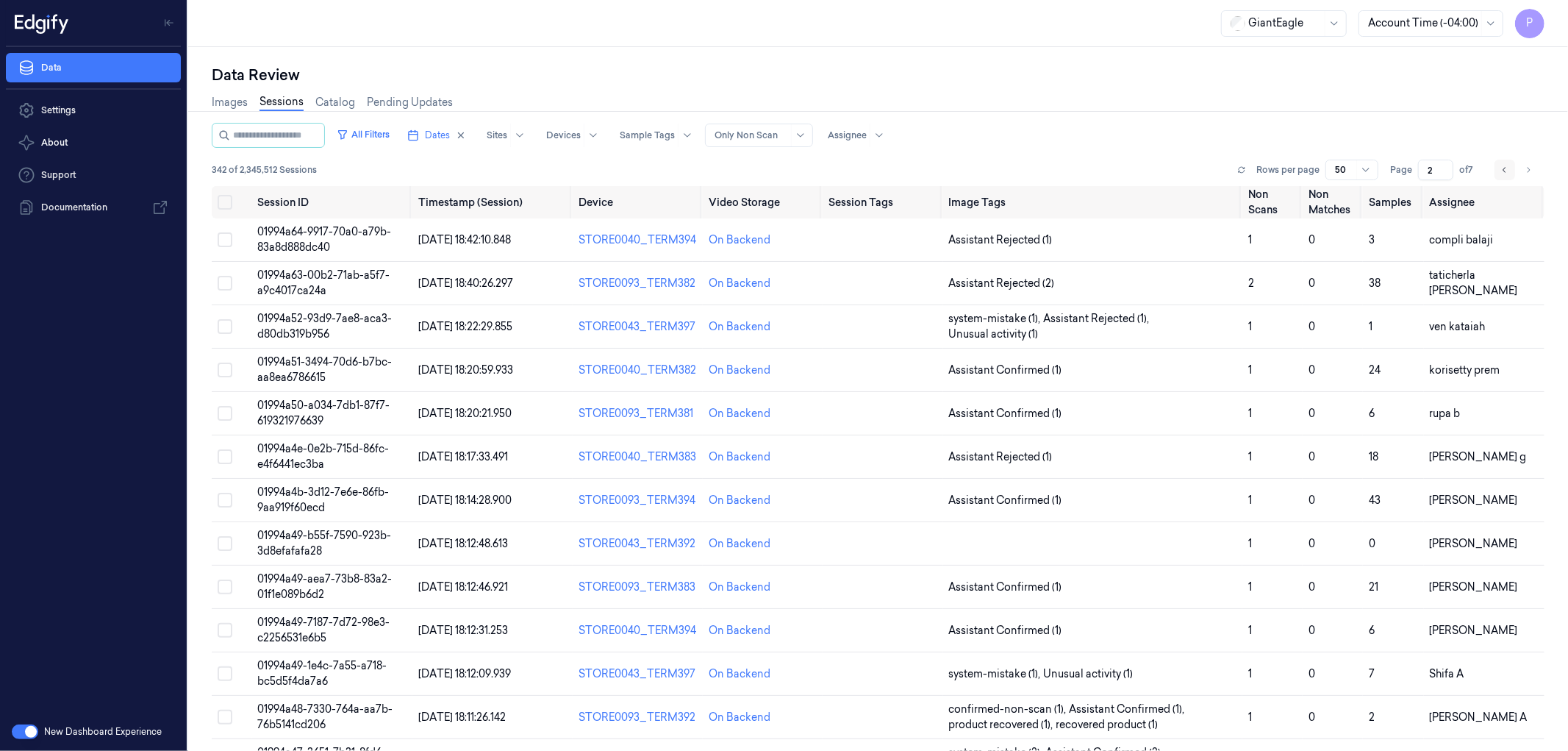
click at [1501, 172] on icon "Go to previous page" at bounding box center [1504, 169] width 8 height 12
type input "1"
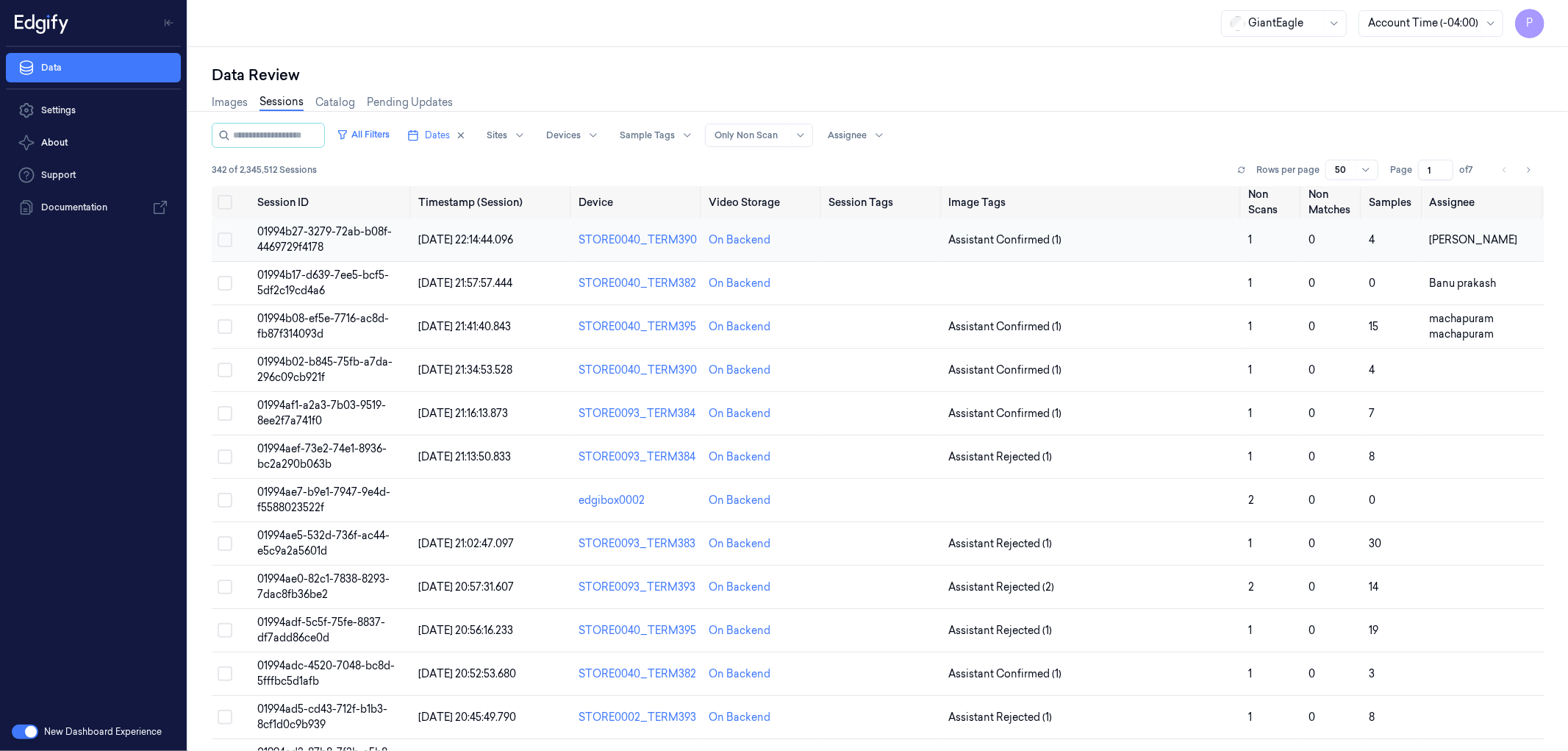
click at [346, 229] on span "01994b27-3279-72ab-b08f-4469729f4178" at bounding box center [325, 239] width 135 height 29
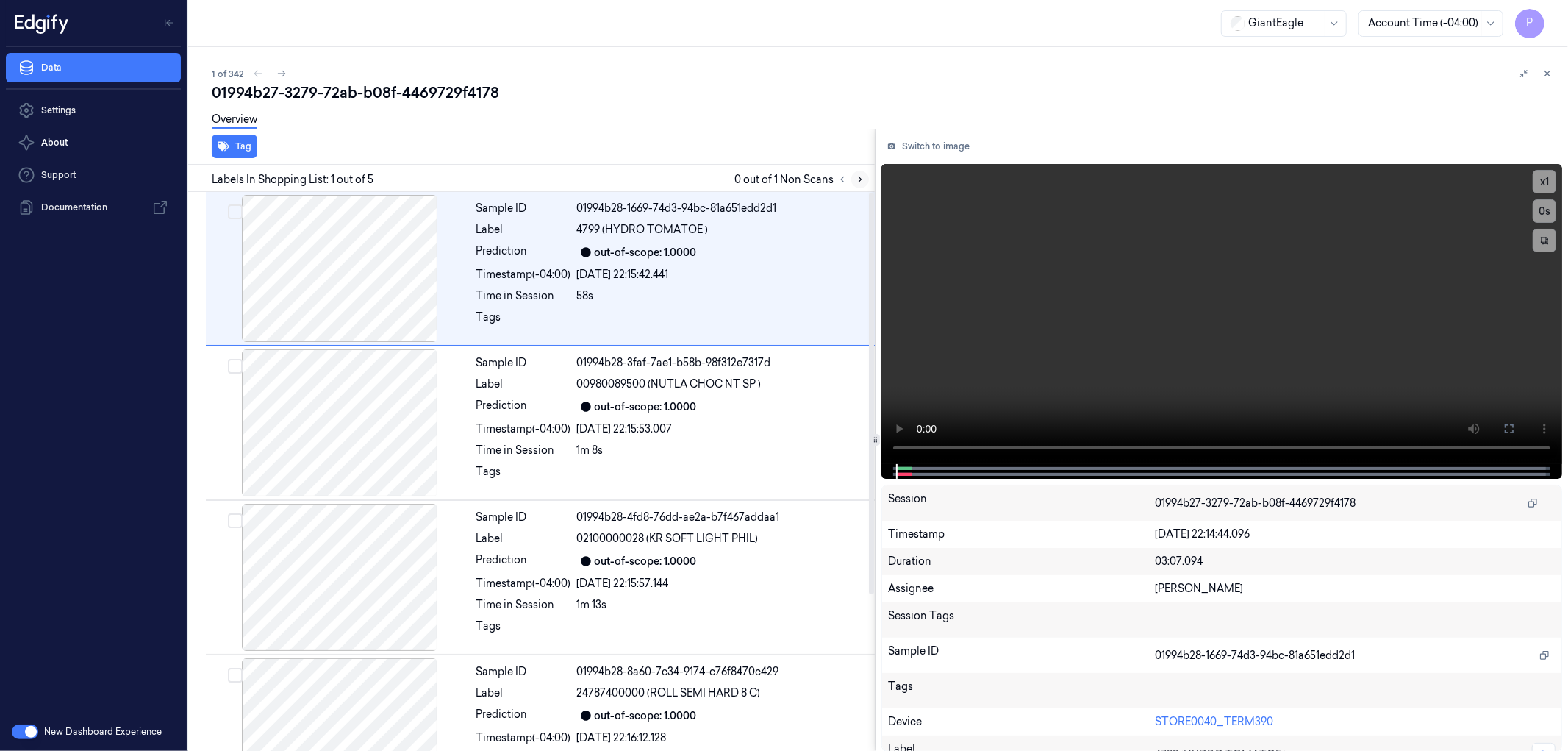
click at [866, 180] on button at bounding box center [859, 179] width 18 height 18
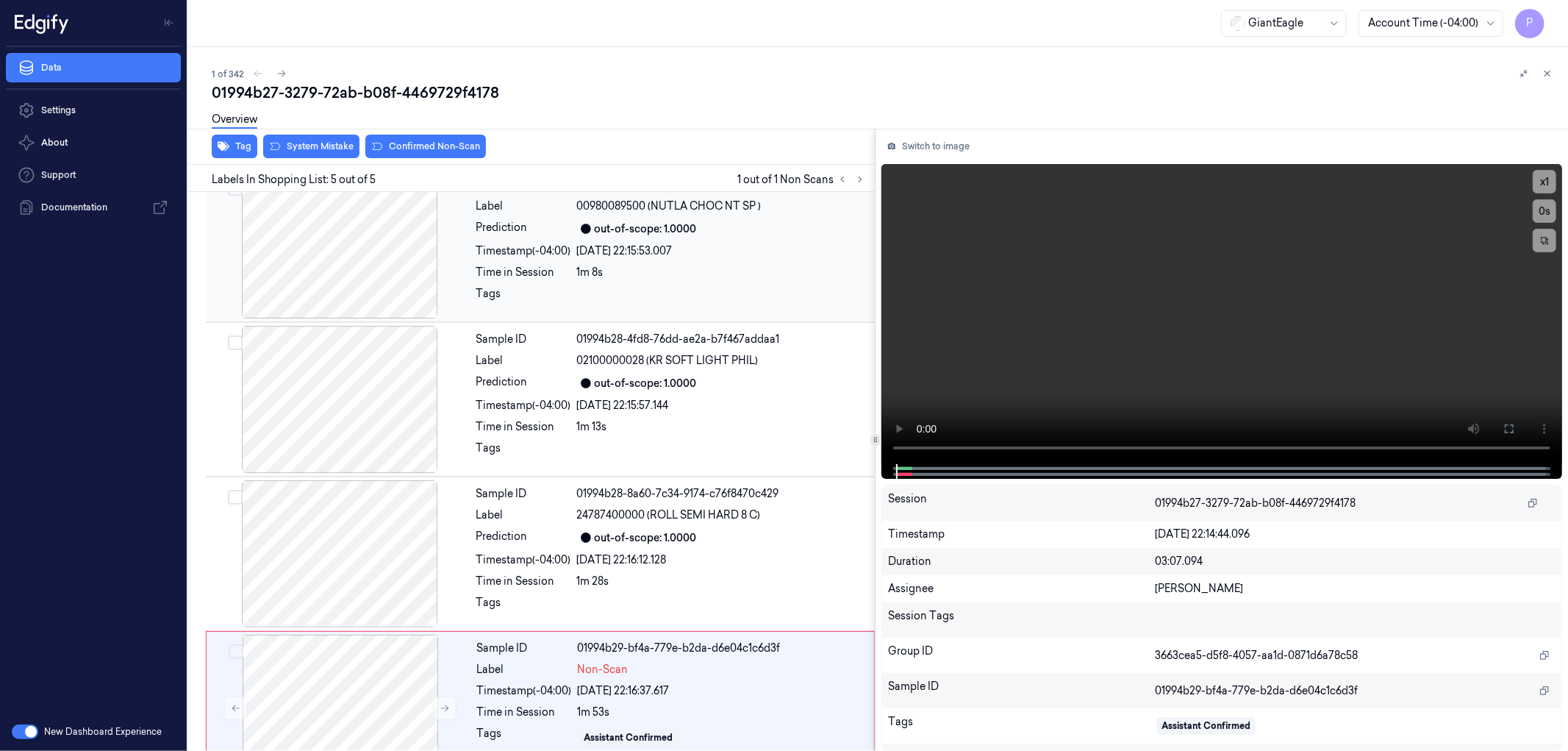
scroll to position [217, 0]
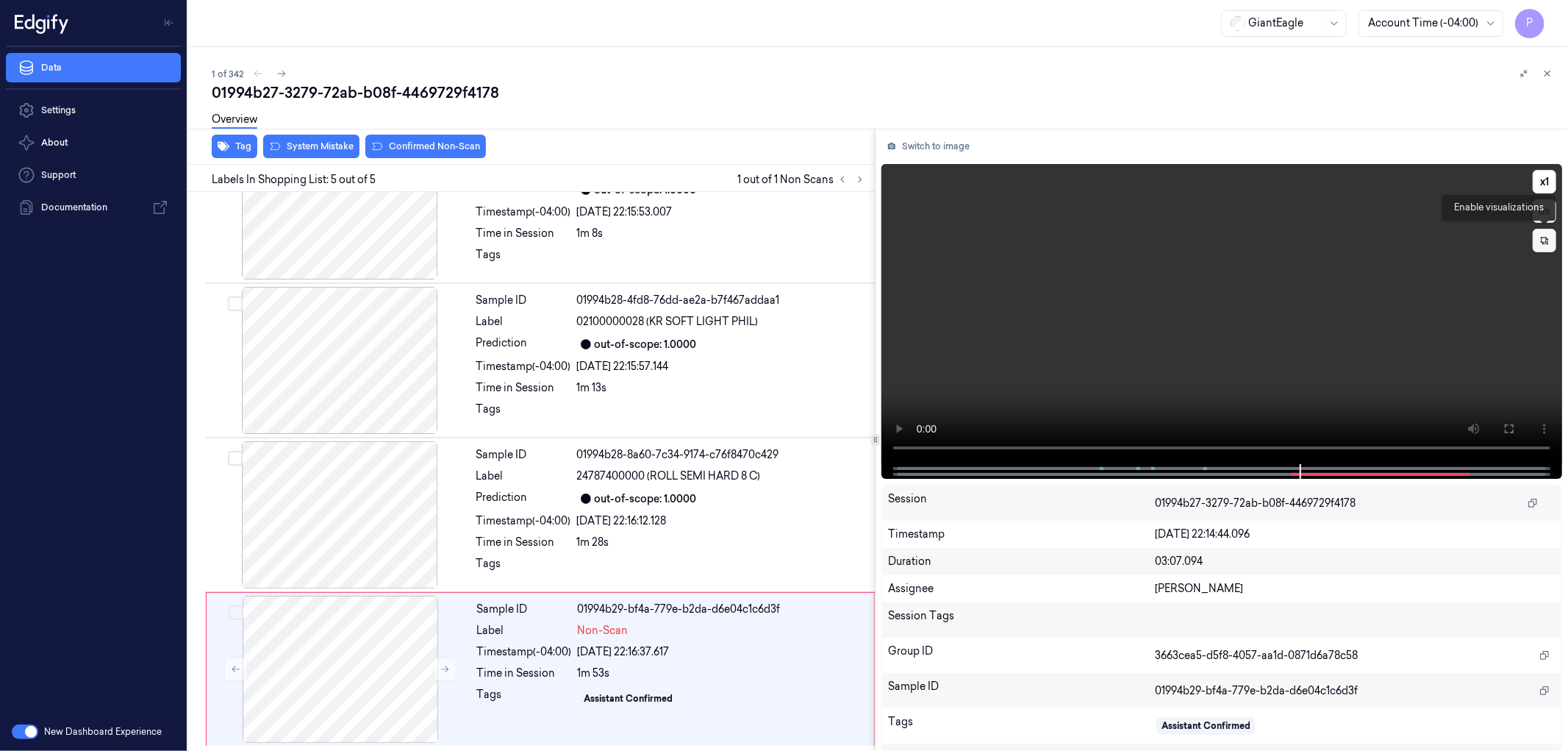
click at [1545, 239] on icon at bounding box center [1544, 240] width 10 height 10
click at [238, 145] on button "Tag" at bounding box center [234, 146] width 46 height 23
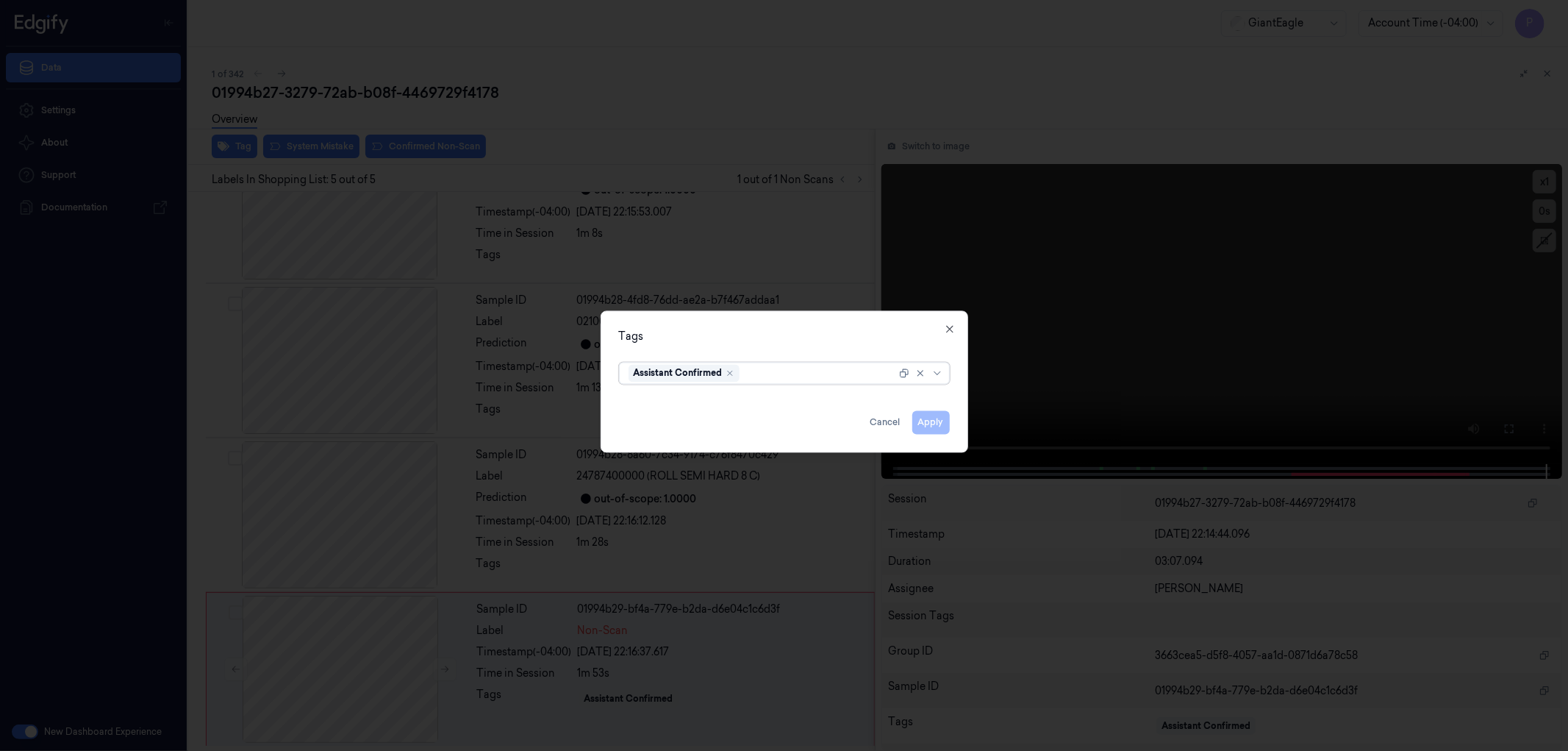
click at [780, 373] on div at bounding box center [819, 373] width 153 height 16
type input "bigs"
click at [788, 401] on div "bigs" at bounding box center [784, 402] width 311 height 16
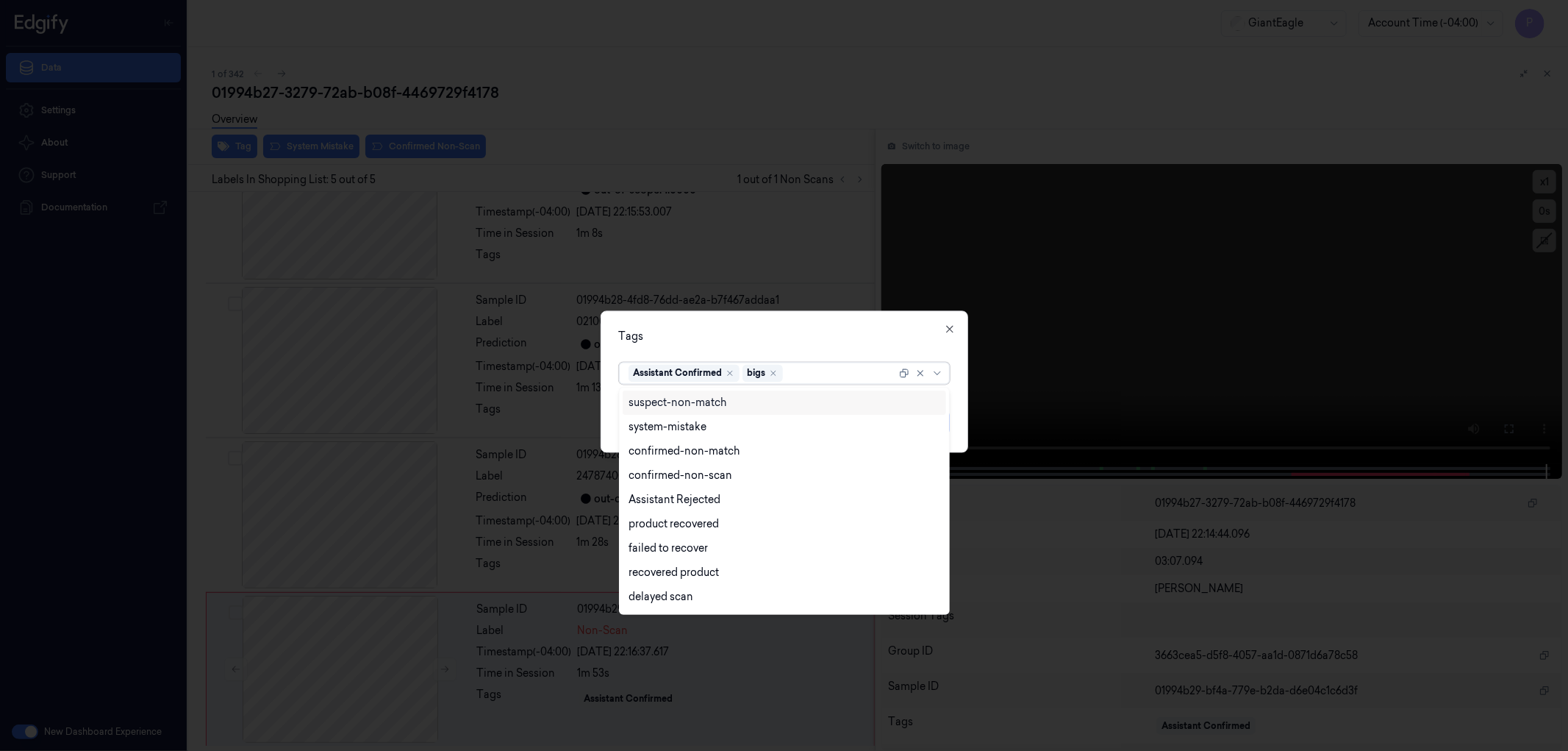
click at [841, 335] on div "Tags" at bounding box center [784, 336] width 331 height 16
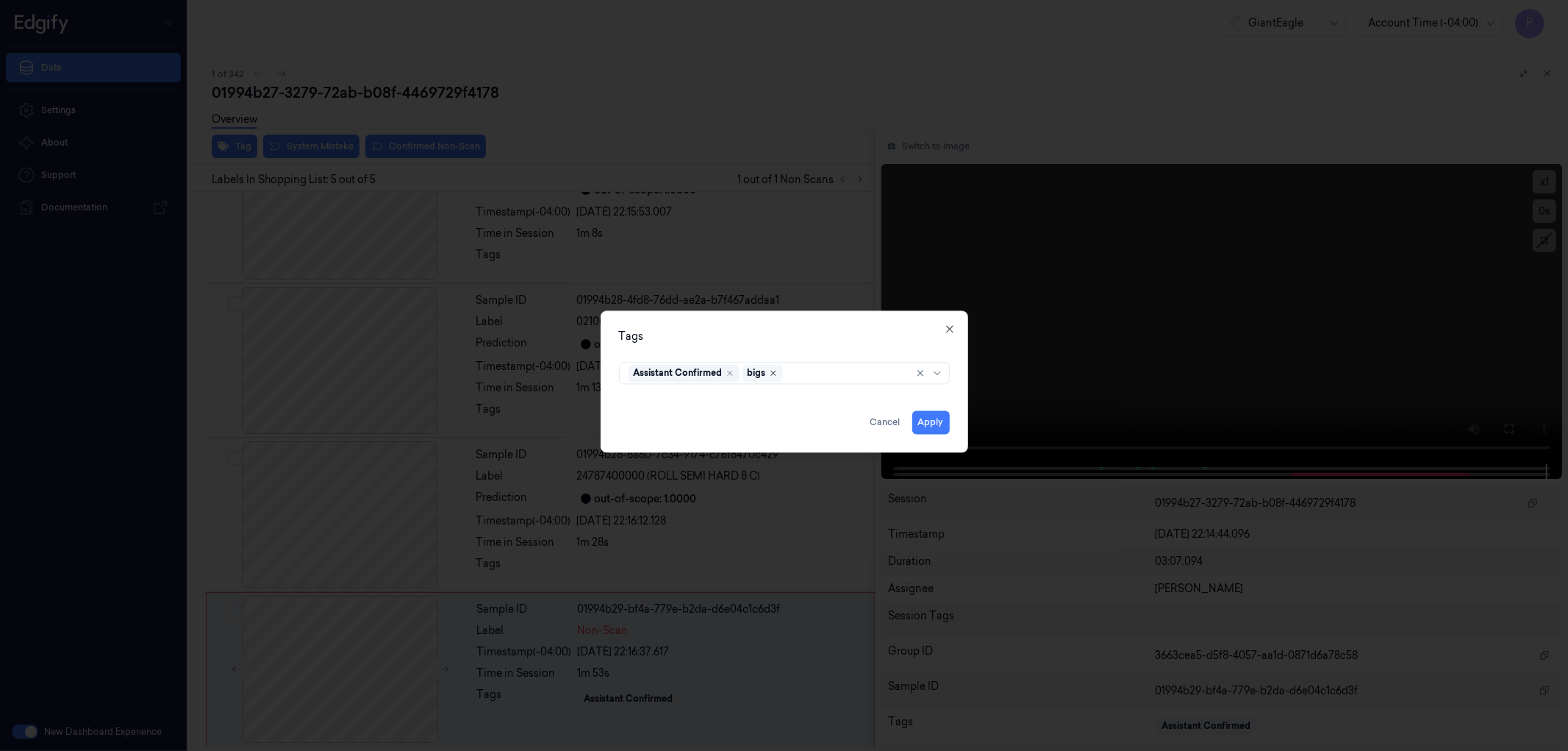
click at [773, 373] on icon "Remove ,bigs" at bounding box center [773, 372] width 5 height 5
click at [877, 424] on button "Cancel" at bounding box center [885, 422] width 42 height 23
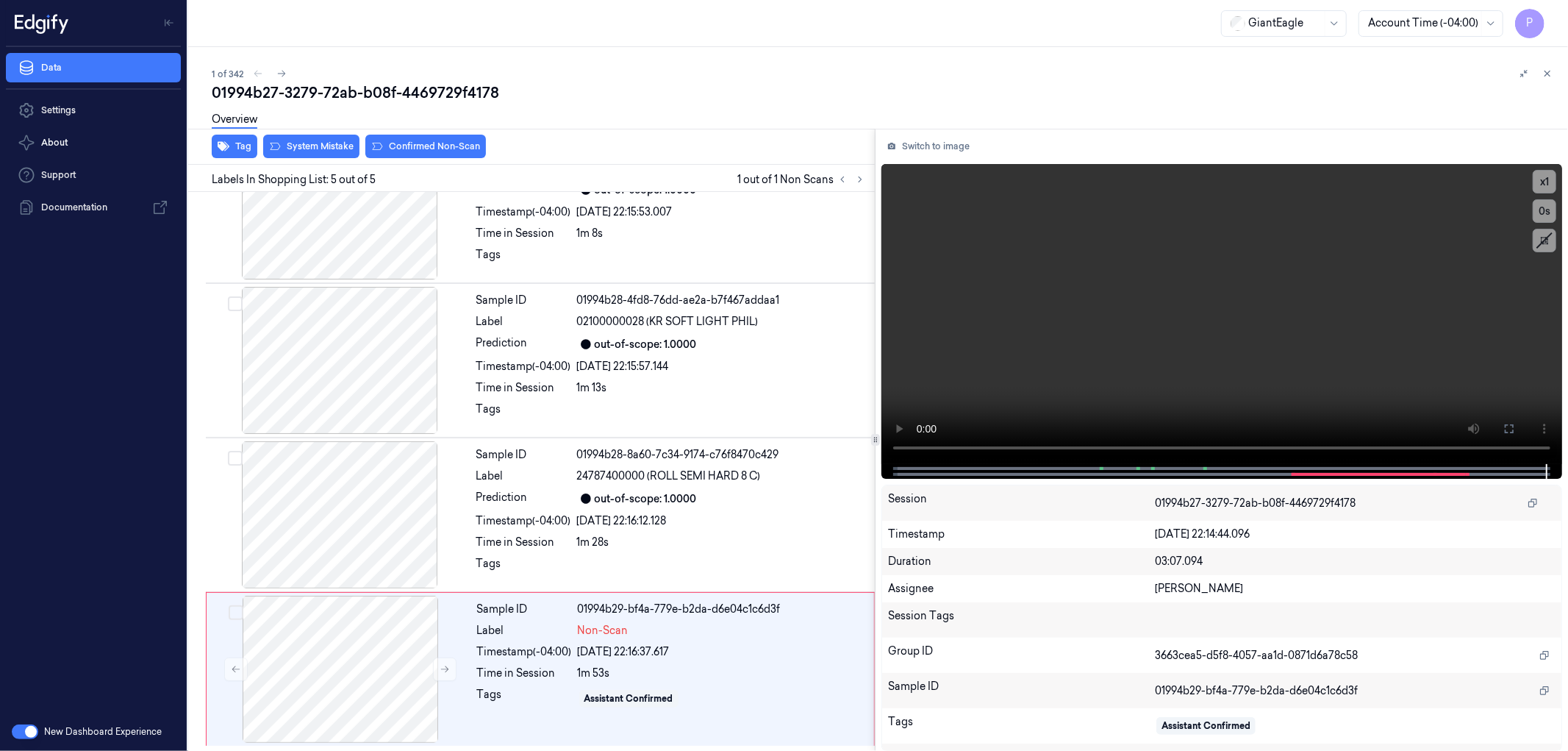
drag, startPoint x: 1546, startPoint y: 76, endPoint x: 1163, endPoint y: 147, distance: 389.5
click at [1546, 76] on icon at bounding box center [1546, 73] width 10 height 10
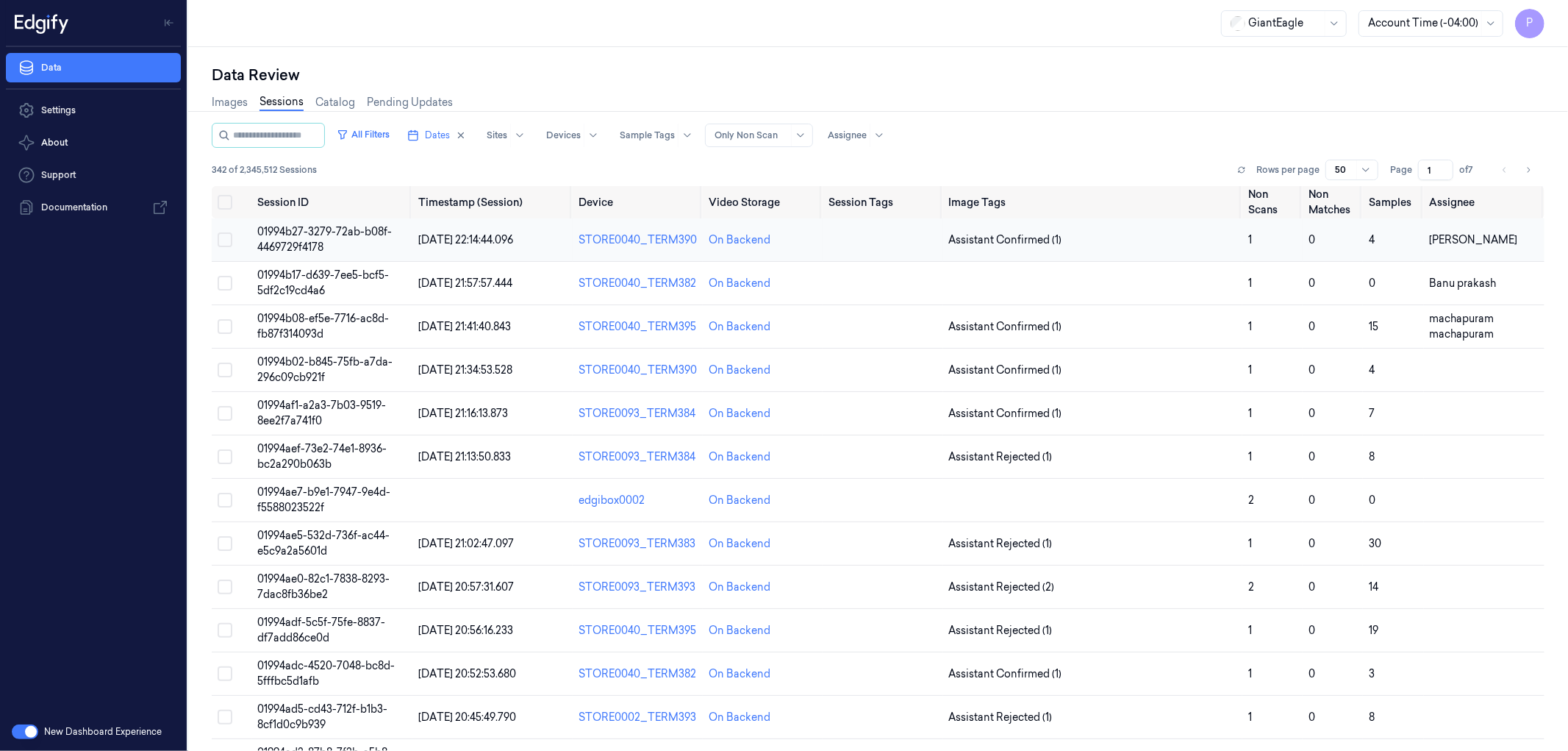
click at [342, 233] on span "01994b27-3279-72ab-b08f-4469729f4178" at bounding box center [325, 239] width 135 height 29
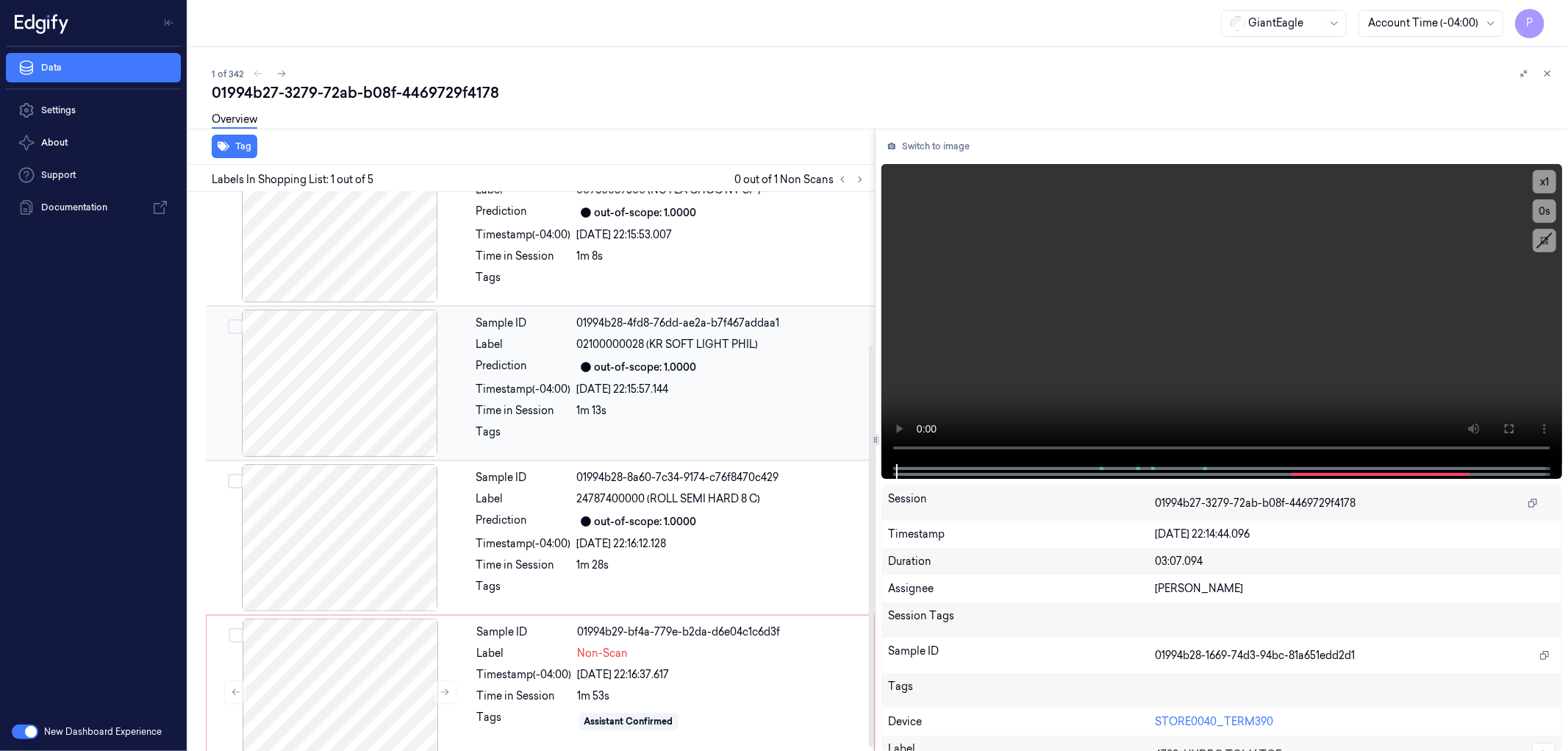
scroll to position [217, 0]
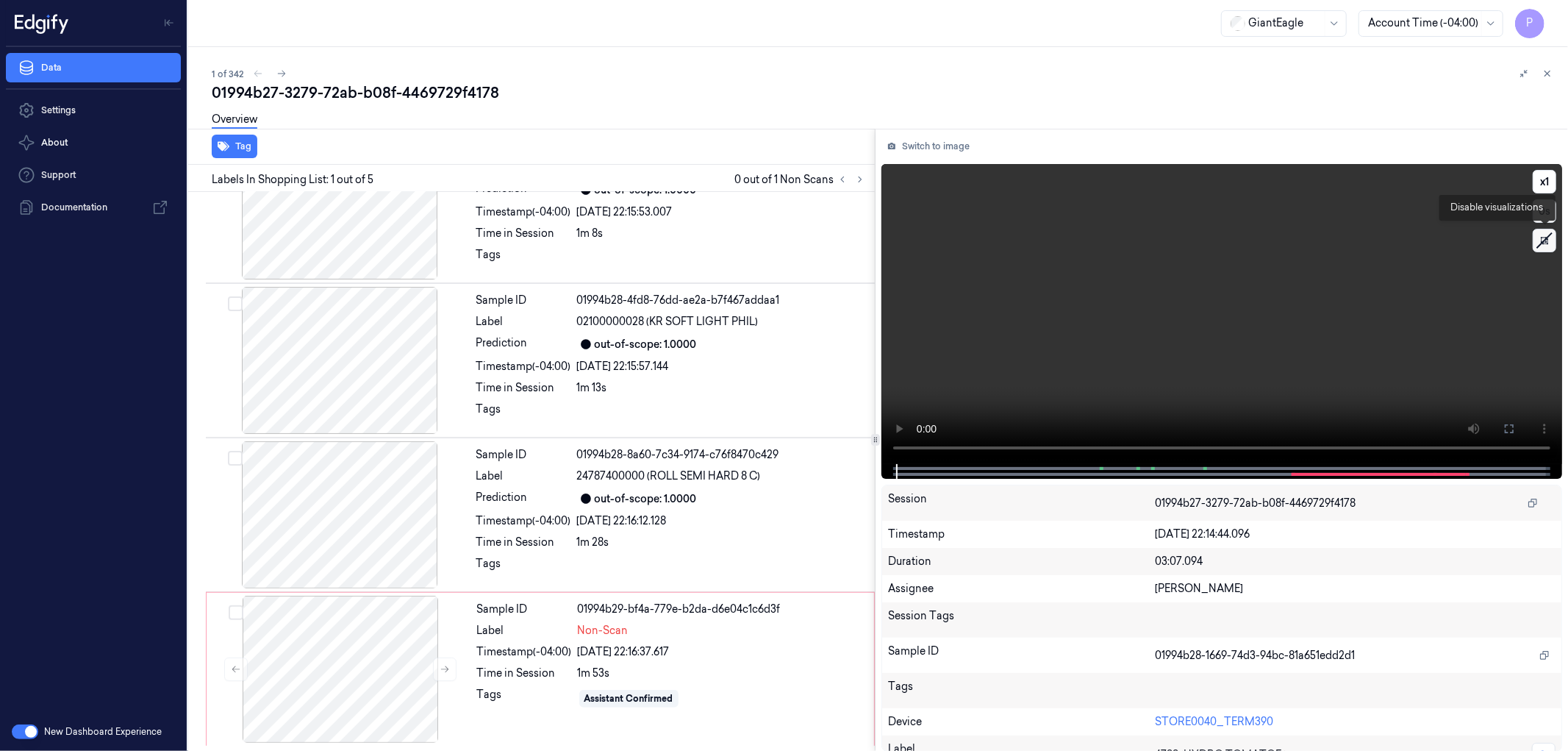
click at [1545, 240] on icon at bounding box center [1545, 240] width 22 height 22
click at [1542, 239] on icon at bounding box center [1545, 240] width 7 height 7
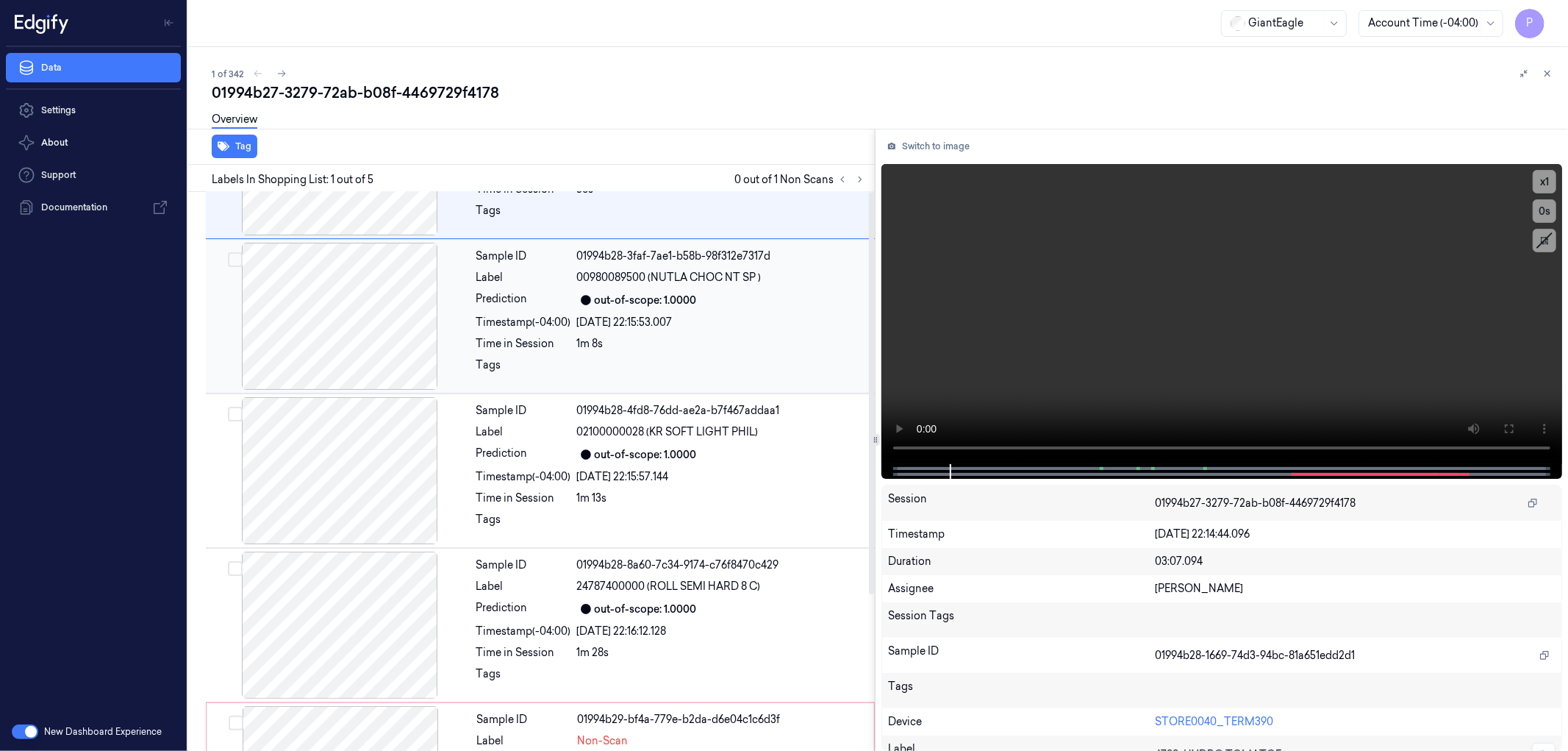
scroll to position [0, 0]
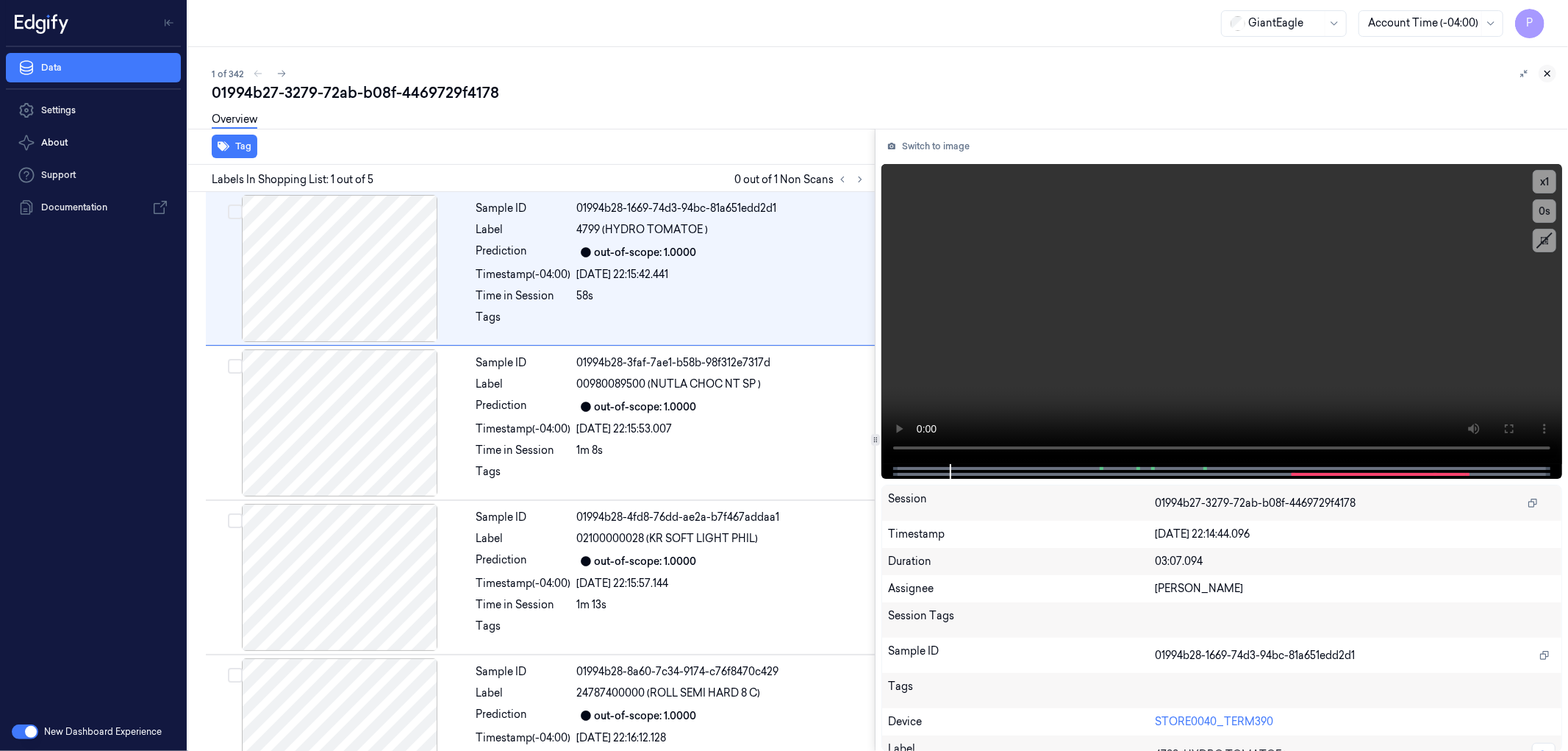
click at [1546, 74] on icon at bounding box center [1546, 73] width 10 height 10
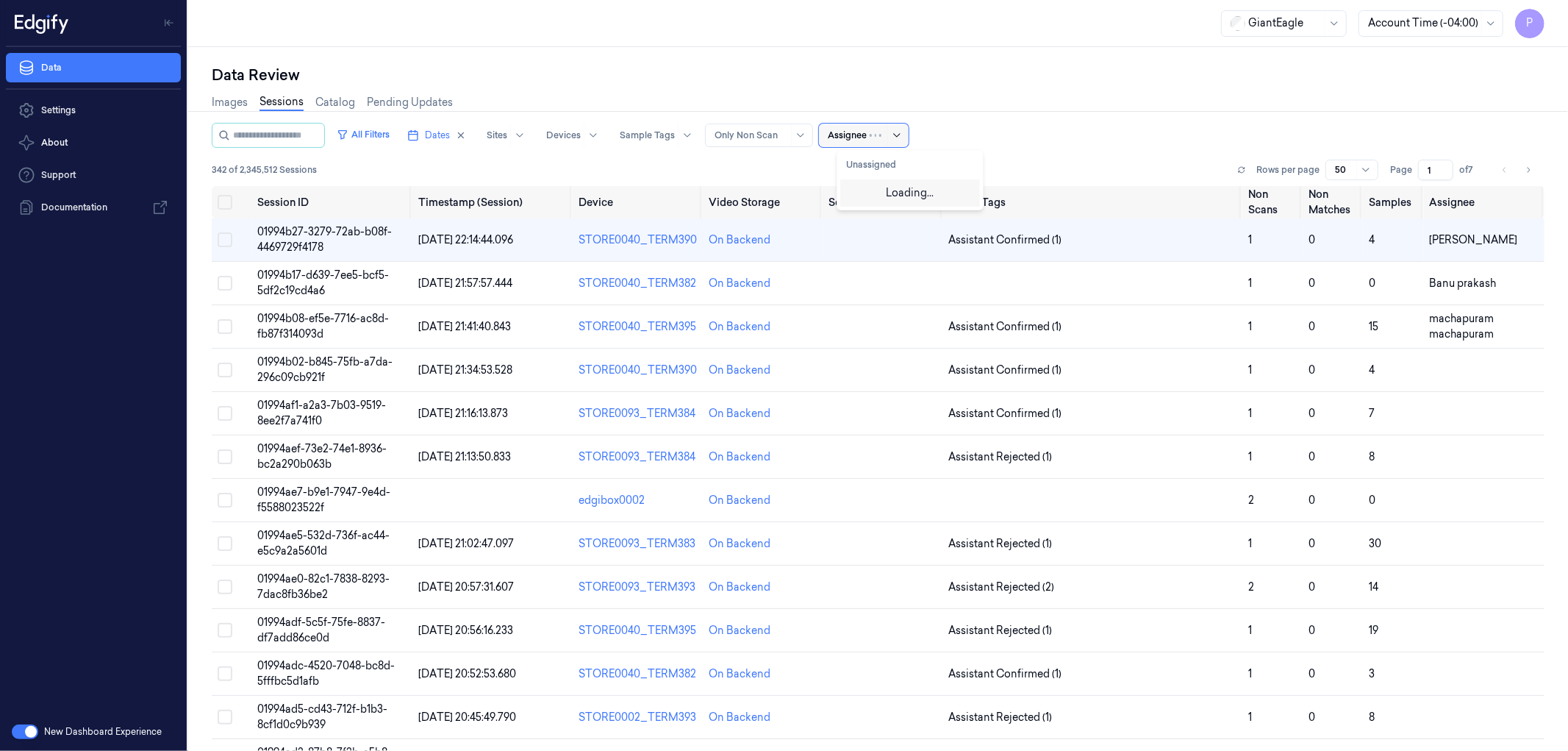
click at [893, 138] on div at bounding box center [887, 135] width 36 height 23
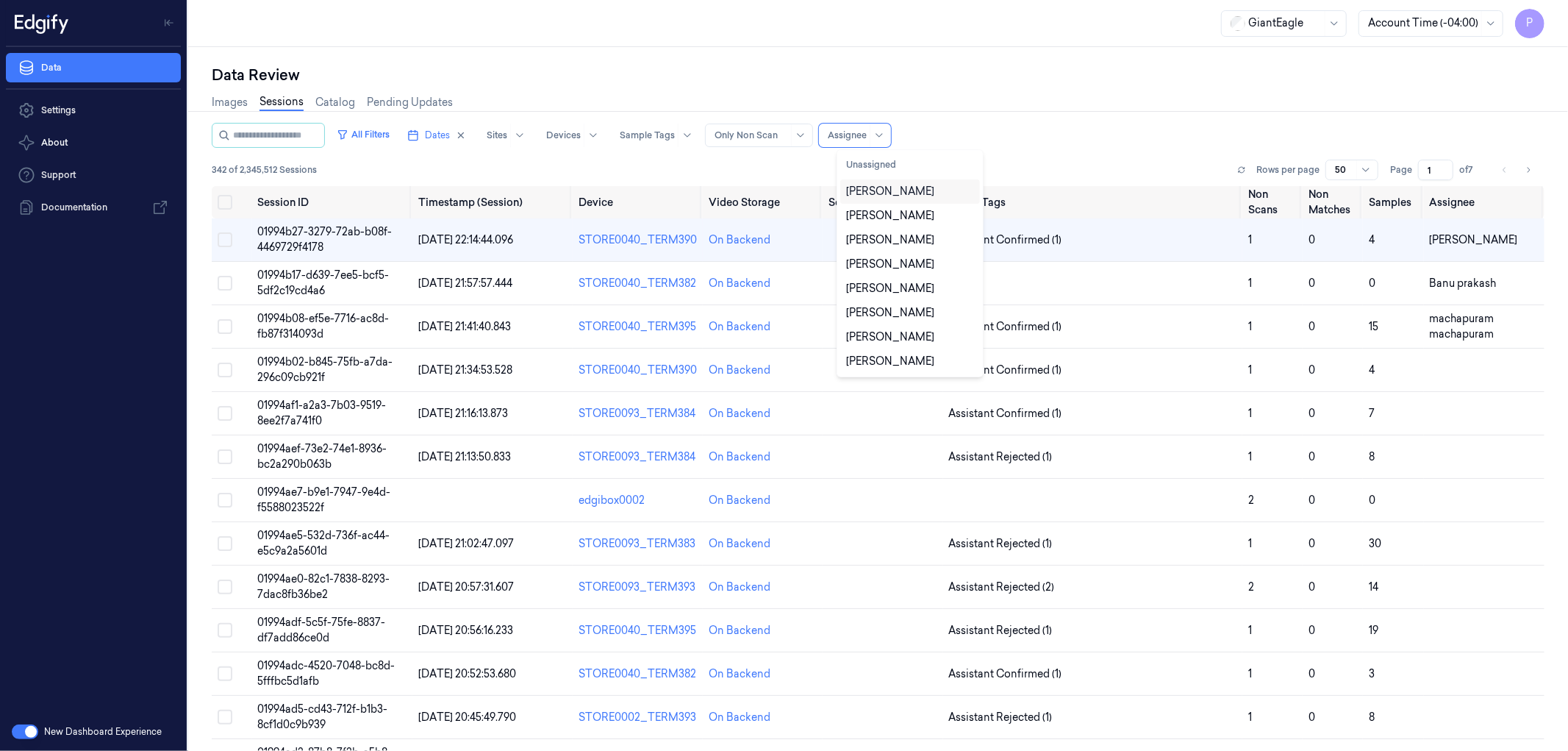
click at [1066, 128] on div "All Filters Dates Sites Devices Sample Tags Alert Type Only Non Scan 10 results…" at bounding box center [877, 135] width 1332 height 25
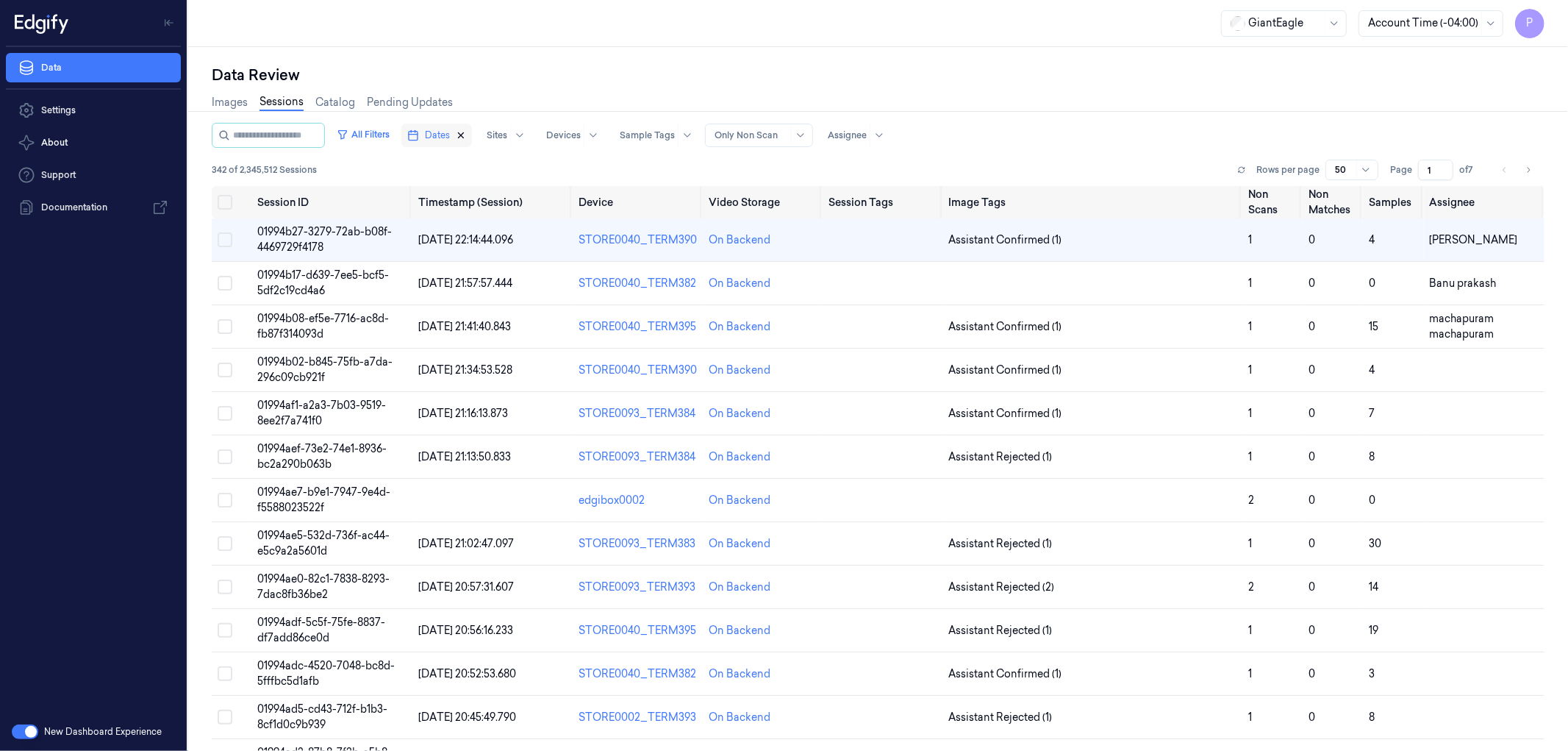
click at [466, 133] on icon "button" at bounding box center [460, 135] width 10 height 10
click at [394, 125] on button "All Filters" at bounding box center [363, 134] width 65 height 23
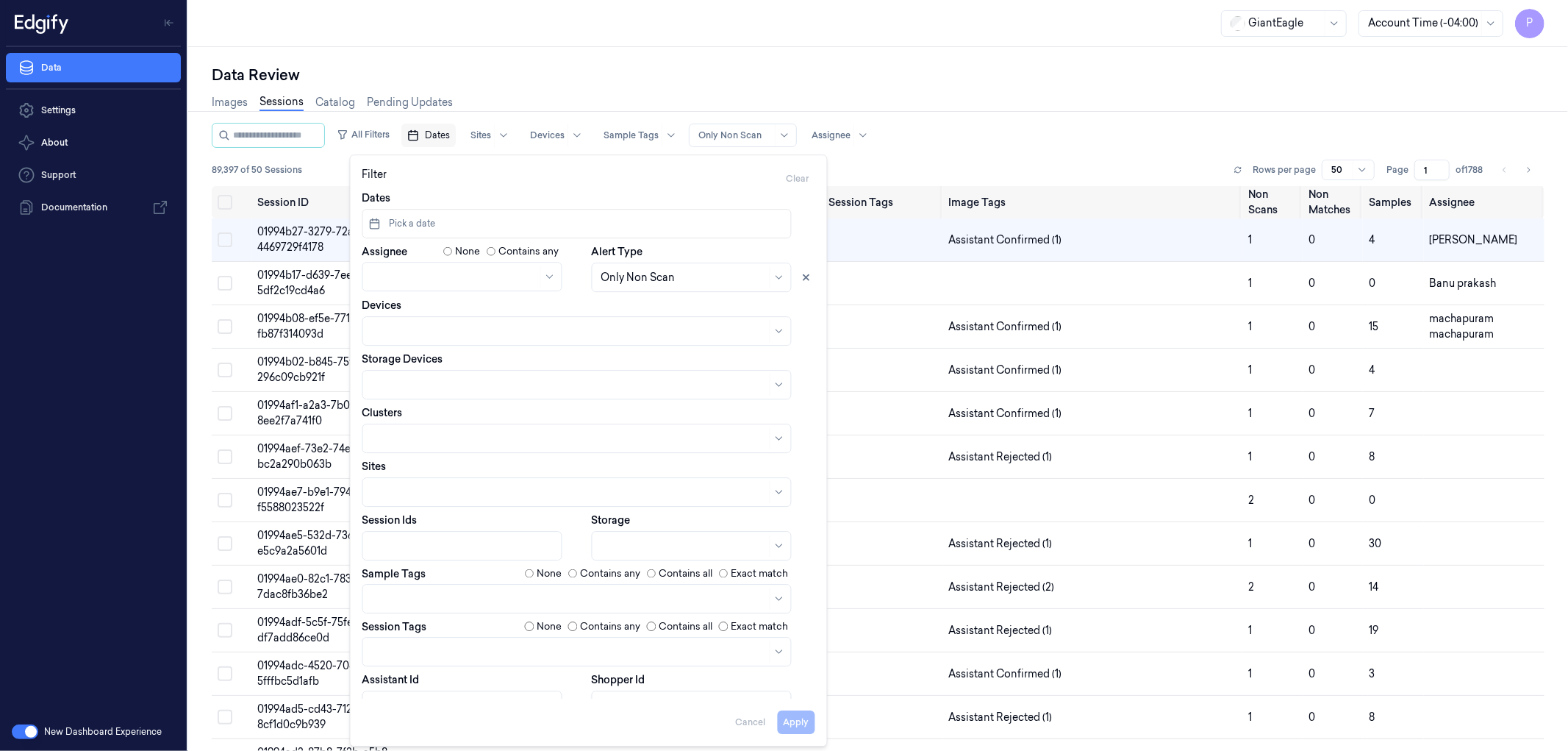
click at [1069, 125] on div "All Filters Dates Sites Devices Sample Tags Alert Type Only Non Scan Assignee" at bounding box center [877, 135] width 1332 height 25
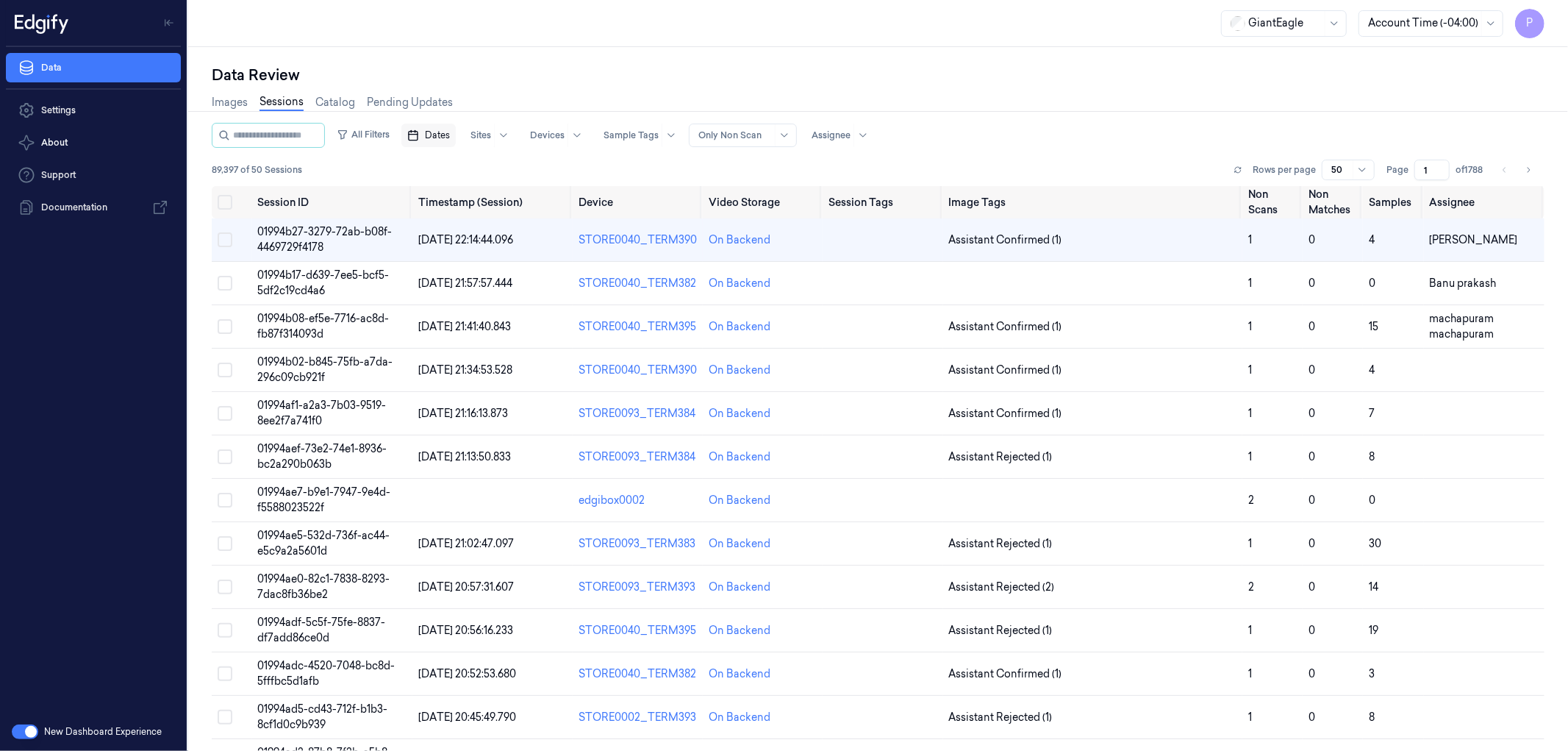
click at [449, 136] on span "Dates" at bounding box center [437, 136] width 25 height 13
click at [1107, 139] on div "All Filters Dates Sites Devices Sample Tags Alert Type Only Non Scan Assignee" at bounding box center [877, 135] width 1332 height 25
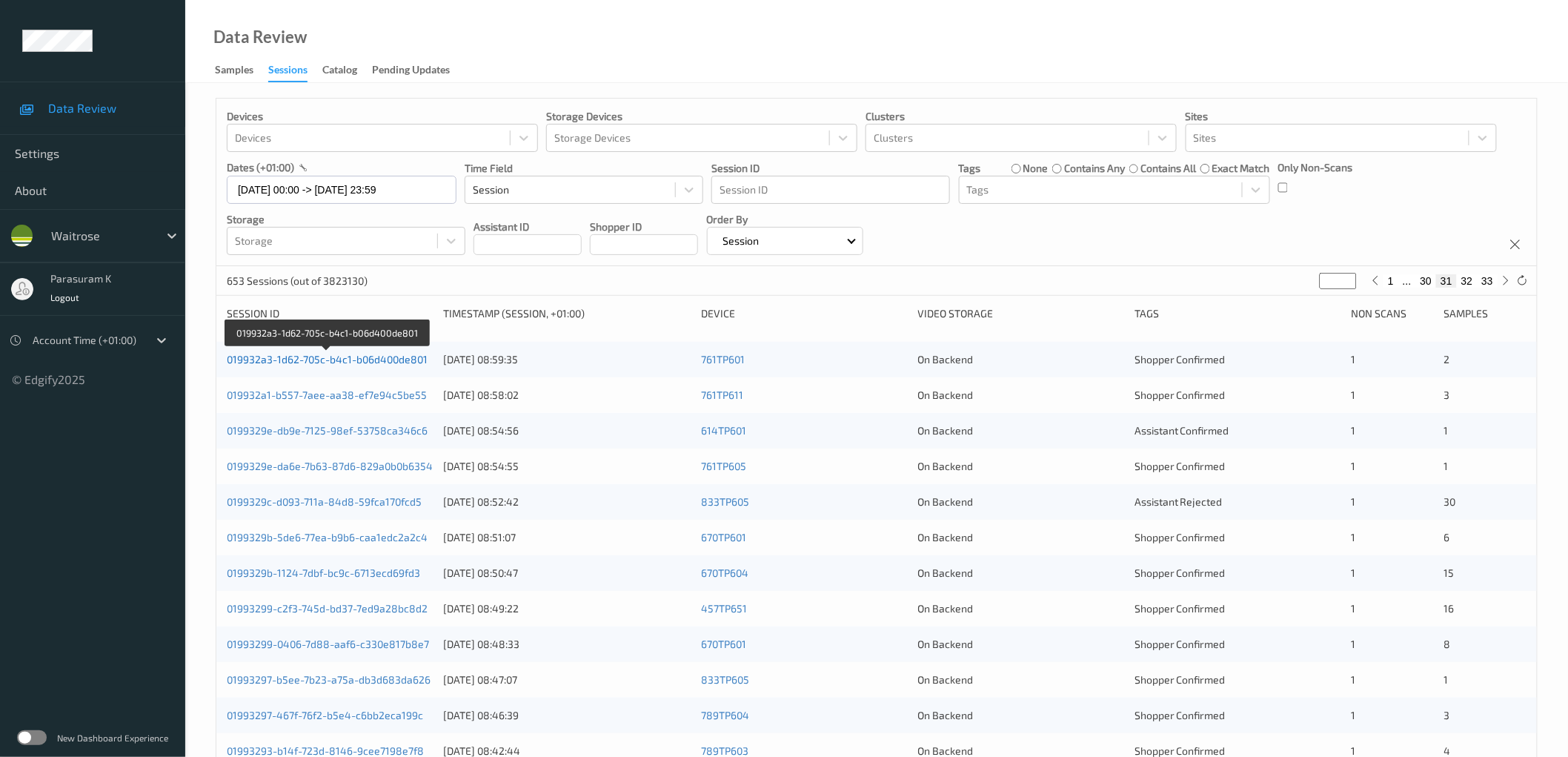
click at [384, 354] on link "019932a3-1d62-705c-b4c1-b06d400de801" at bounding box center [327, 358] width 201 height 12
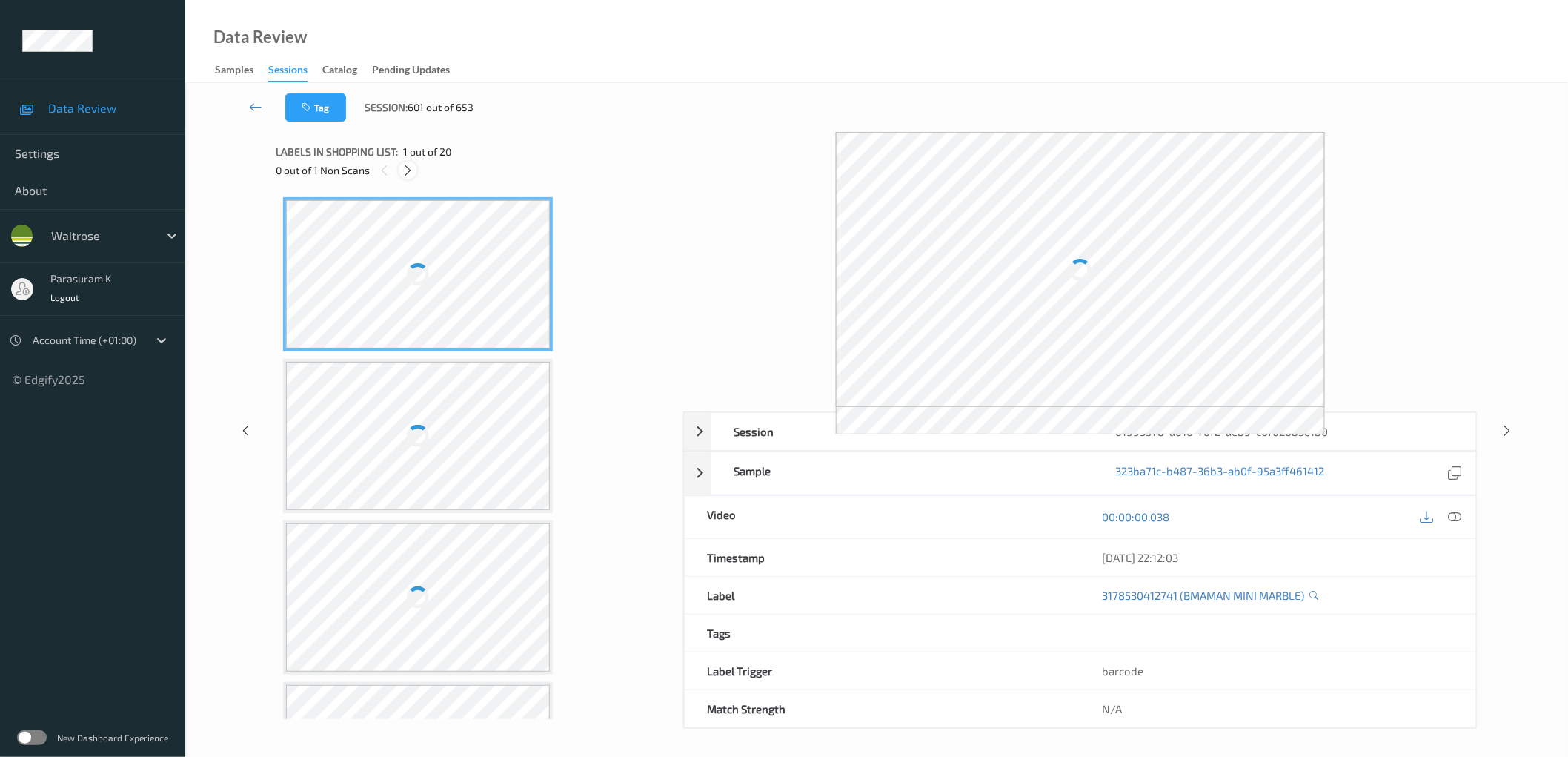
click at [415, 173] on div at bounding box center [408, 171] width 19 height 19
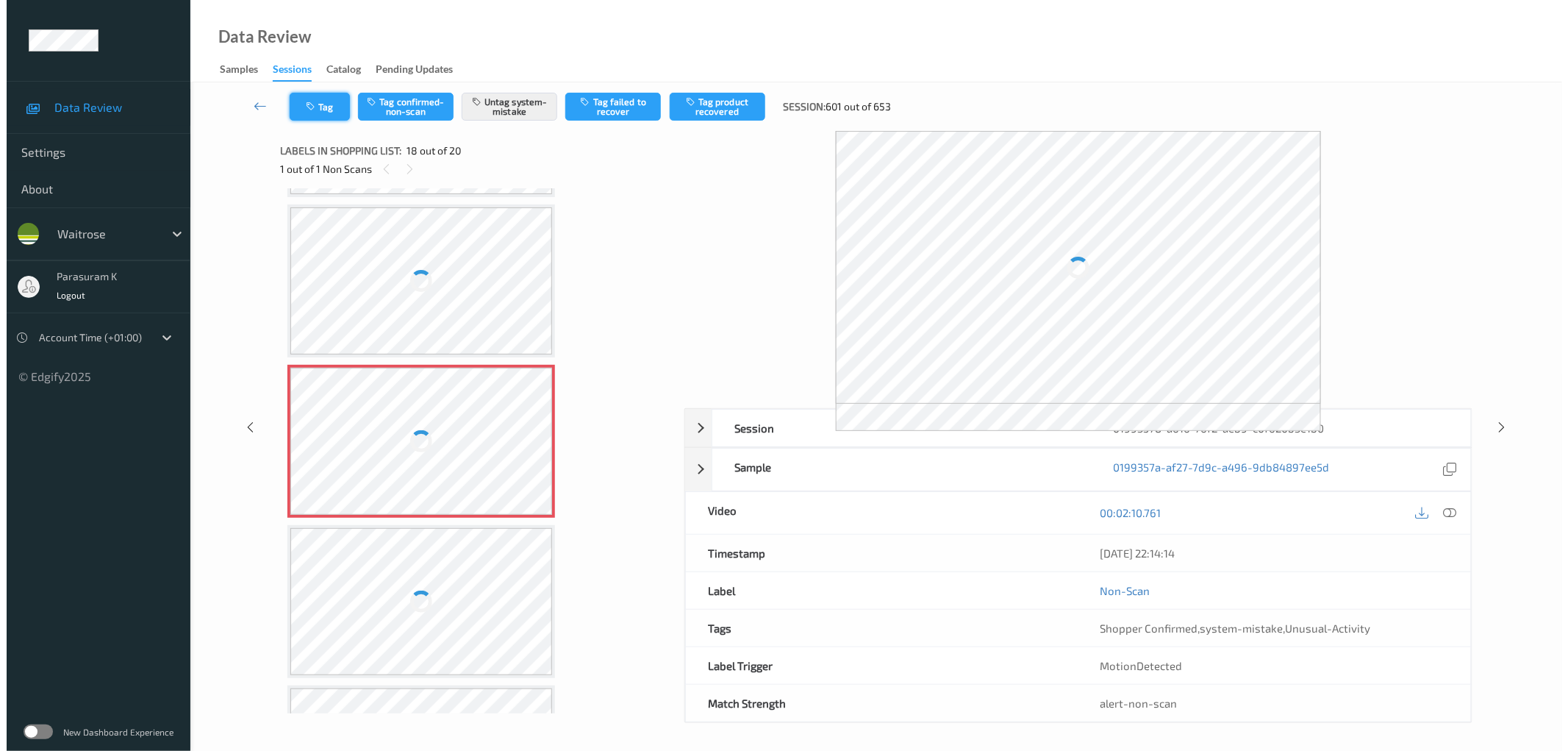
scroll to position [2078, 0]
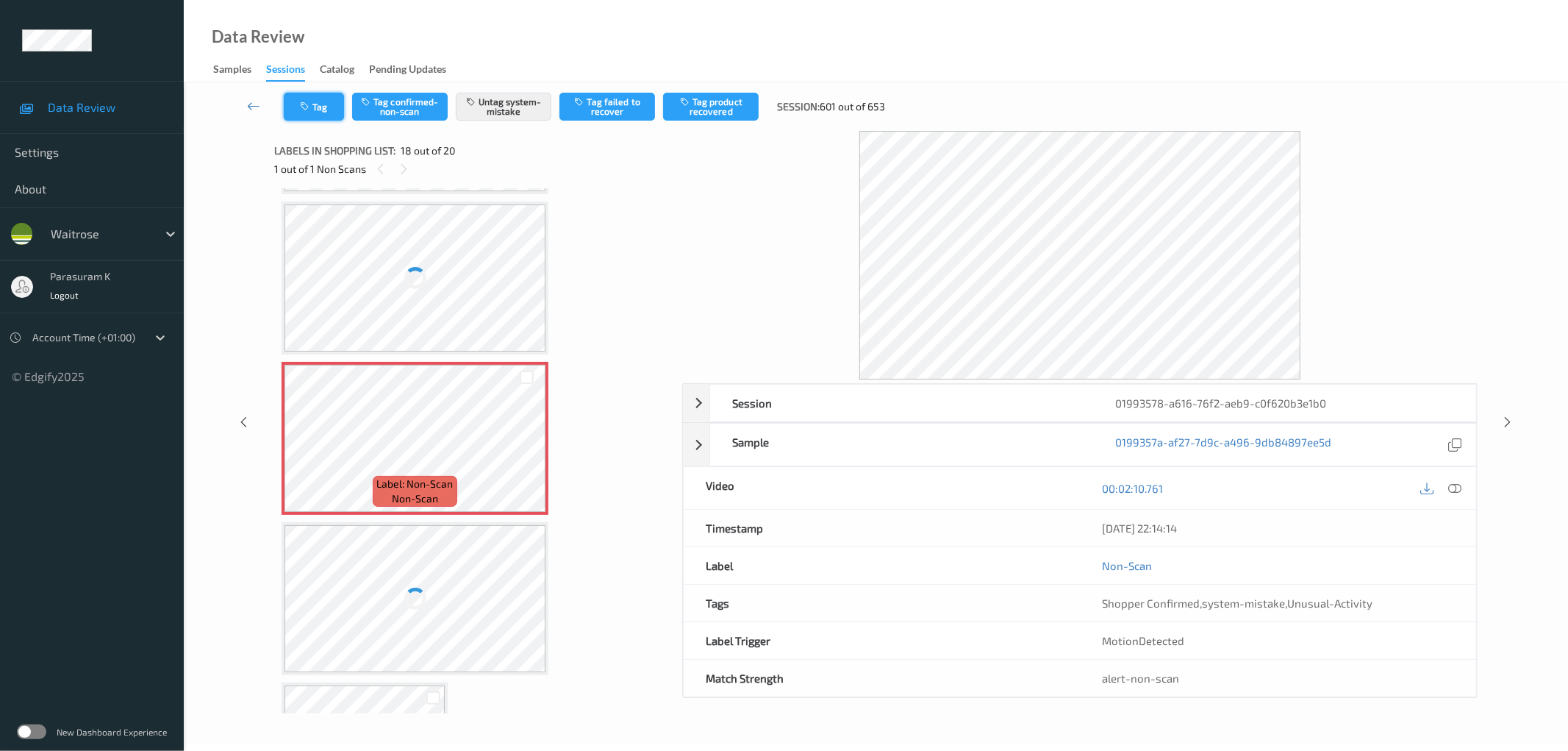
click at [319, 98] on button "Tag" at bounding box center [313, 107] width 60 height 28
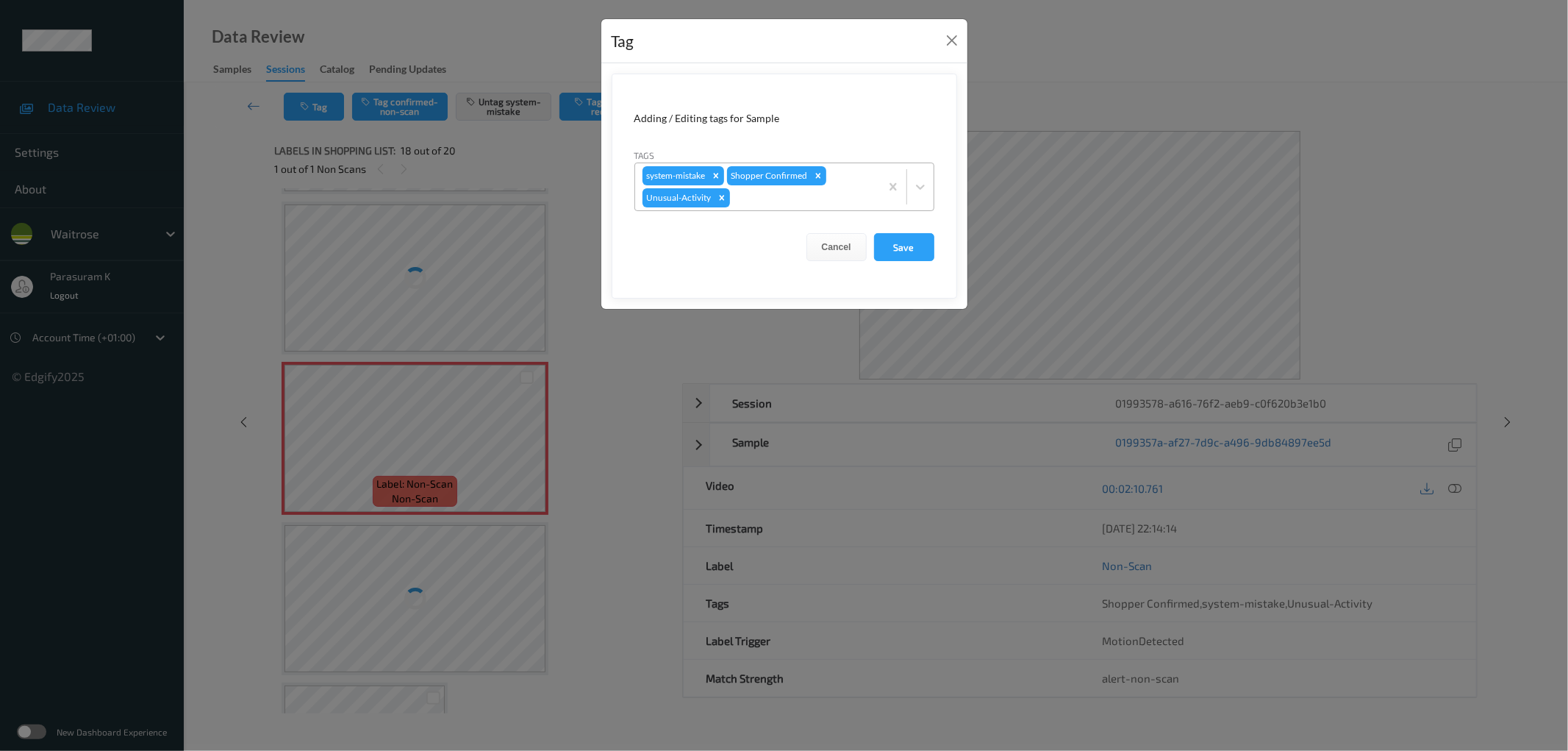
click at [779, 193] on div at bounding box center [802, 197] width 139 height 18
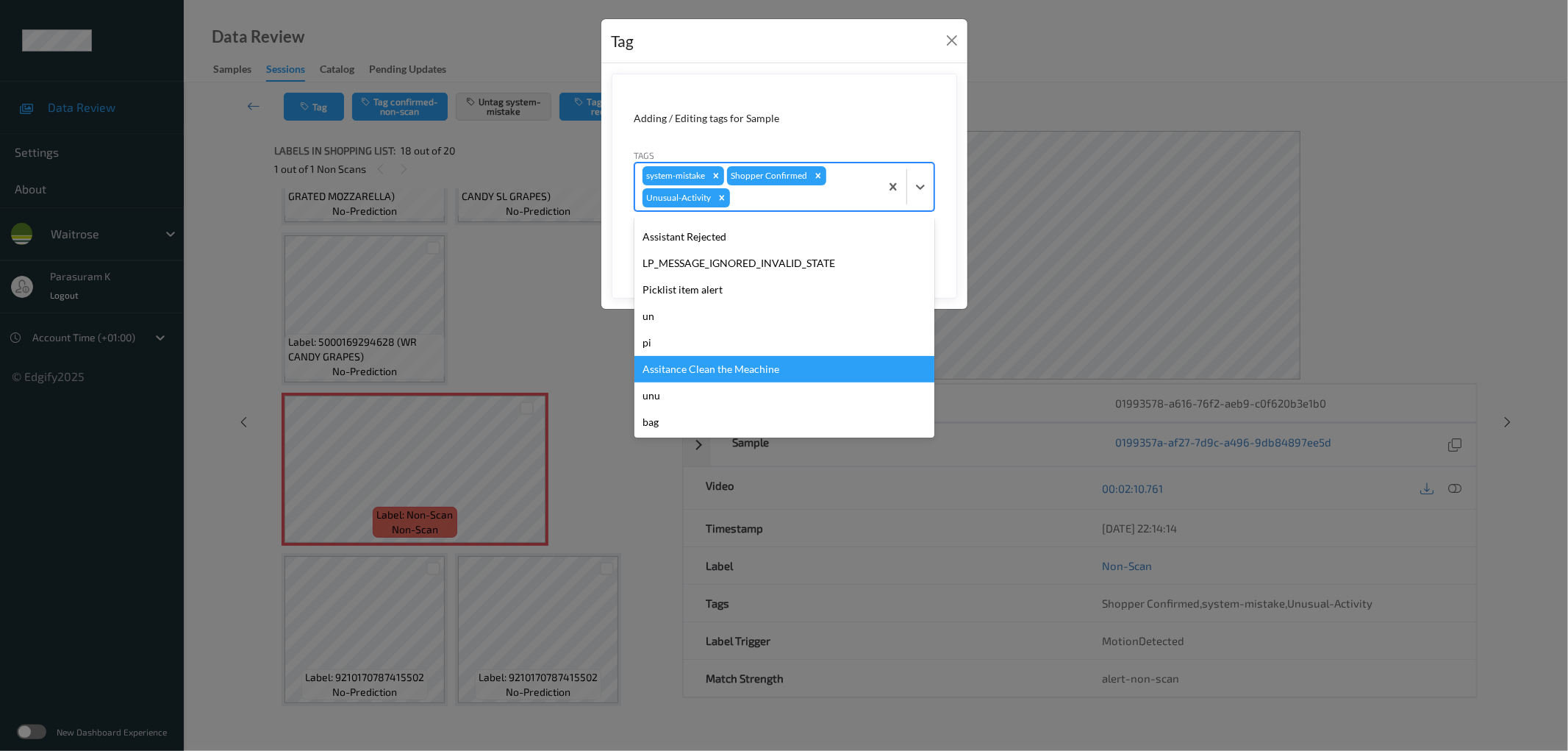
scroll to position [1234, 0]
